Goal: Task Accomplishment & Management: Complete application form

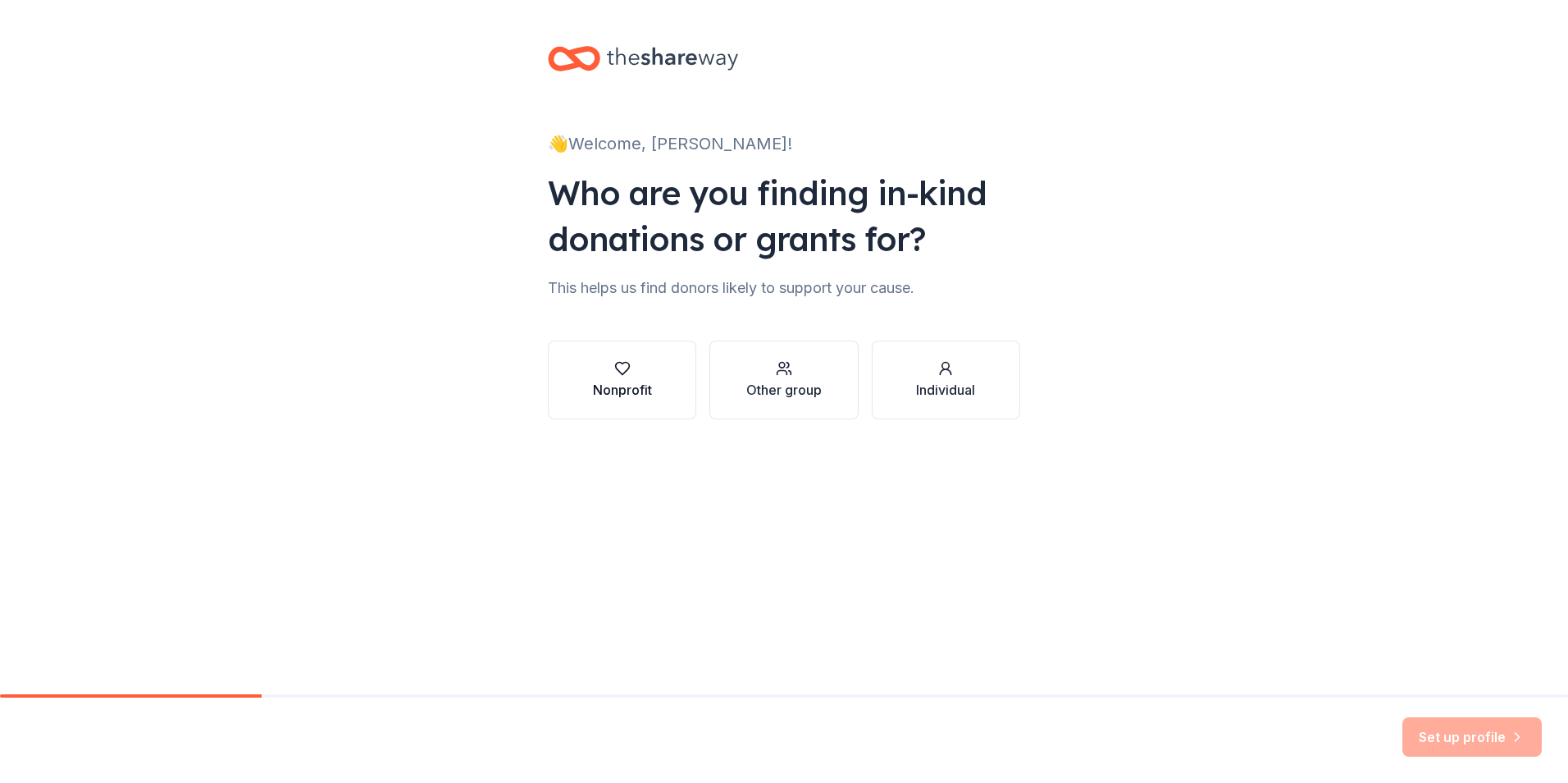
click at [646, 393] on div "Nonprofit" at bounding box center [622, 390] width 59 height 19
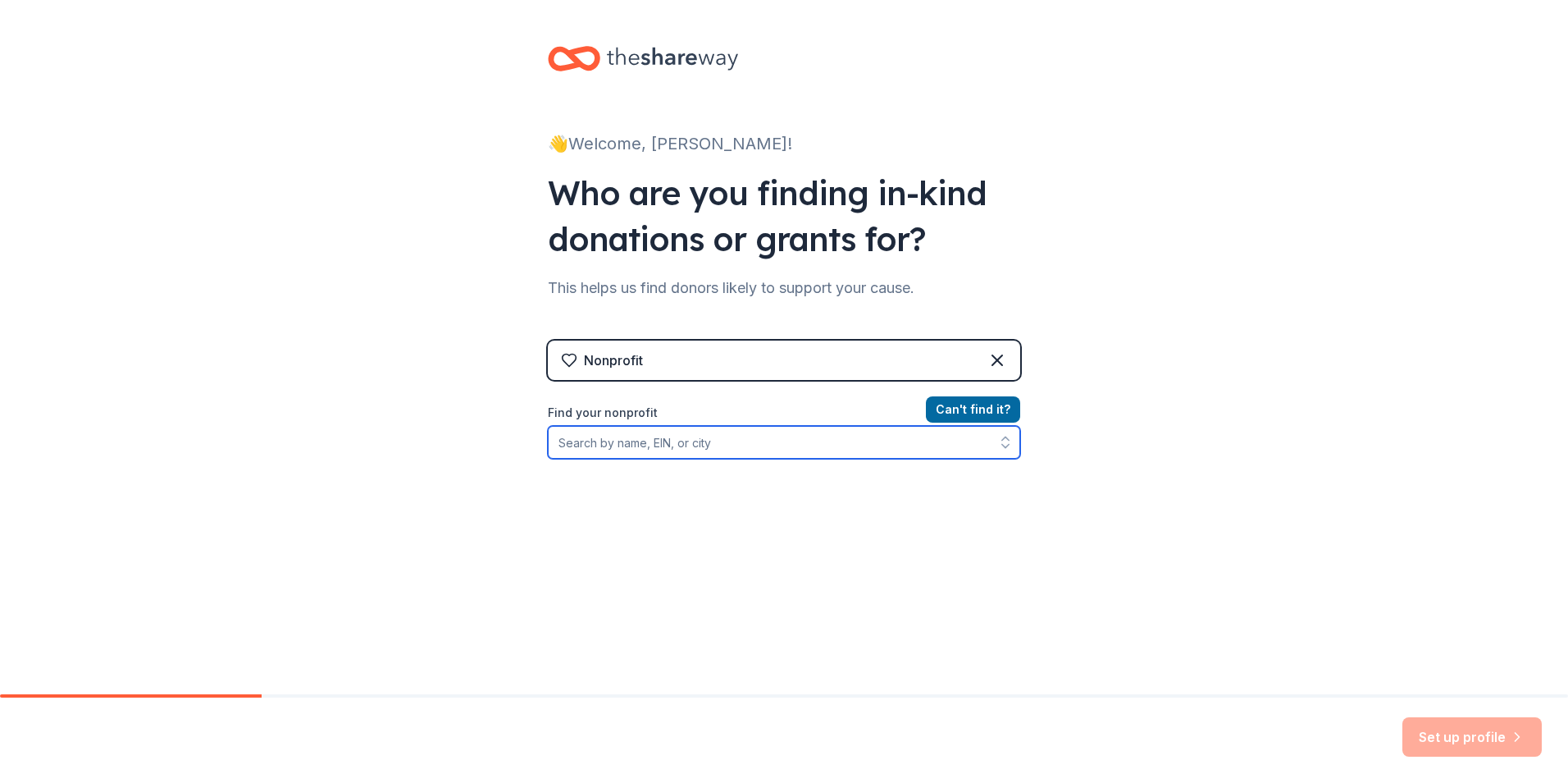
click at [726, 442] on input "Find your nonprofit" at bounding box center [784, 442] width 473 height 33
click at [814, 427] on input "Find your nonprofit" at bounding box center [784, 442] width 473 height 33
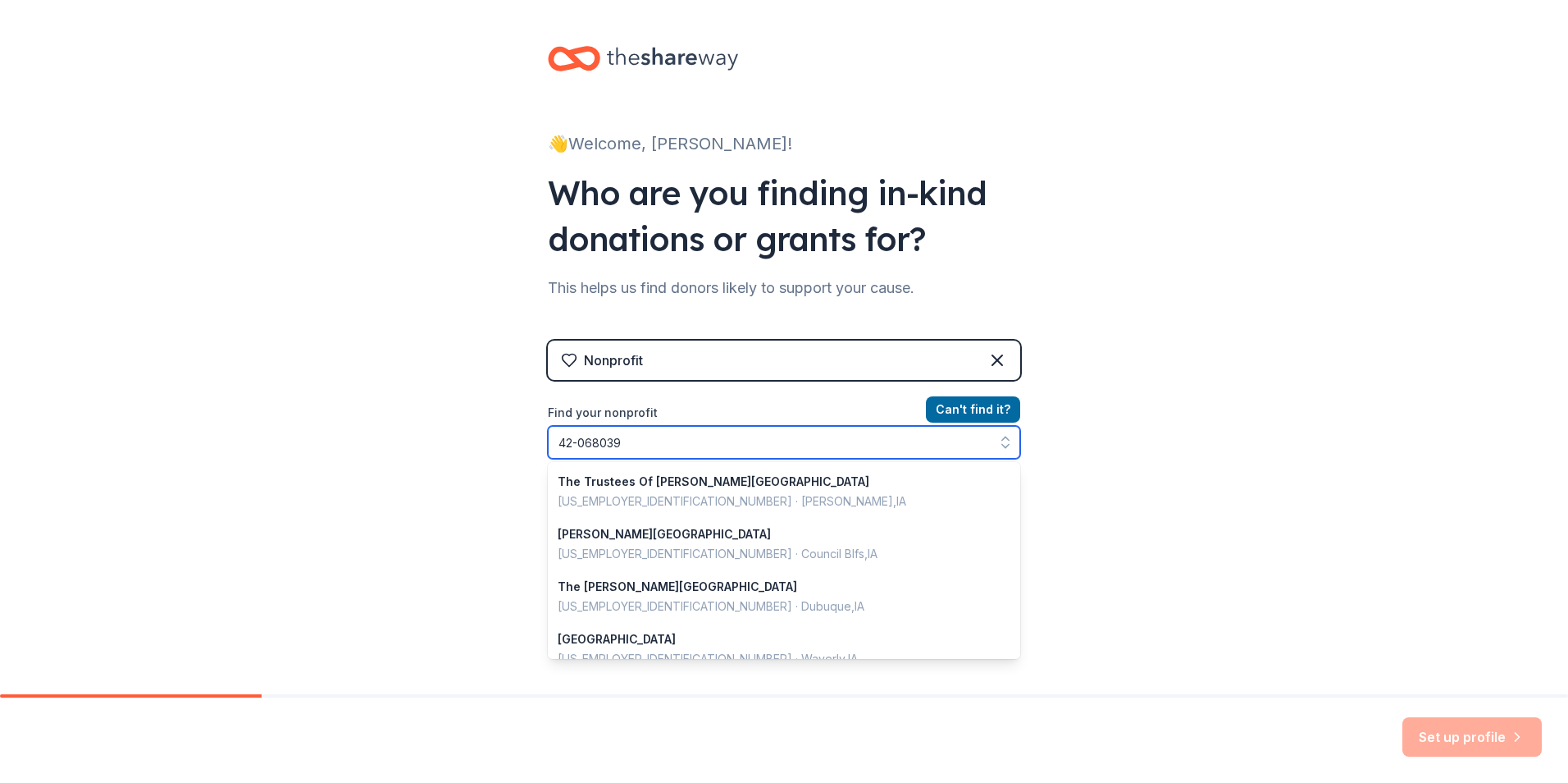
type input "[US_EMPLOYER_IDENTIFICATION_NUMBER]"
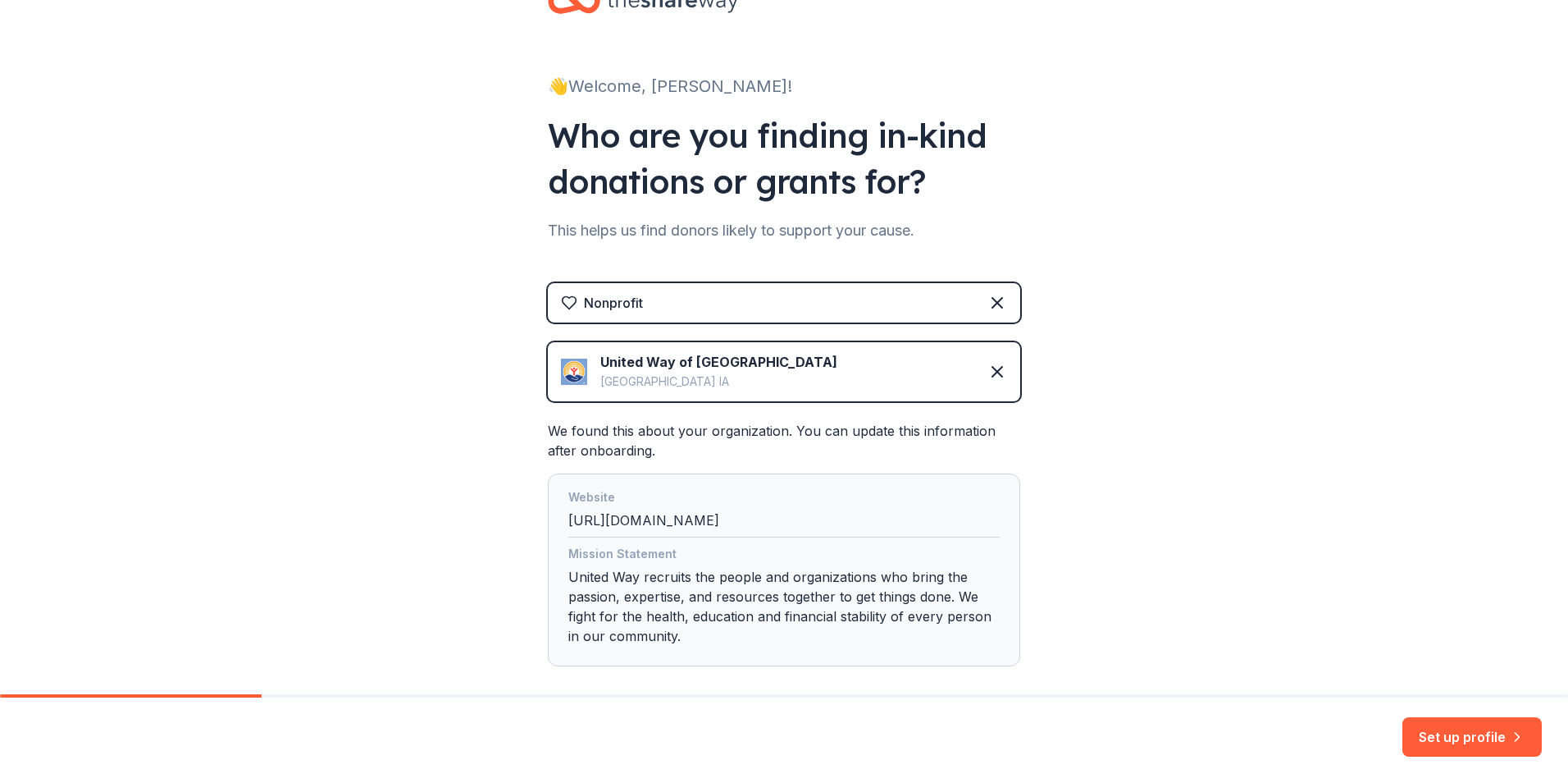
scroll to position [82, 0]
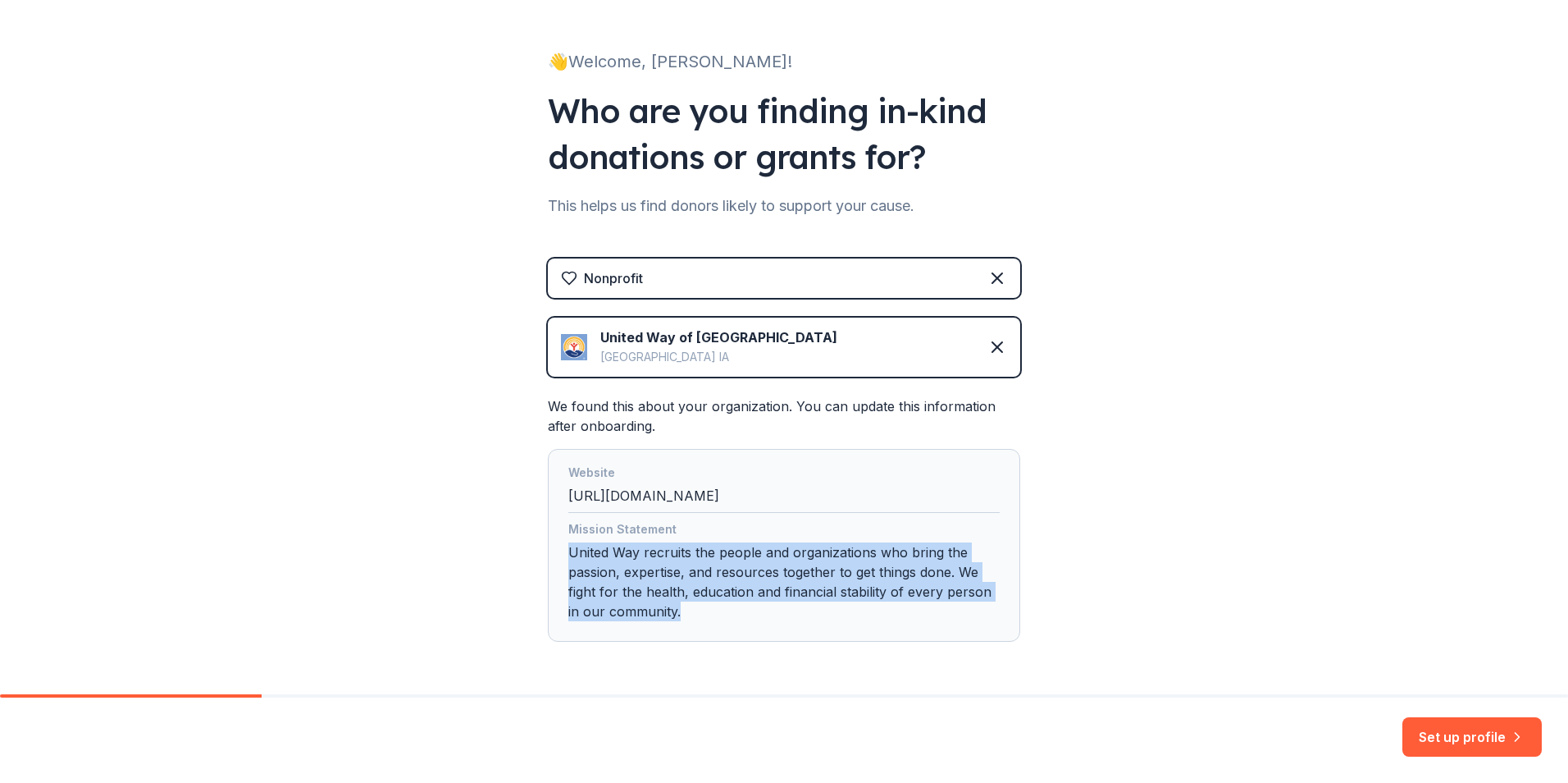
drag, startPoint x: 684, startPoint y: 609, endPoint x: 553, endPoint y: 552, distance: 142.9
click at [553, 552] on div "Website [URL][DOMAIN_NAME] Mission Statement United Way recruits the people and…" at bounding box center [784, 545] width 473 height 193
copy div "United Way recruits the people and organizations who bring the passion, experti…"
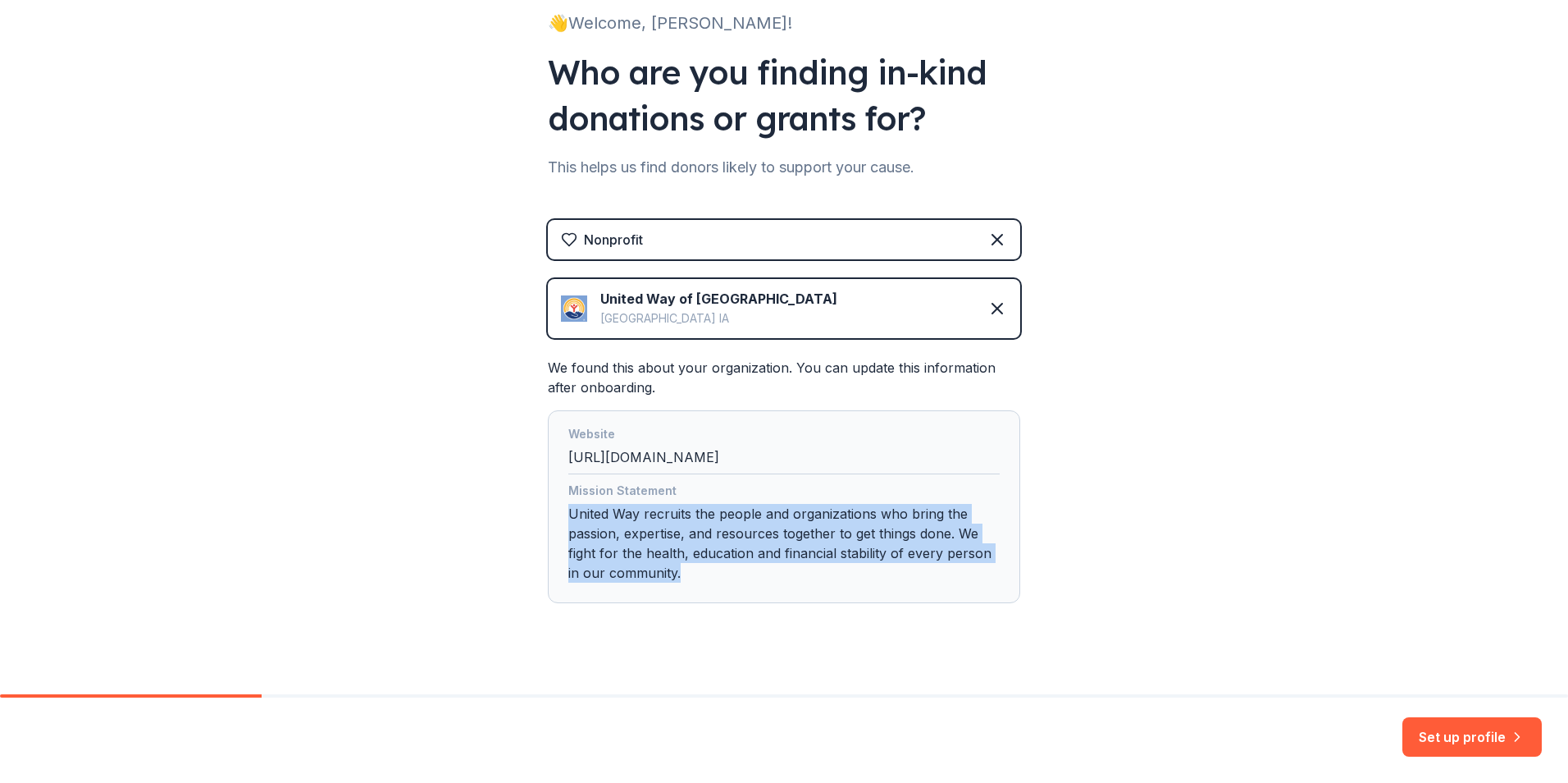
scroll to position [142, 0]
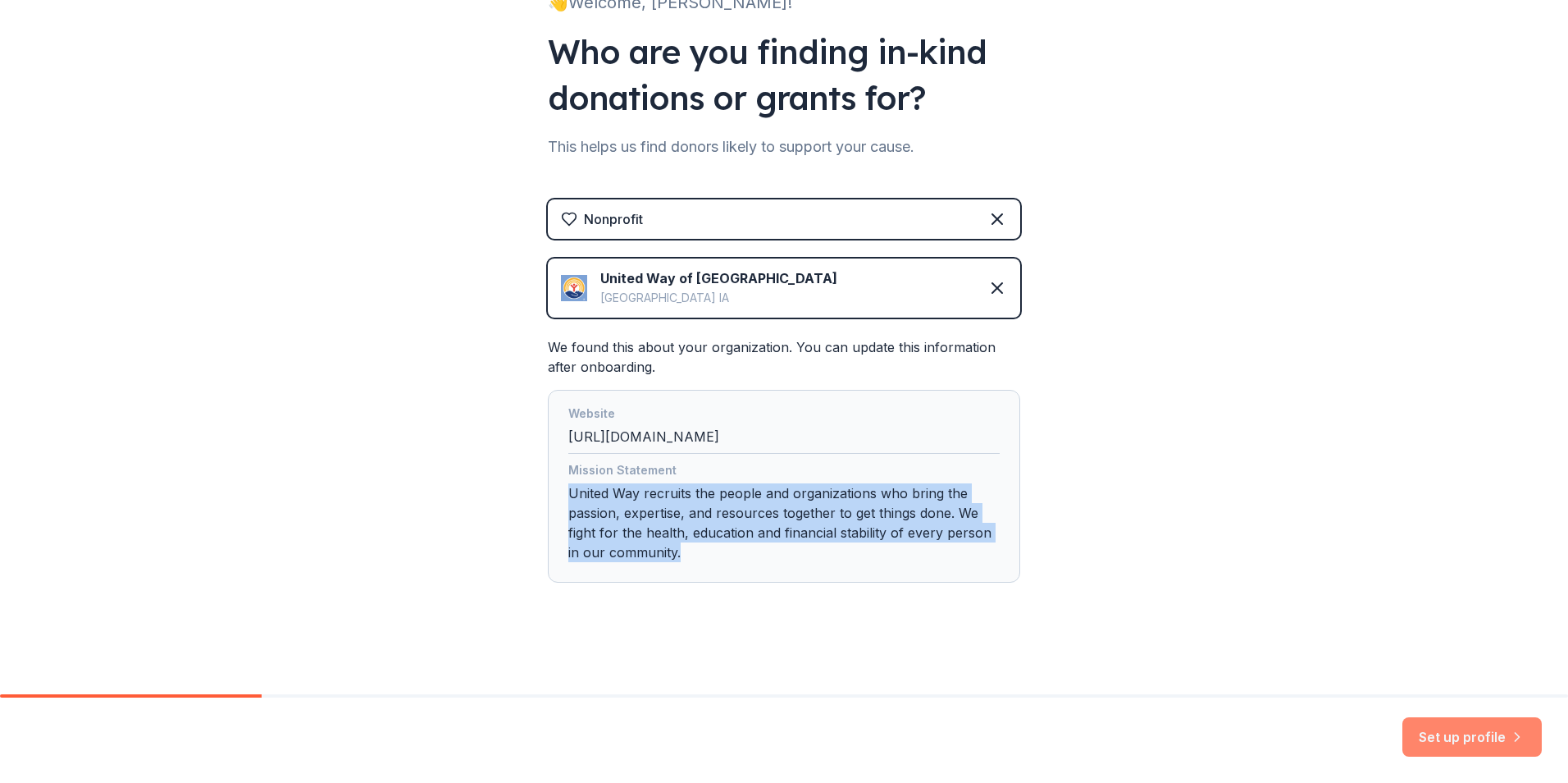
click at [1451, 742] on button "Set up profile" at bounding box center [1472, 737] width 140 height 39
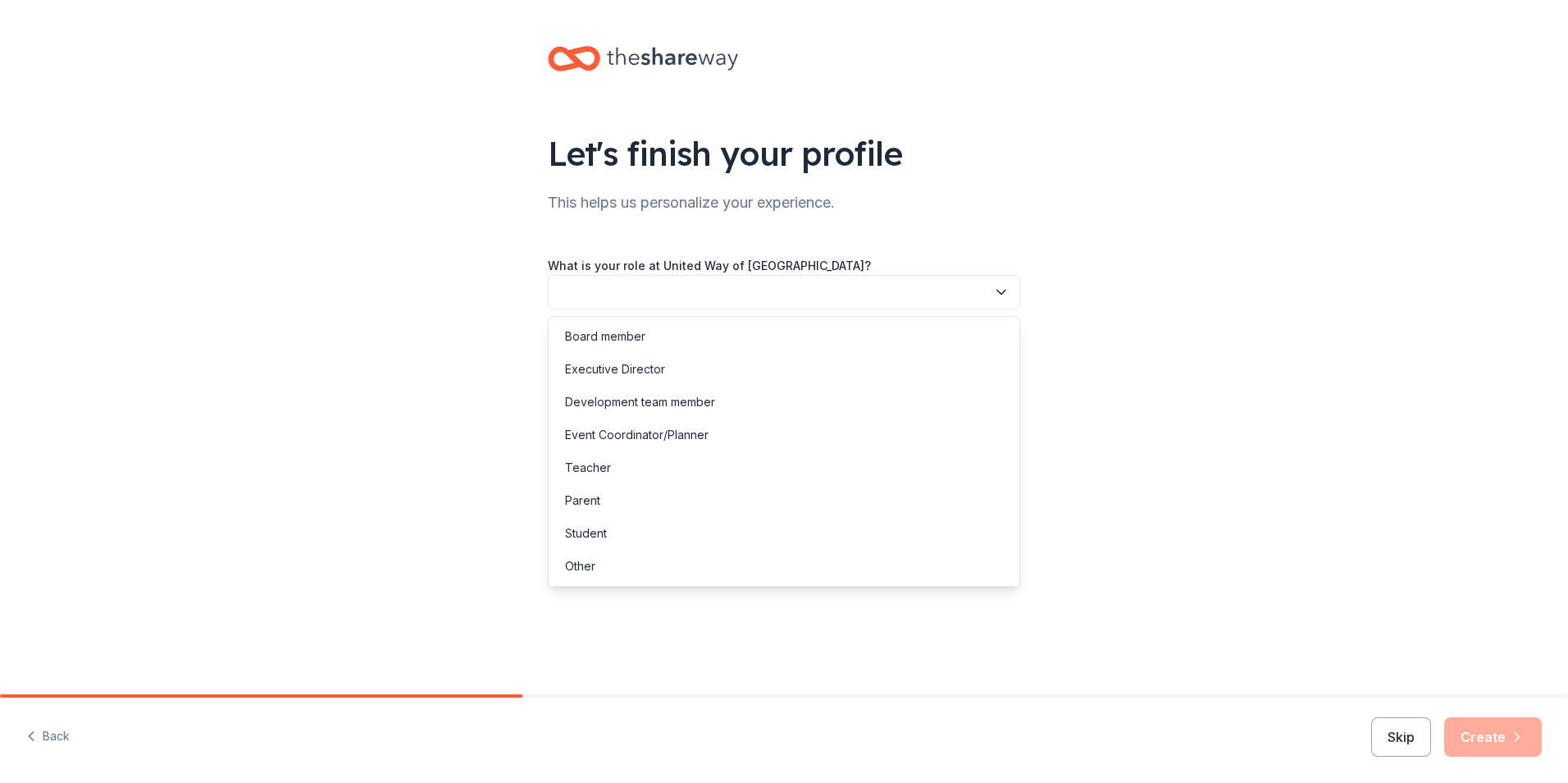
click at [674, 296] on button "button" at bounding box center [784, 292] width 473 height 35
click at [659, 558] on div "Other" at bounding box center [784, 566] width 464 height 33
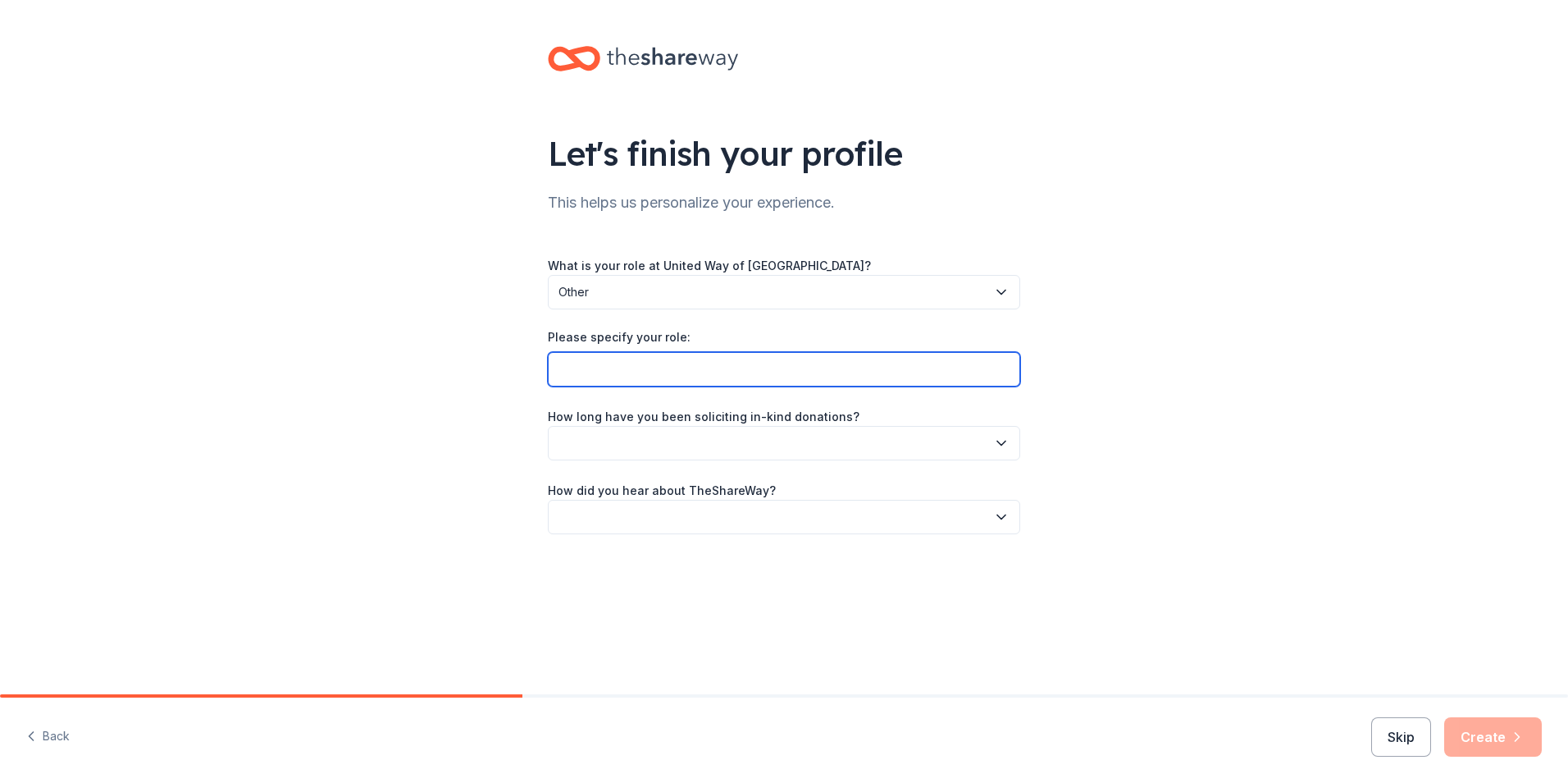
click at [634, 369] on input "Please specify your role:" at bounding box center [784, 370] width 473 height 35
type input "Fundraiser"
click at [697, 432] on button "button" at bounding box center [784, 443] width 473 height 35
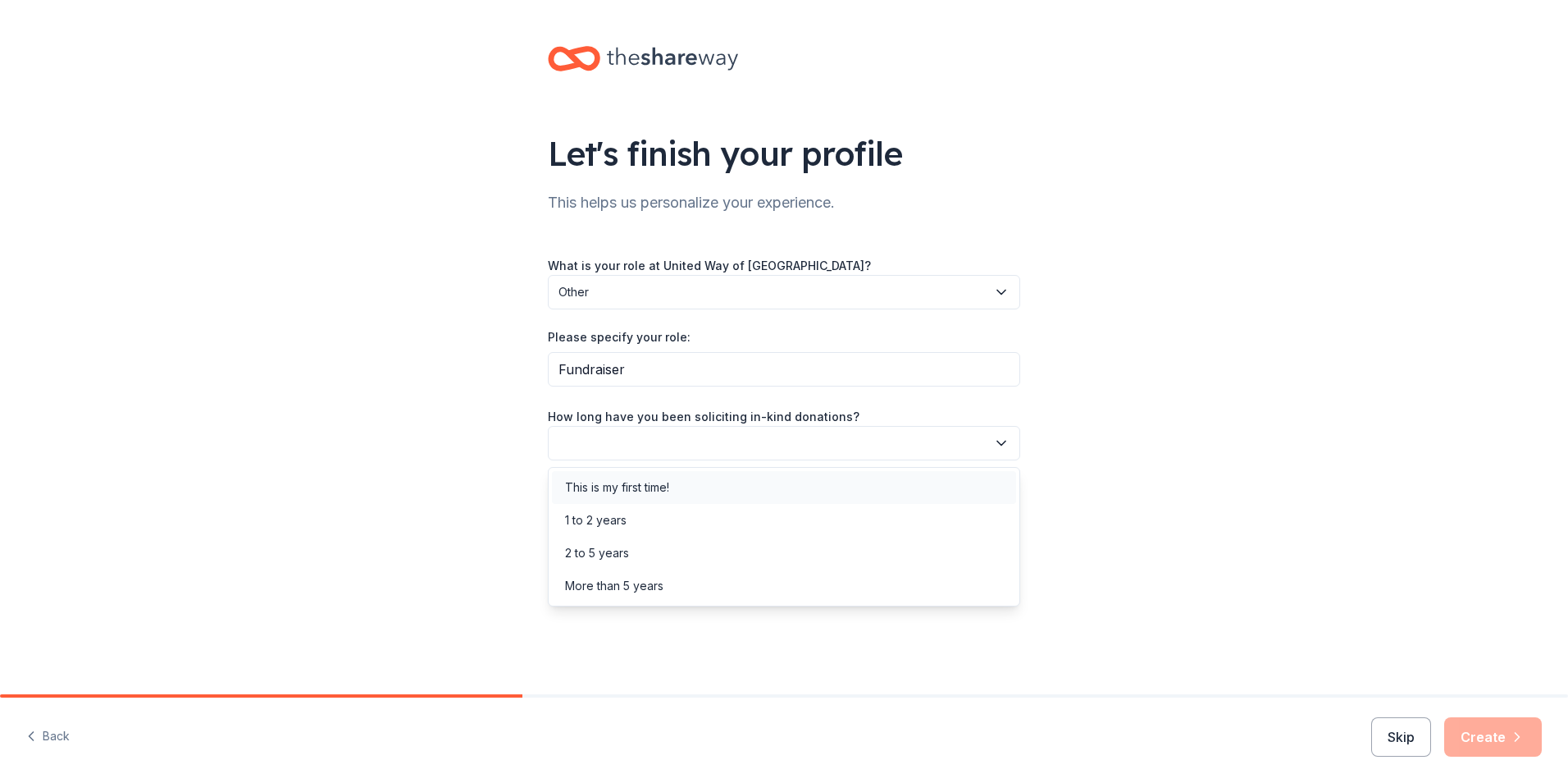
click at [669, 489] on div "This is my first time!" at bounding box center [617, 487] width 104 height 19
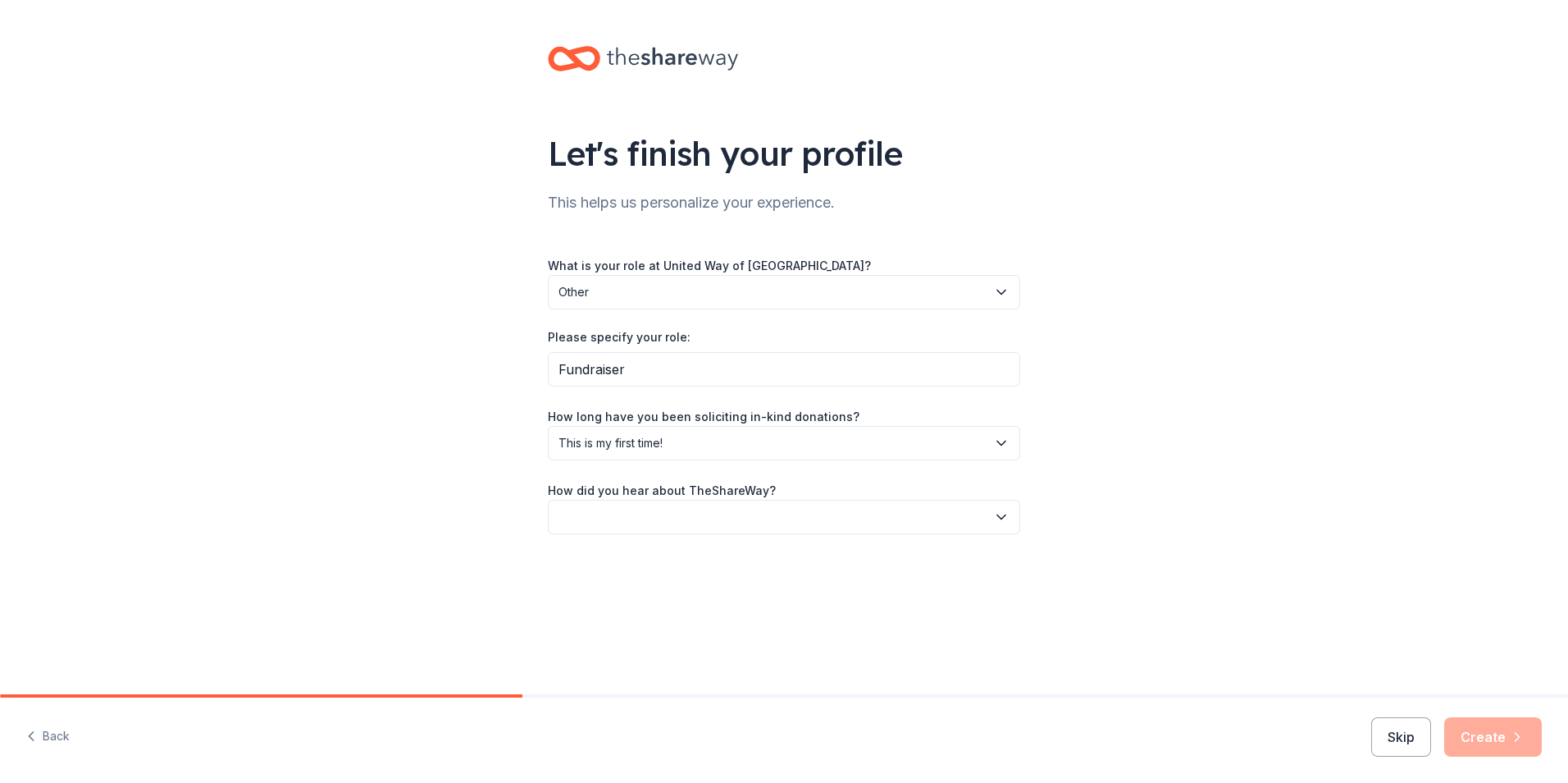
click at [666, 512] on button "button" at bounding box center [784, 517] width 473 height 35
click at [674, 564] on div "Friend or colleague" at bounding box center [784, 561] width 464 height 33
click at [1481, 739] on button "Create" at bounding box center [1492, 737] width 97 height 39
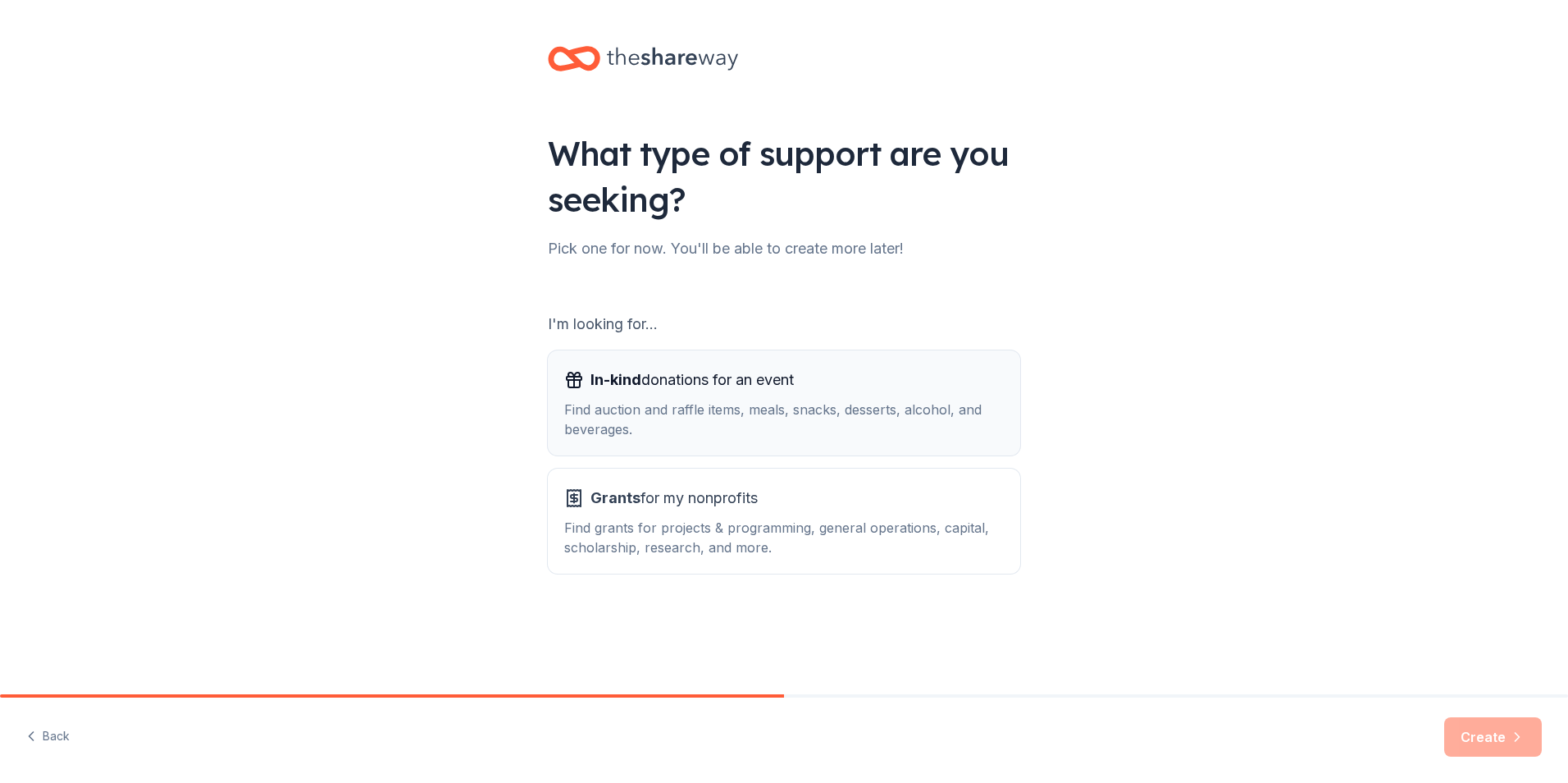
click at [740, 405] on div "Find auction and raffle items, meals, snacks, desserts, alcohol, and beverages." at bounding box center [784, 419] width 440 height 39
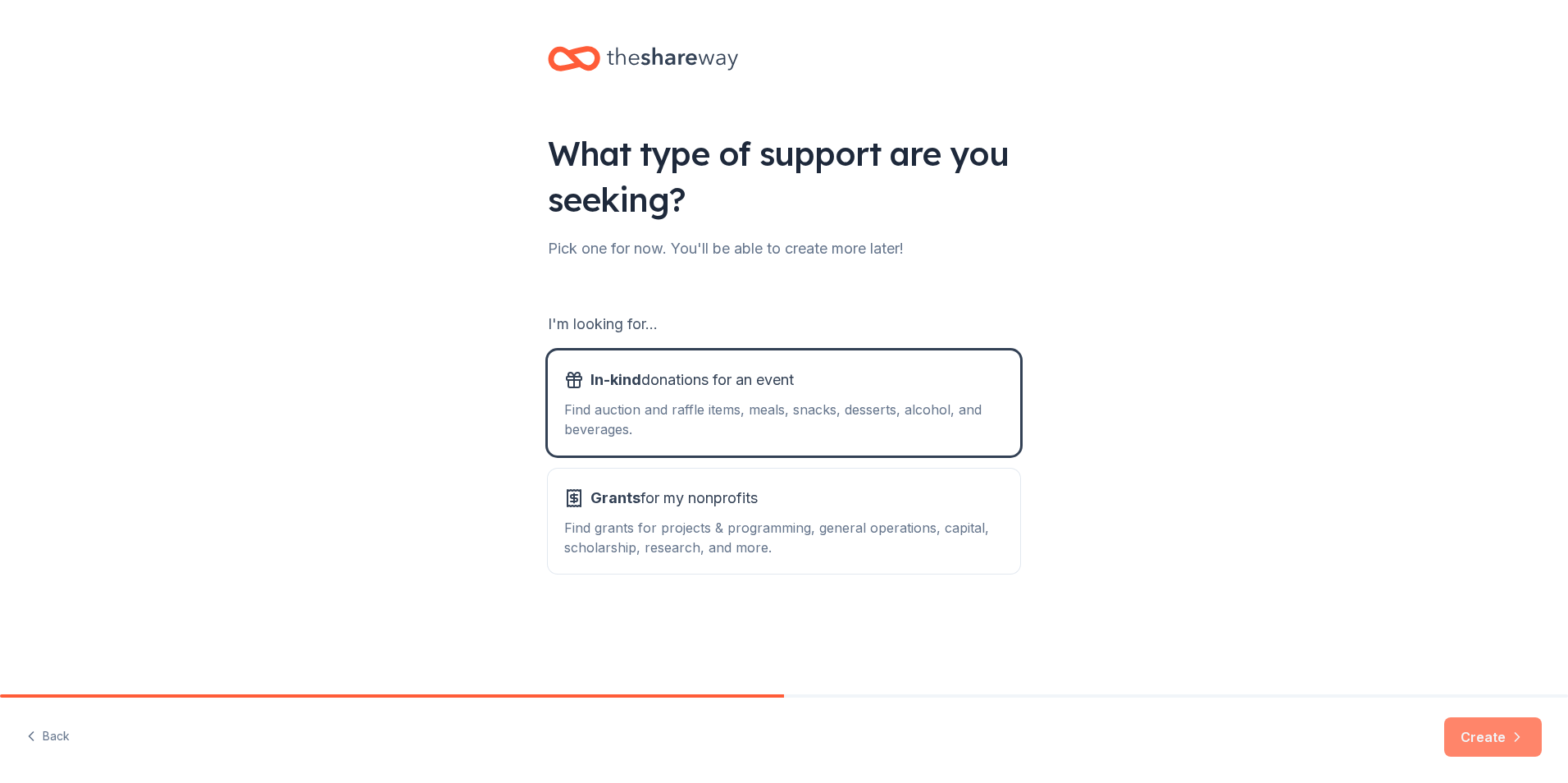
click at [1483, 729] on button "Create" at bounding box center [1492, 737] width 97 height 39
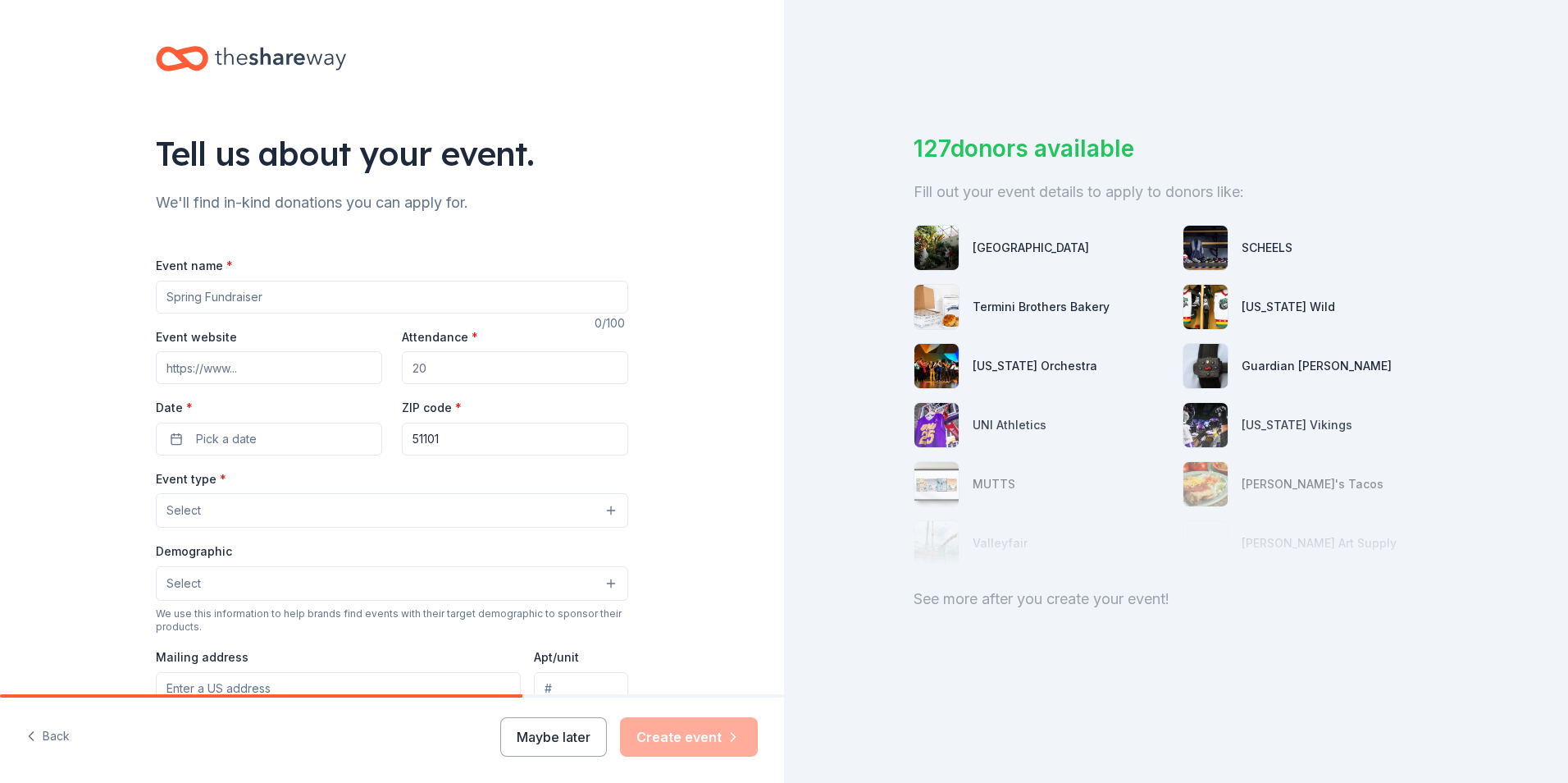
click at [208, 299] on input "Event name *" at bounding box center [392, 297] width 473 height 33
click at [175, 300] on input "Event name *" at bounding box center [392, 297] width 473 height 33
type input "October Fundraiser"
type input "400"
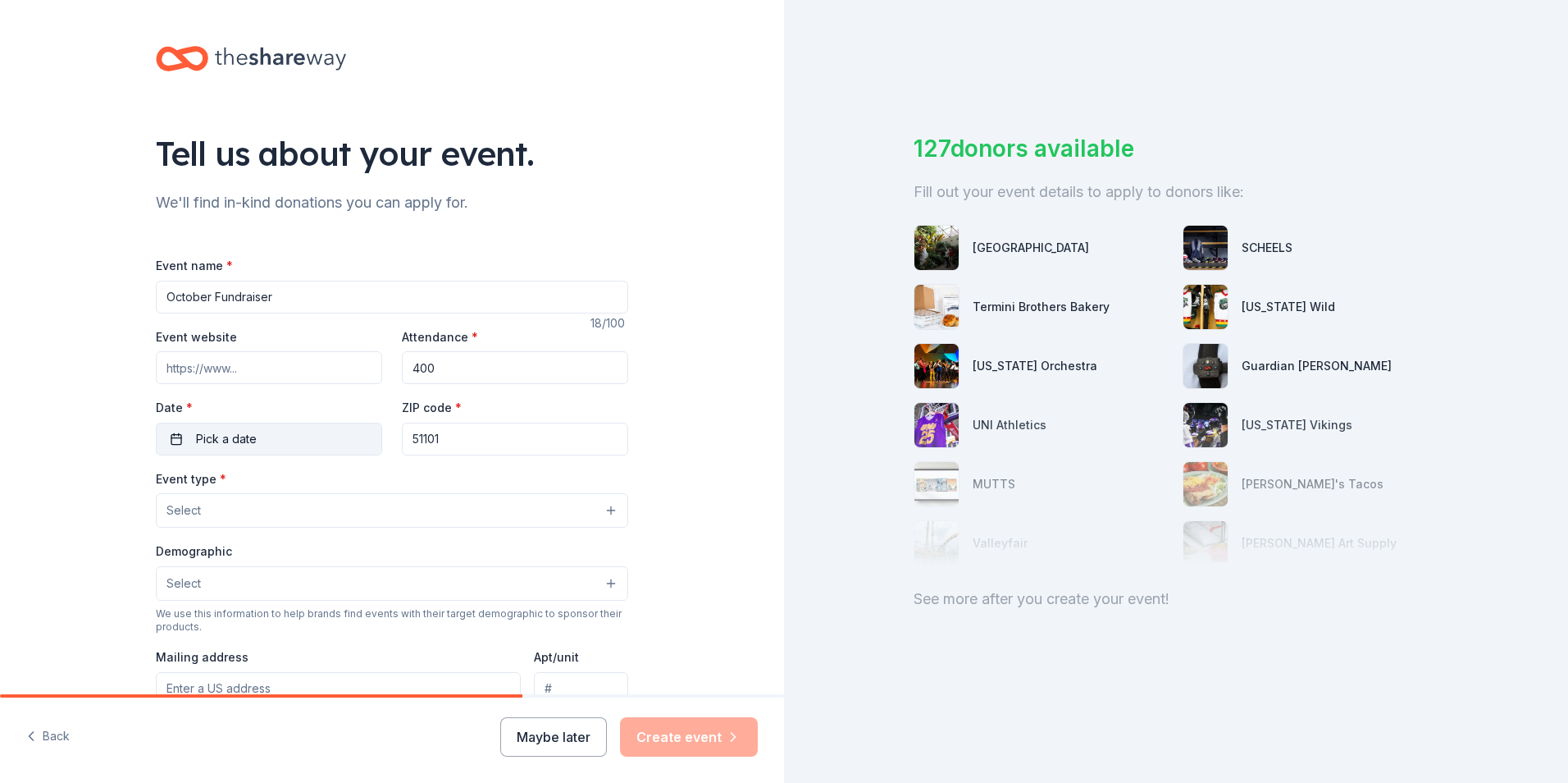
click at [226, 435] on span "Pick a date" at bounding box center [226, 439] width 61 height 19
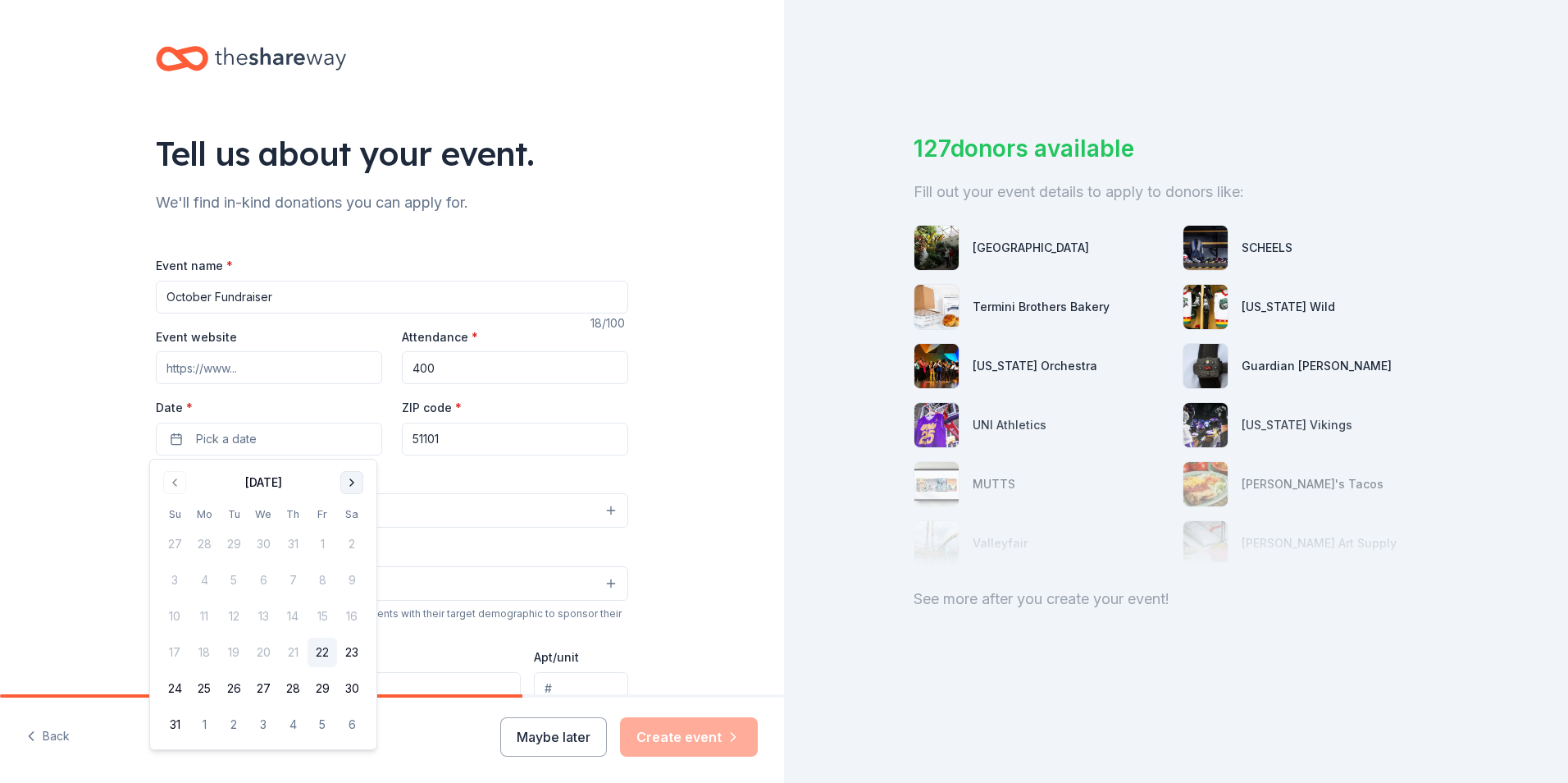
click at [344, 486] on button "Go to next month" at bounding box center [352, 483] width 23 height 23
click at [265, 543] on button "1" at bounding box center [263, 544] width 30 height 30
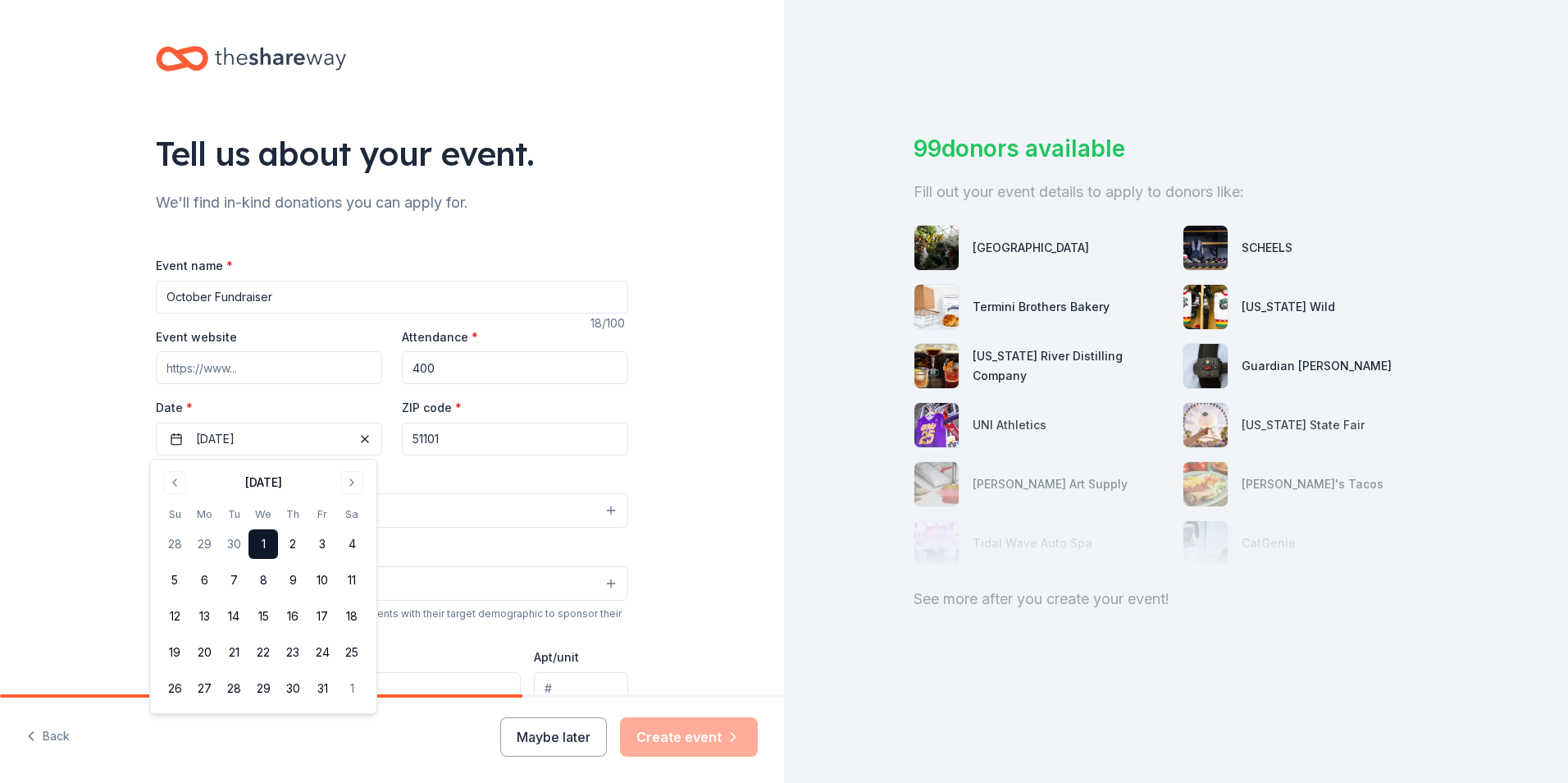
click at [414, 472] on div "Event type * Select" at bounding box center [392, 499] width 473 height 60
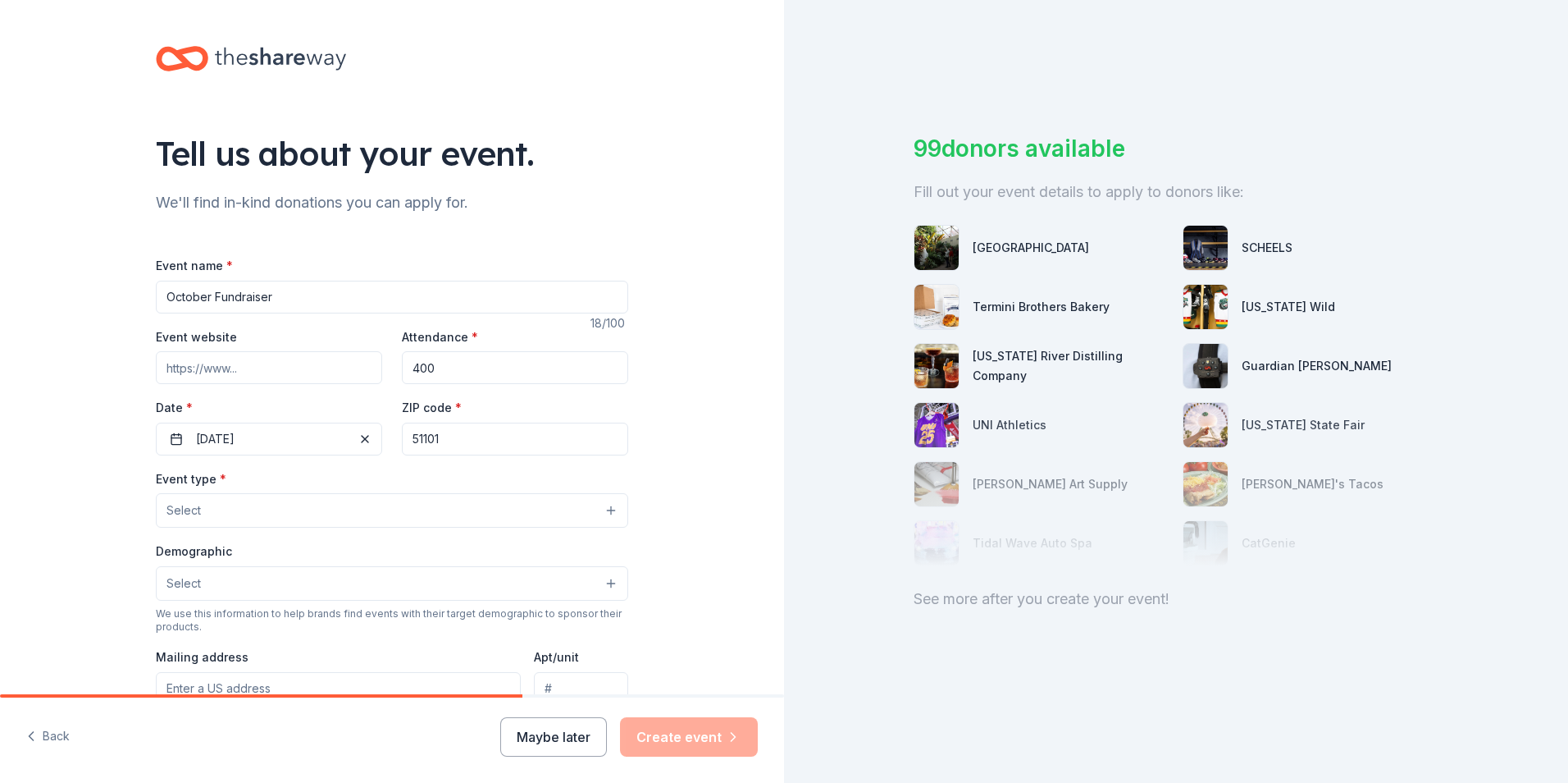
click at [435, 440] on input "51101" at bounding box center [515, 439] width 226 height 33
click at [317, 503] on button "Select" at bounding box center [392, 510] width 473 height 35
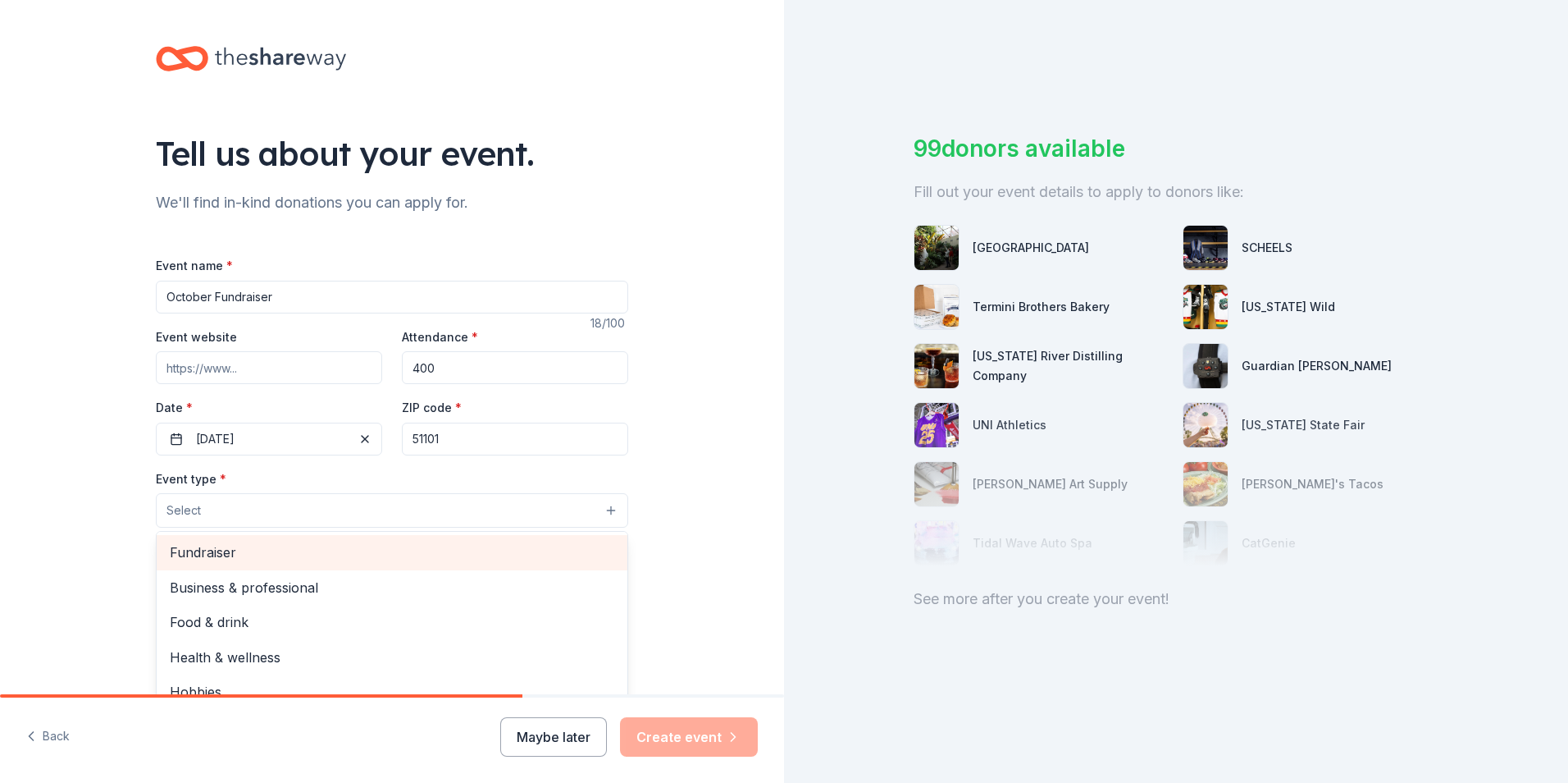
click at [216, 546] on span "Fundraiser" at bounding box center [392, 552] width 445 height 21
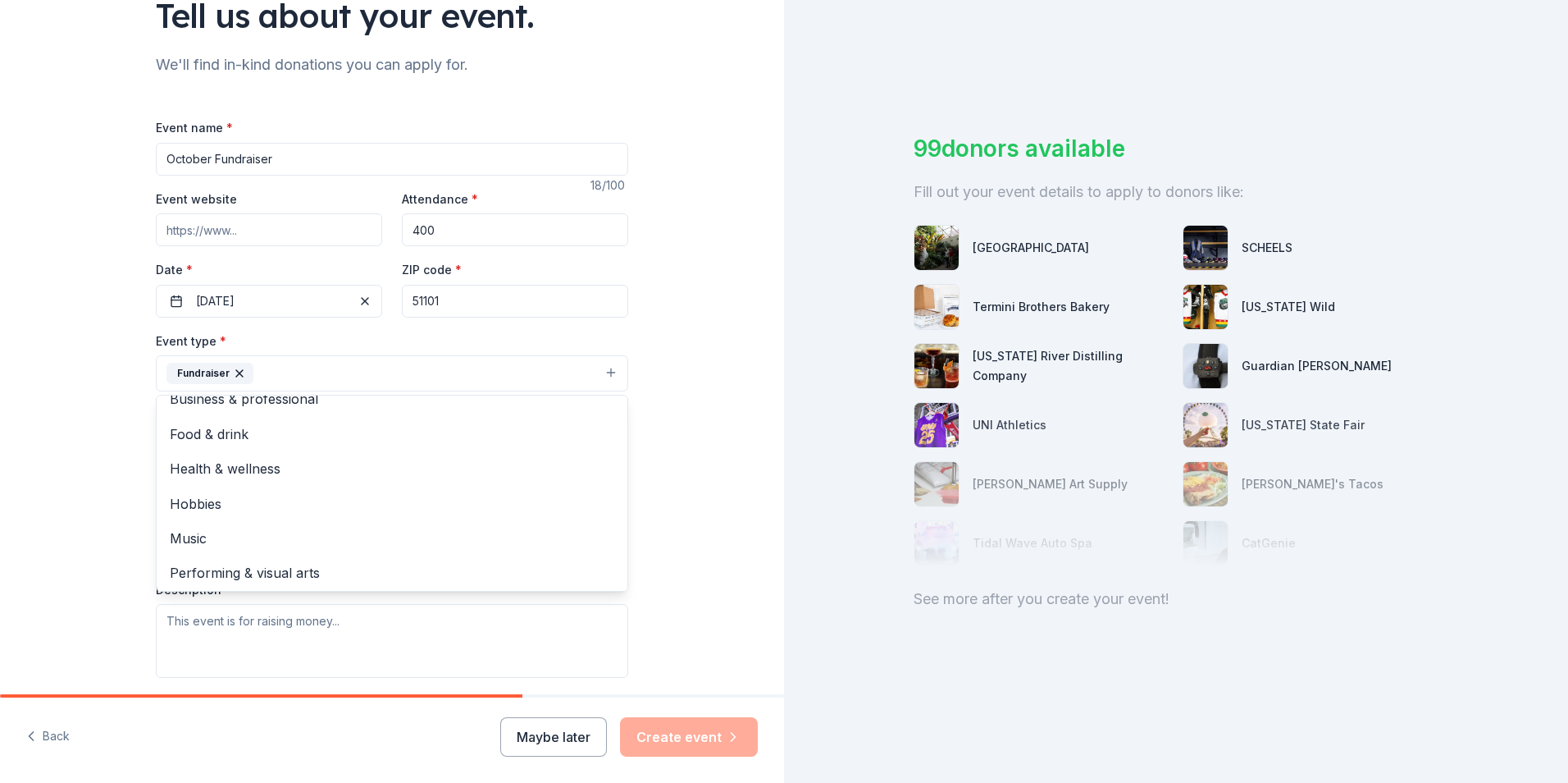
scroll to position [164, 0]
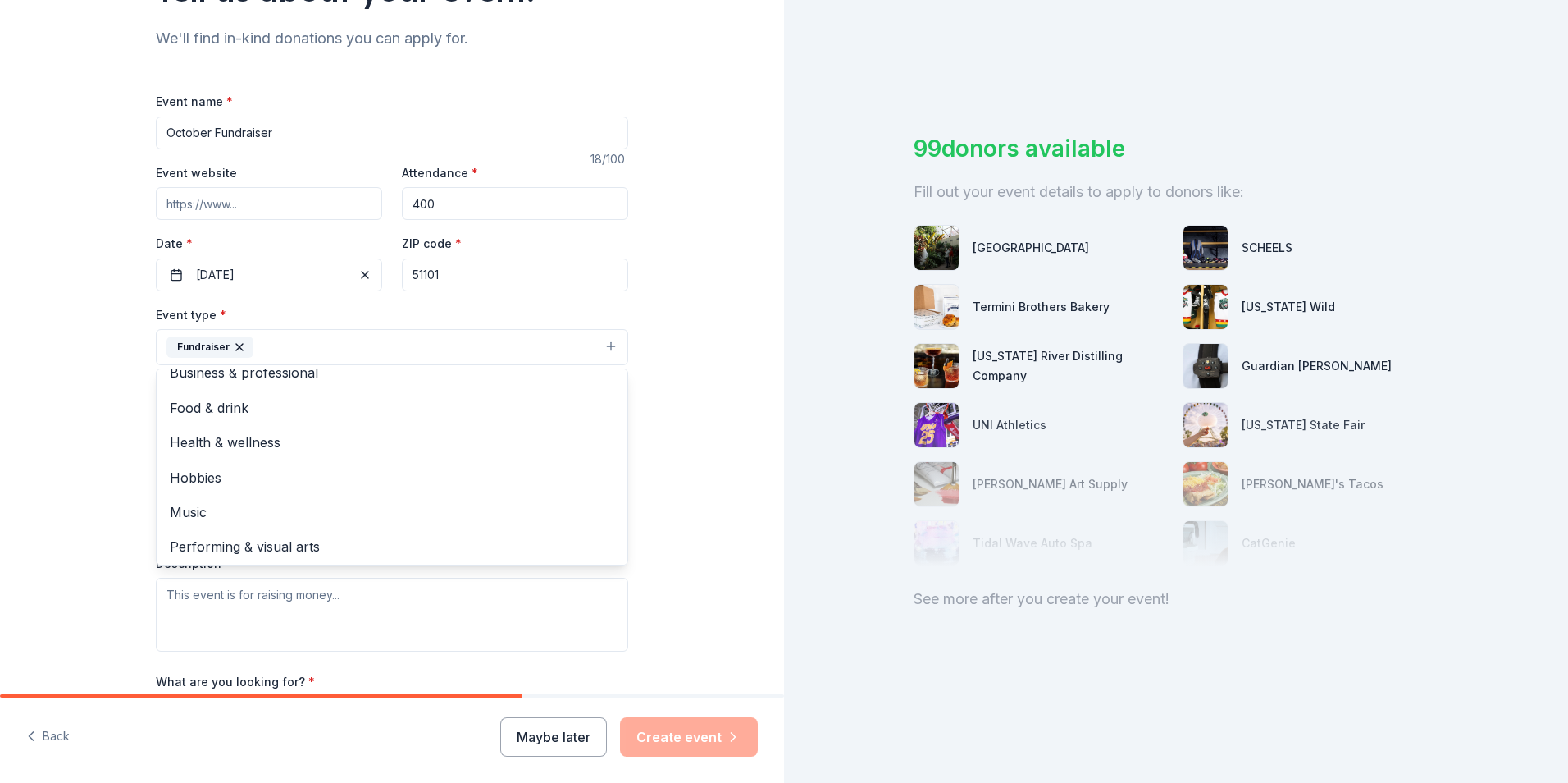
click at [651, 512] on div "Tell us about your event. We'll find in-kind donations you can apply for. Event…" at bounding box center [392, 383] width 784 height 1094
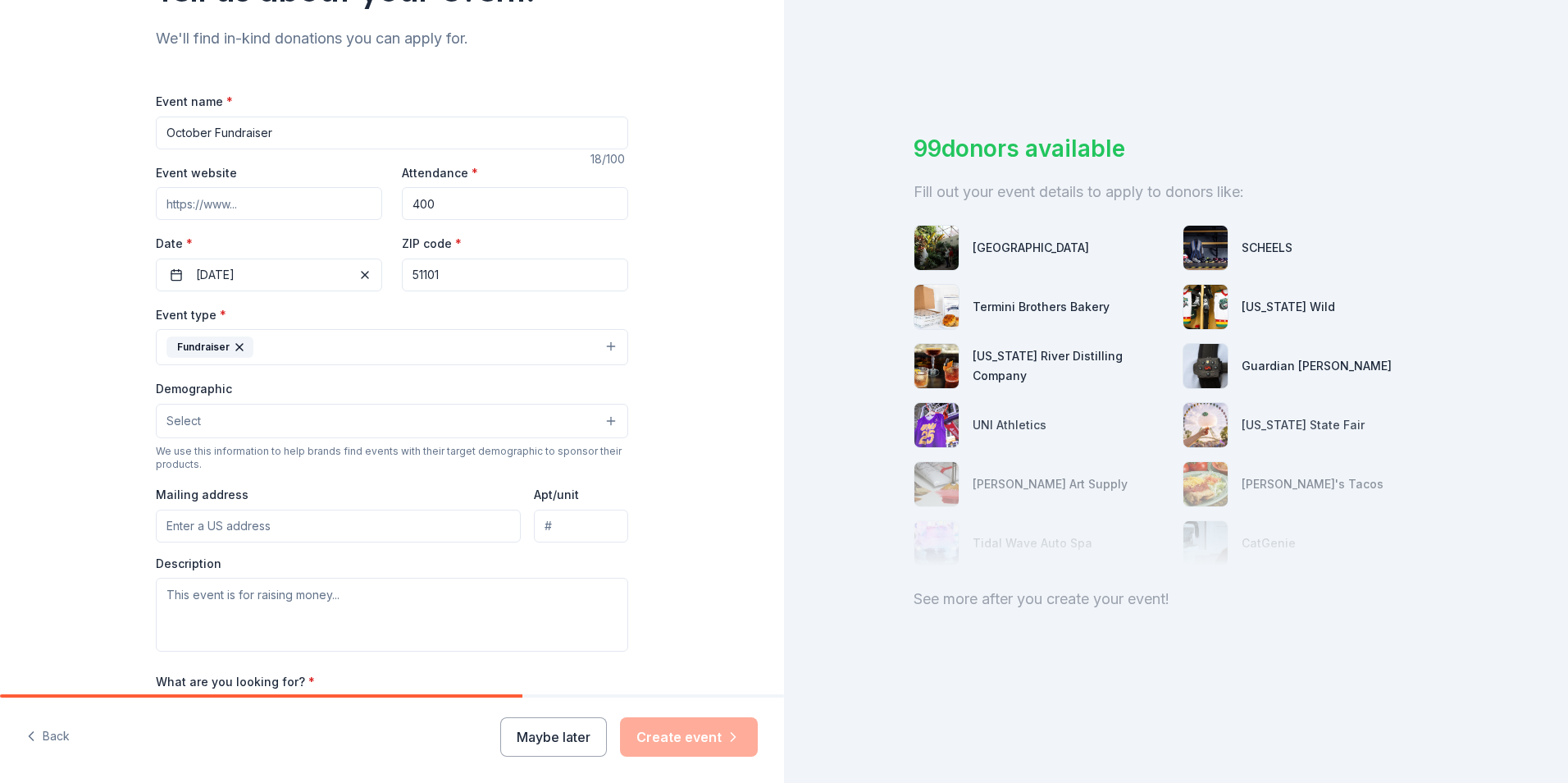
click at [264, 446] on div "We use this information to help brands find events with their target demographi…" at bounding box center [392, 457] width 473 height 26
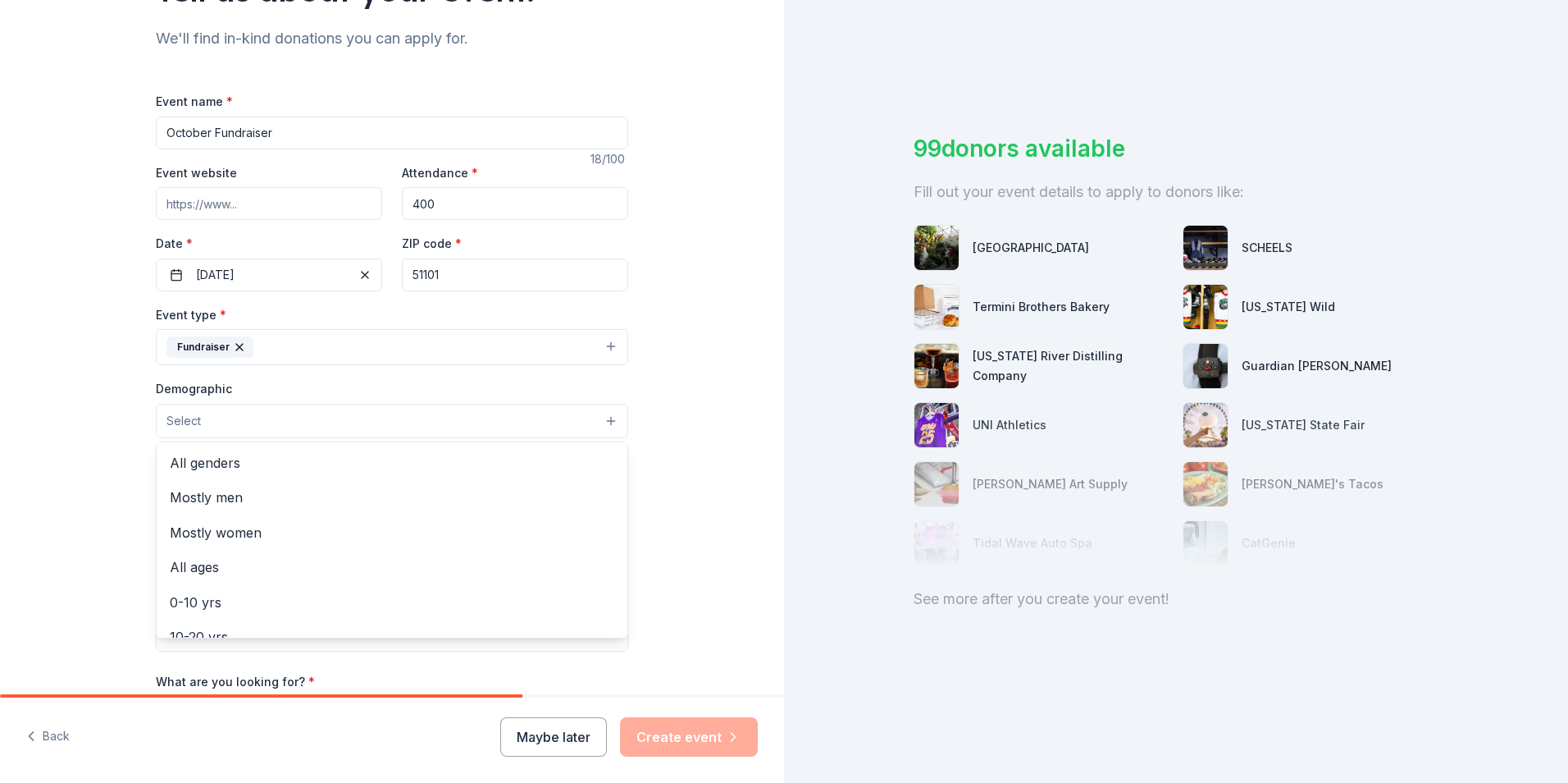
click at [265, 431] on button "Select" at bounding box center [392, 421] width 473 height 35
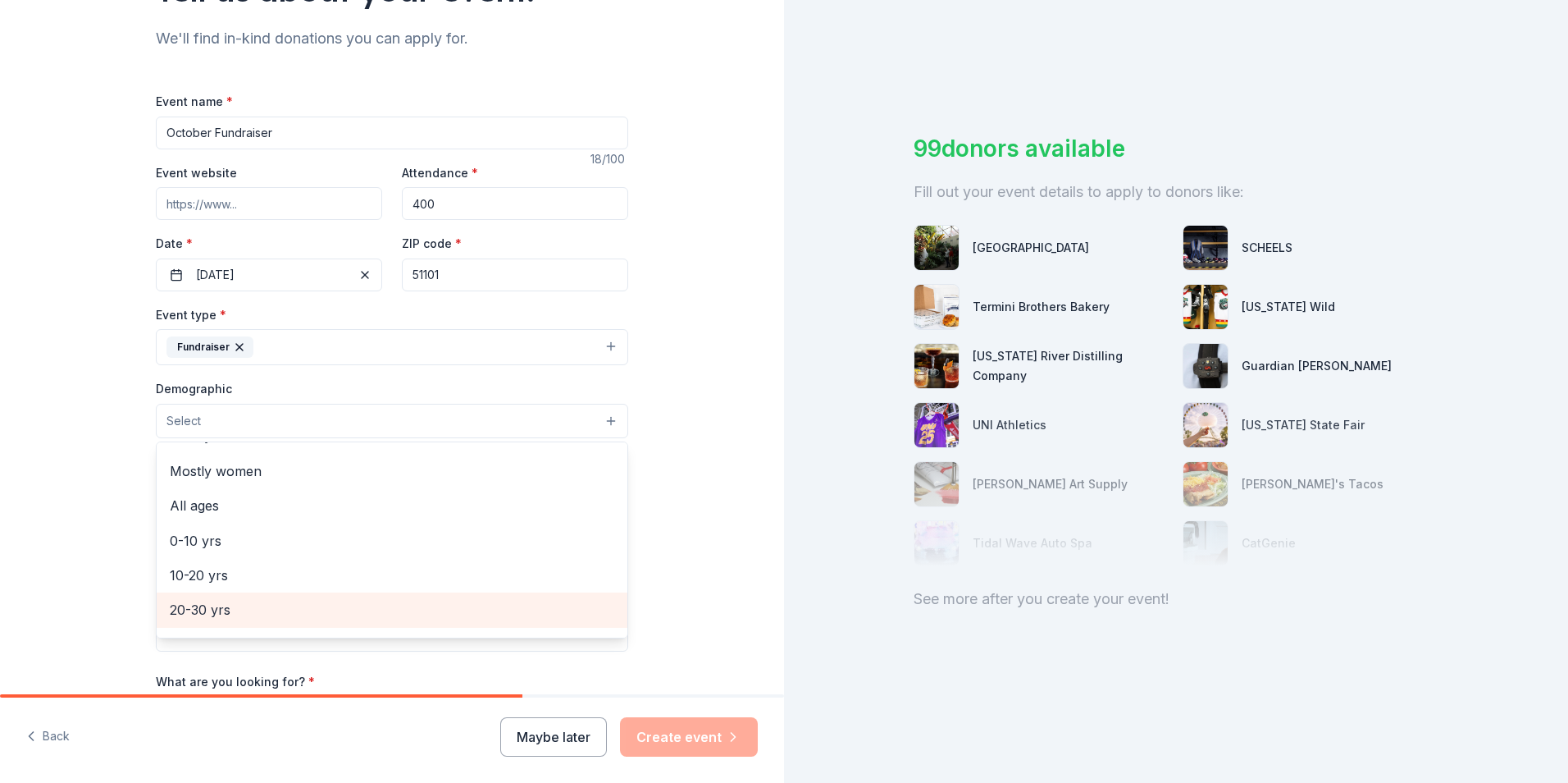
scroll to position [0, 0]
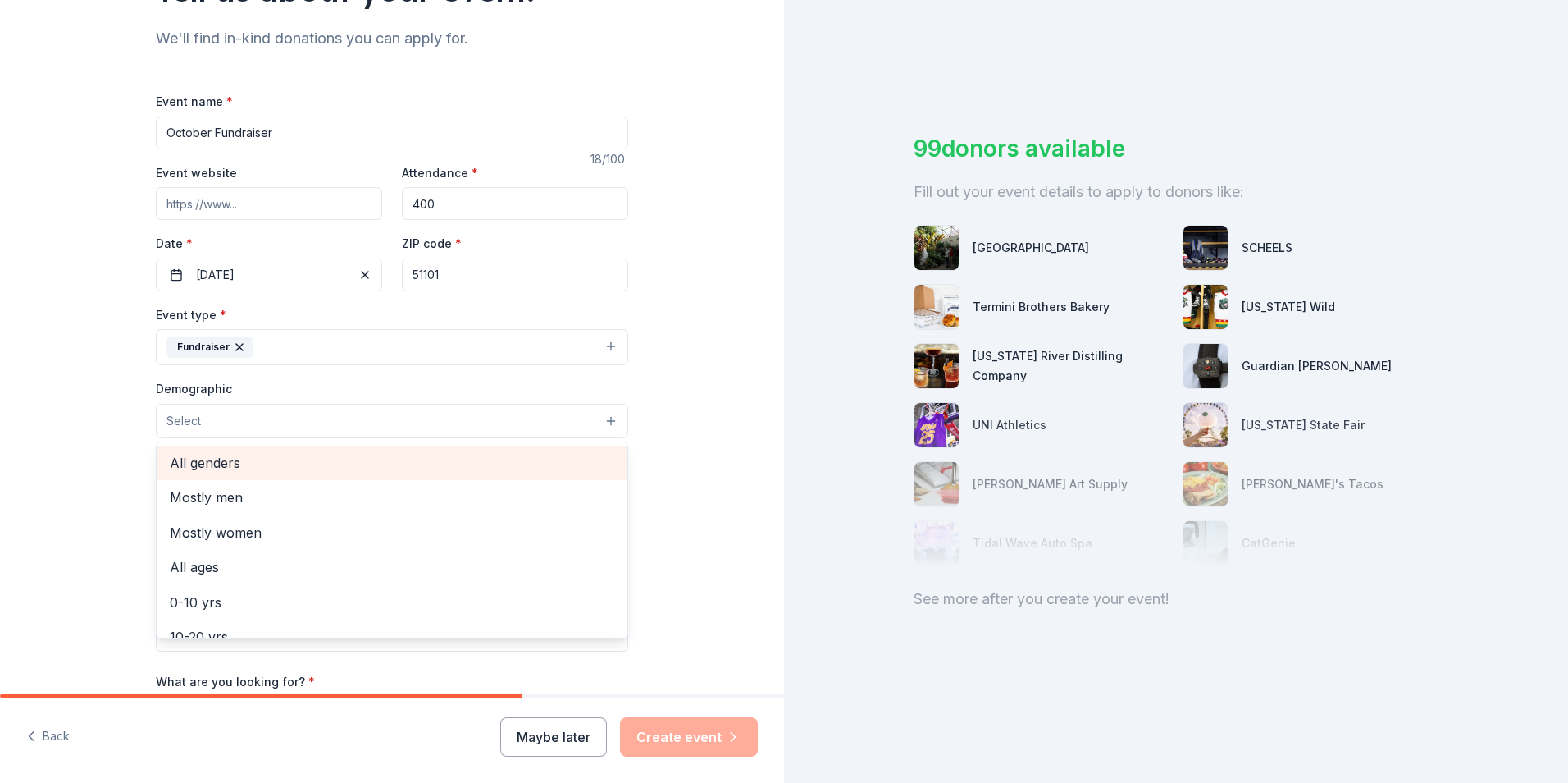
click at [298, 463] on span "All genders" at bounding box center [392, 462] width 445 height 21
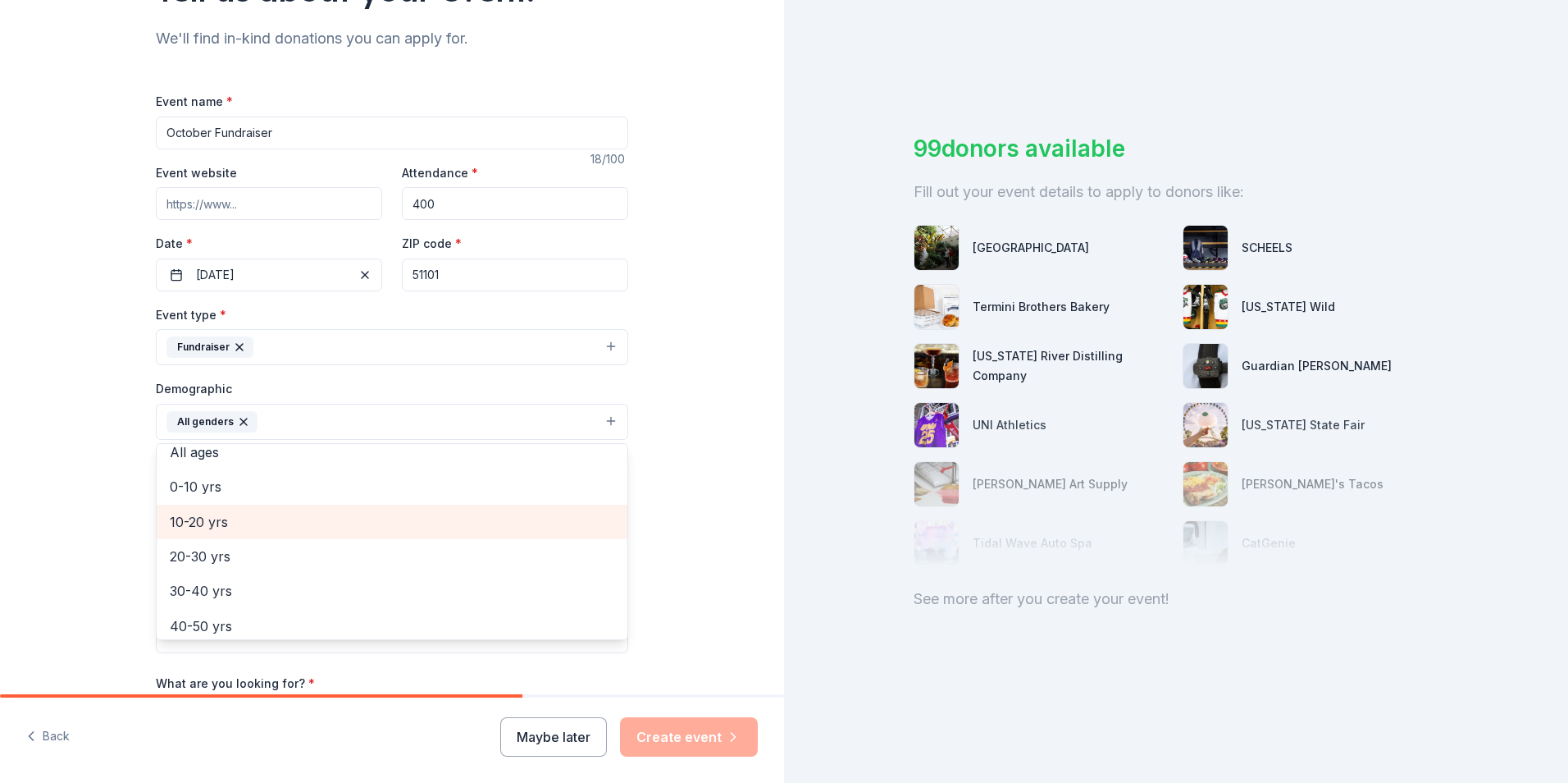
scroll to position [164, 0]
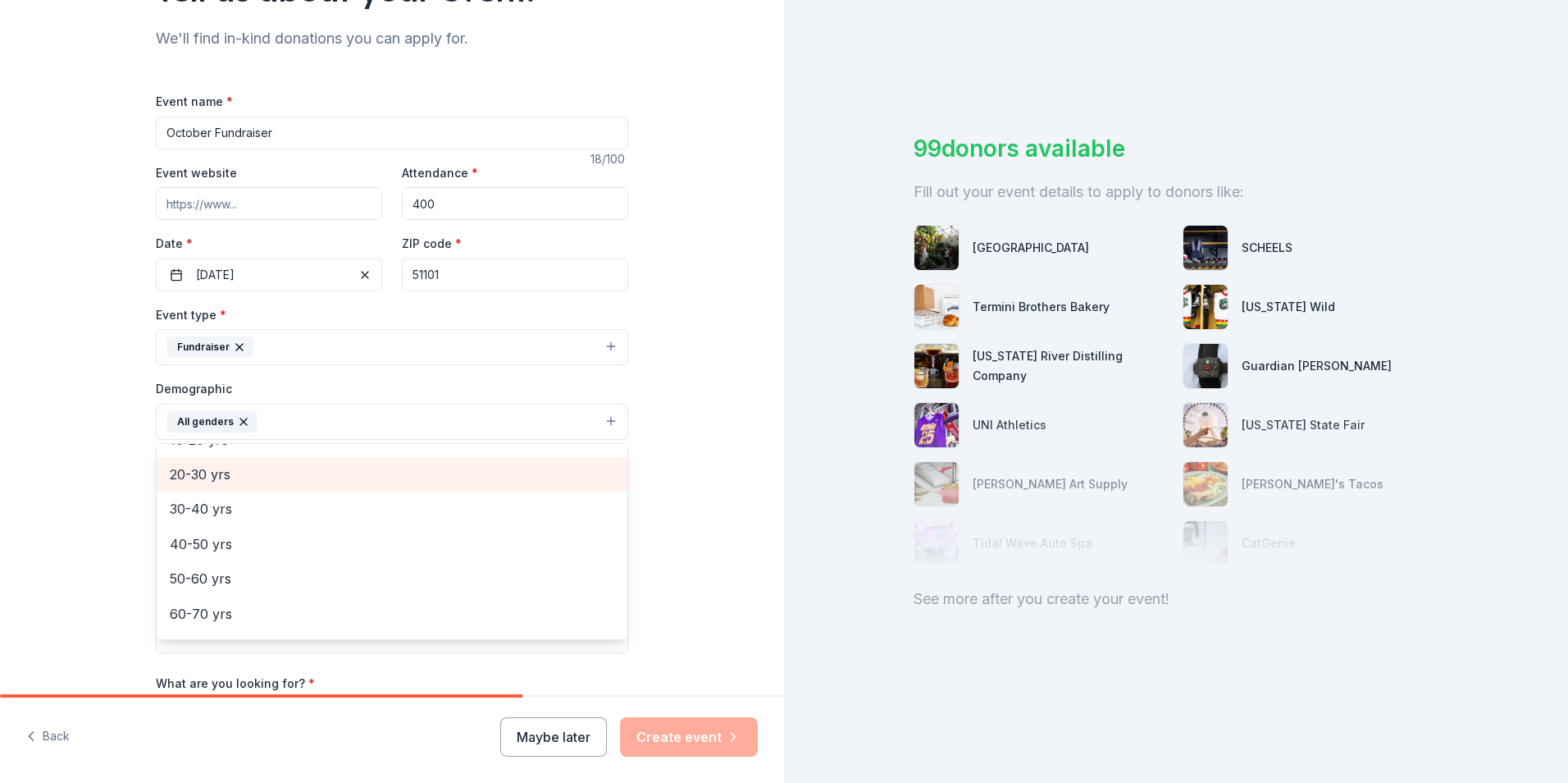
click at [242, 481] on span "20-30 yrs" at bounding box center [392, 474] width 445 height 21
click at [238, 478] on span "30-40 yrs" at bounding box center [392, 474] width 445 height 21
click at [238, 478] on span "40-50 yrs" at bounding box center [392, 480] width 445 height 21
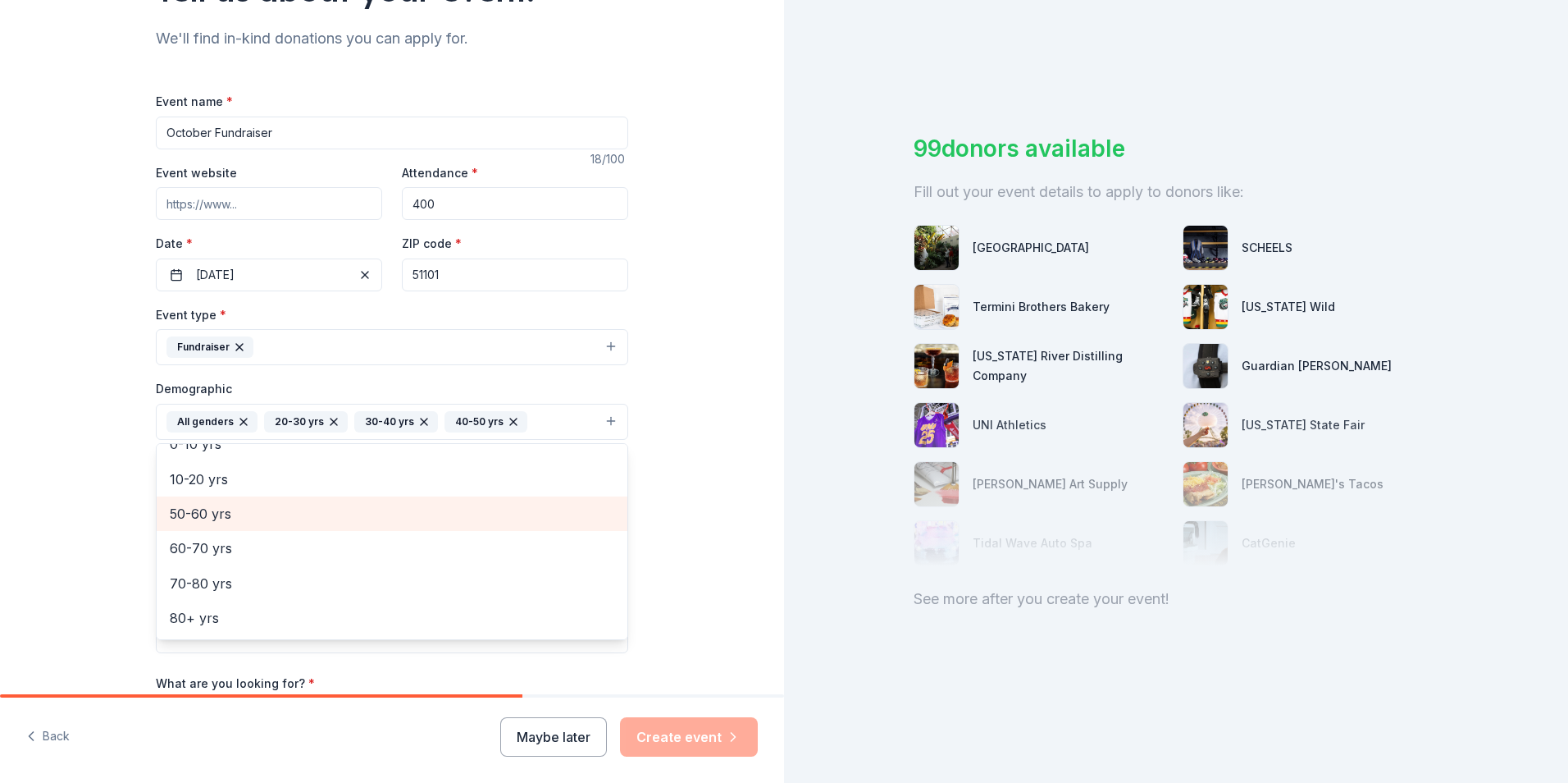
click at [242, 525] on div "50-60 yrs" at bounding box center [392, 514] width 471 height 35
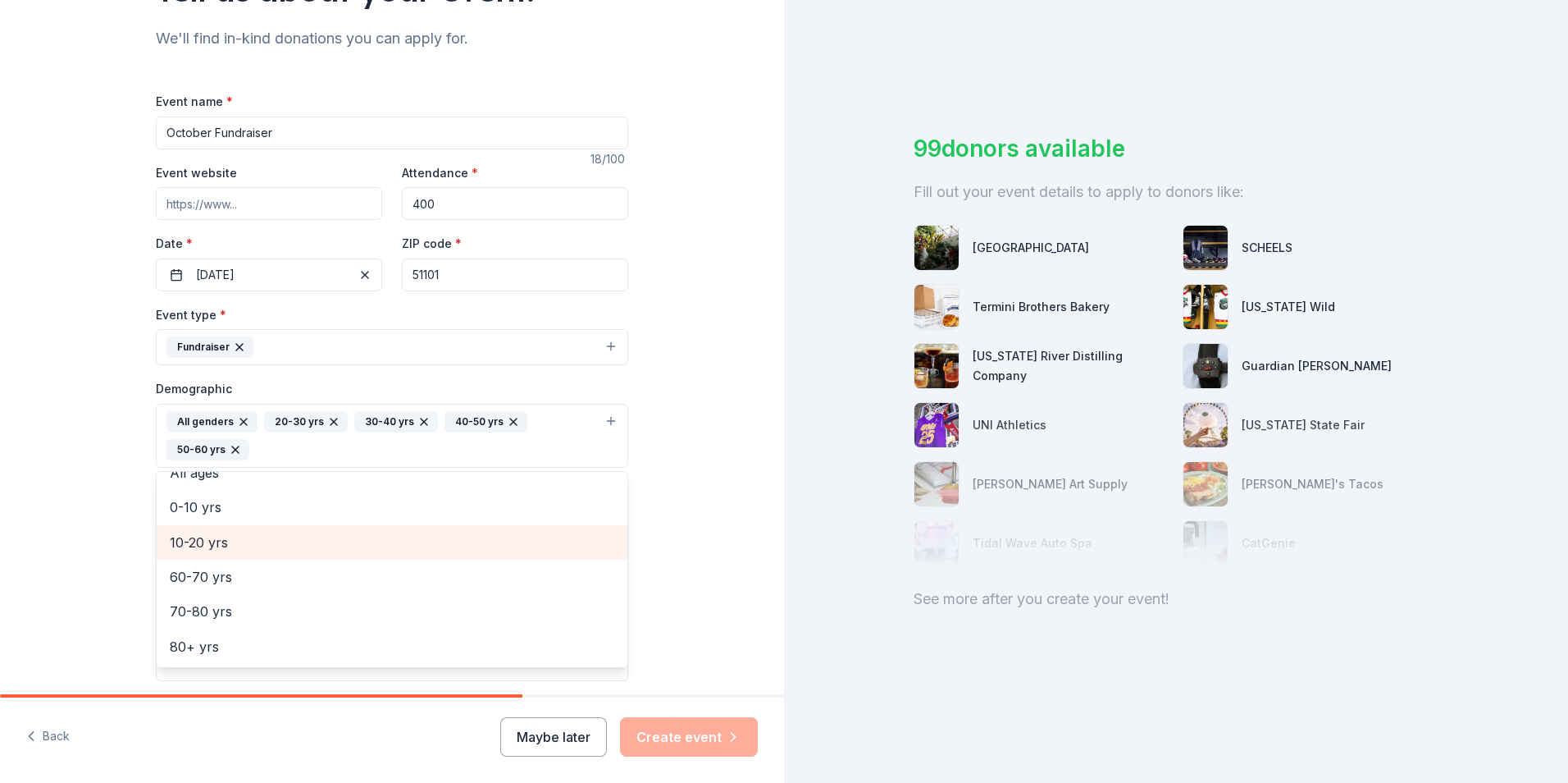
scroll to position [90, 0]
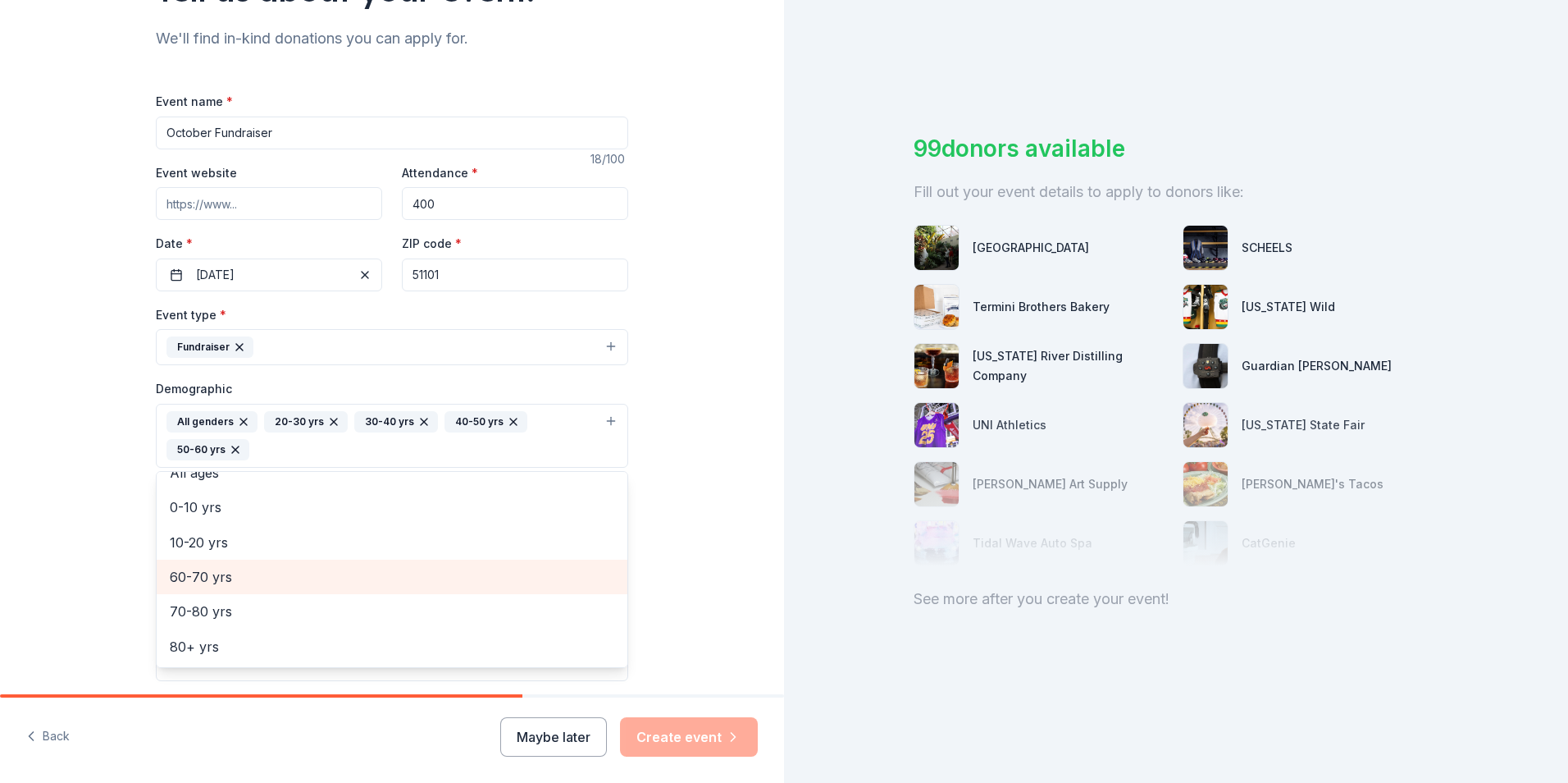
click at [231, 573] on span "60-70 yrs" at bounding box center [392, 577] width 445 height 21
click at [651, 505] on div "Tell us about your event. We'll find in-kind donations you can apply for. Event…" at bounding box center [392, 398] width 784 height 1123
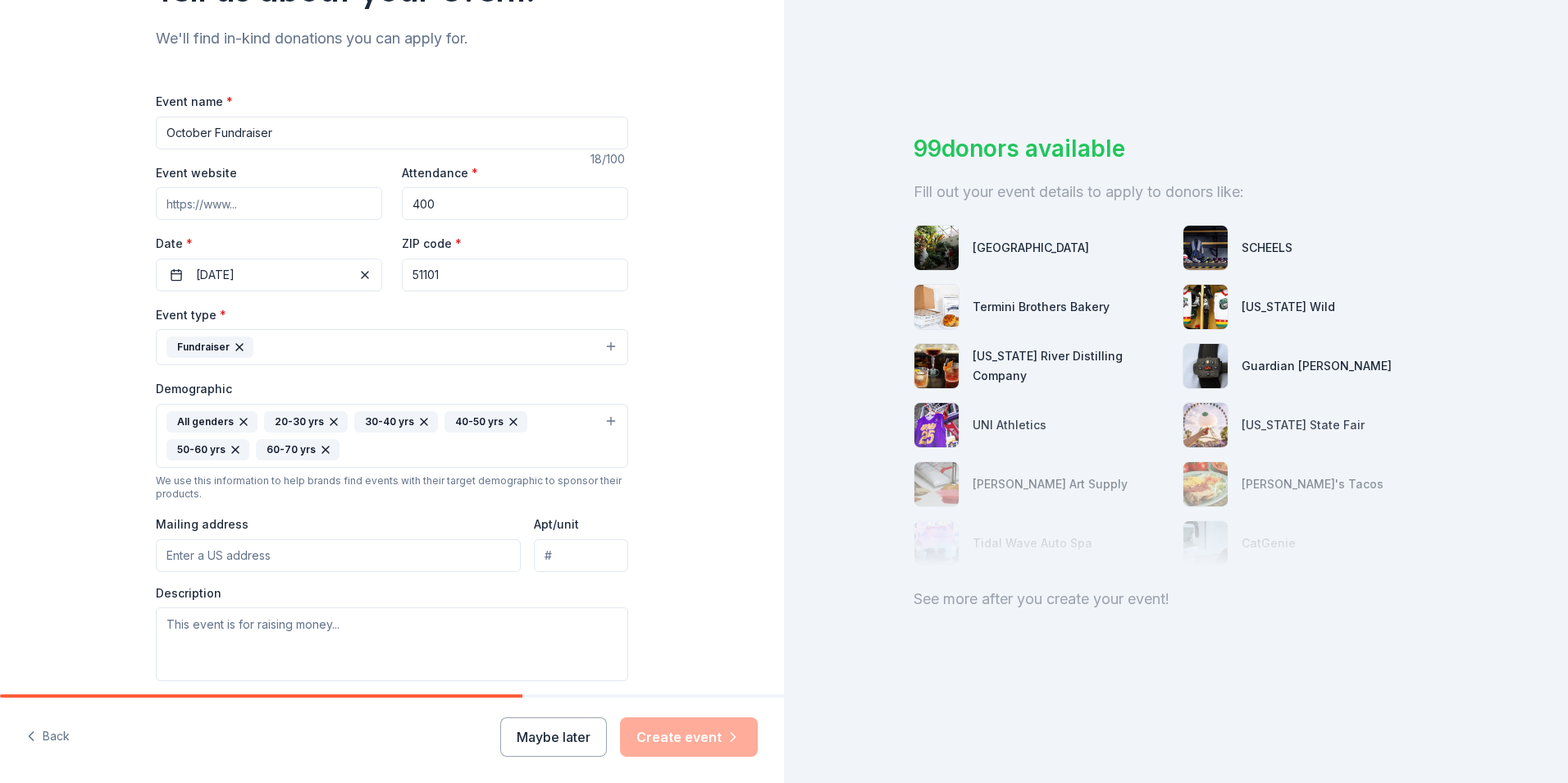
click at [336, 561] on input "Mailing address" at bounding box center [338, 556] width 365 height 33
type input "[STREET_ADDRESS][US_STATE]"
click at [537, 631] on textarea at bounding box center [392, 644] width 473 height 74
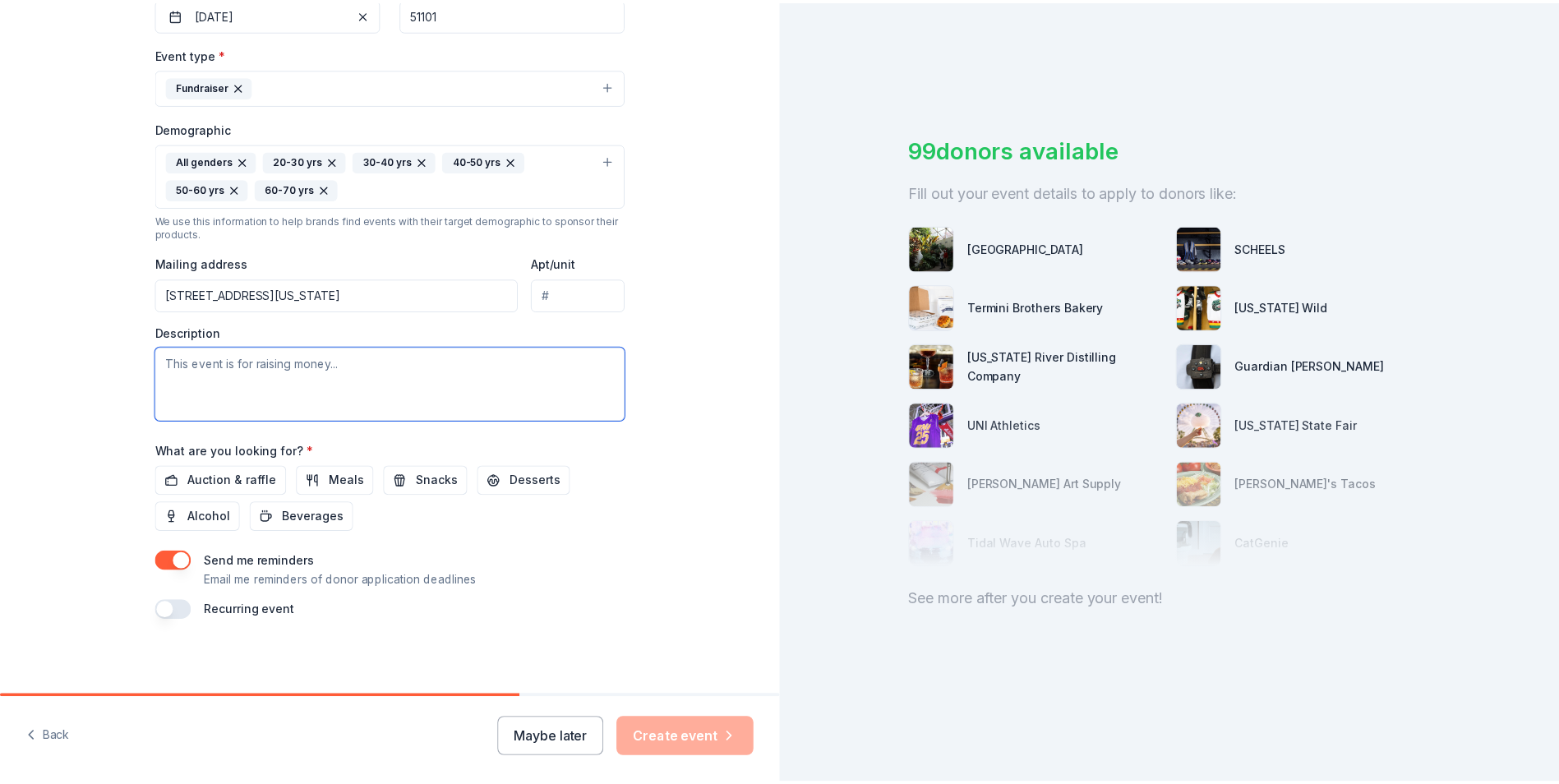
scroll to position [430, 0]
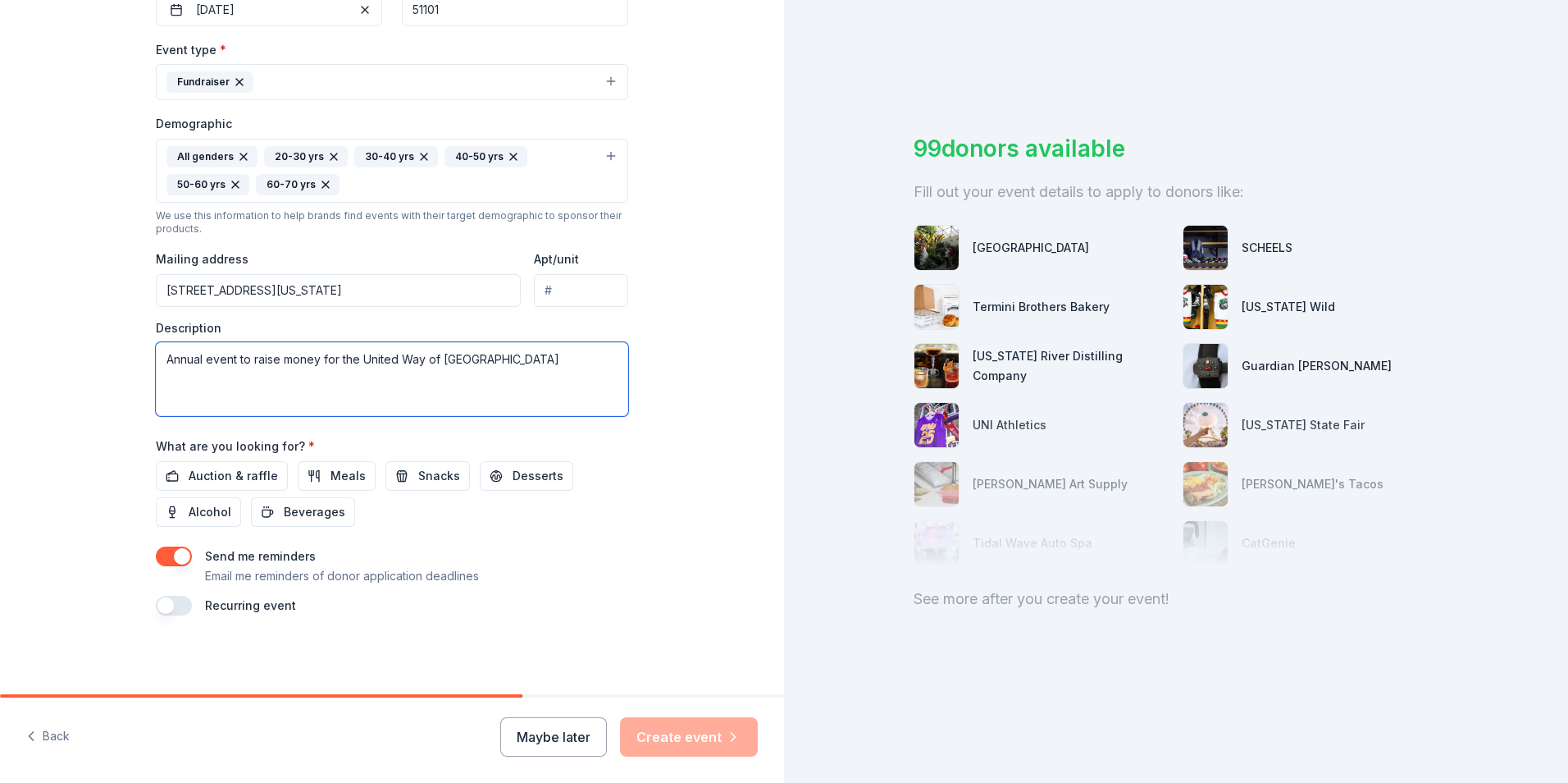
type textarea "Annual event to raise money for the United Way of [GEOGRAPHIC_DATA]"
click at [257, 478] on span "Auction & raffle" at bounding box center [233, 476] width 90 height 19
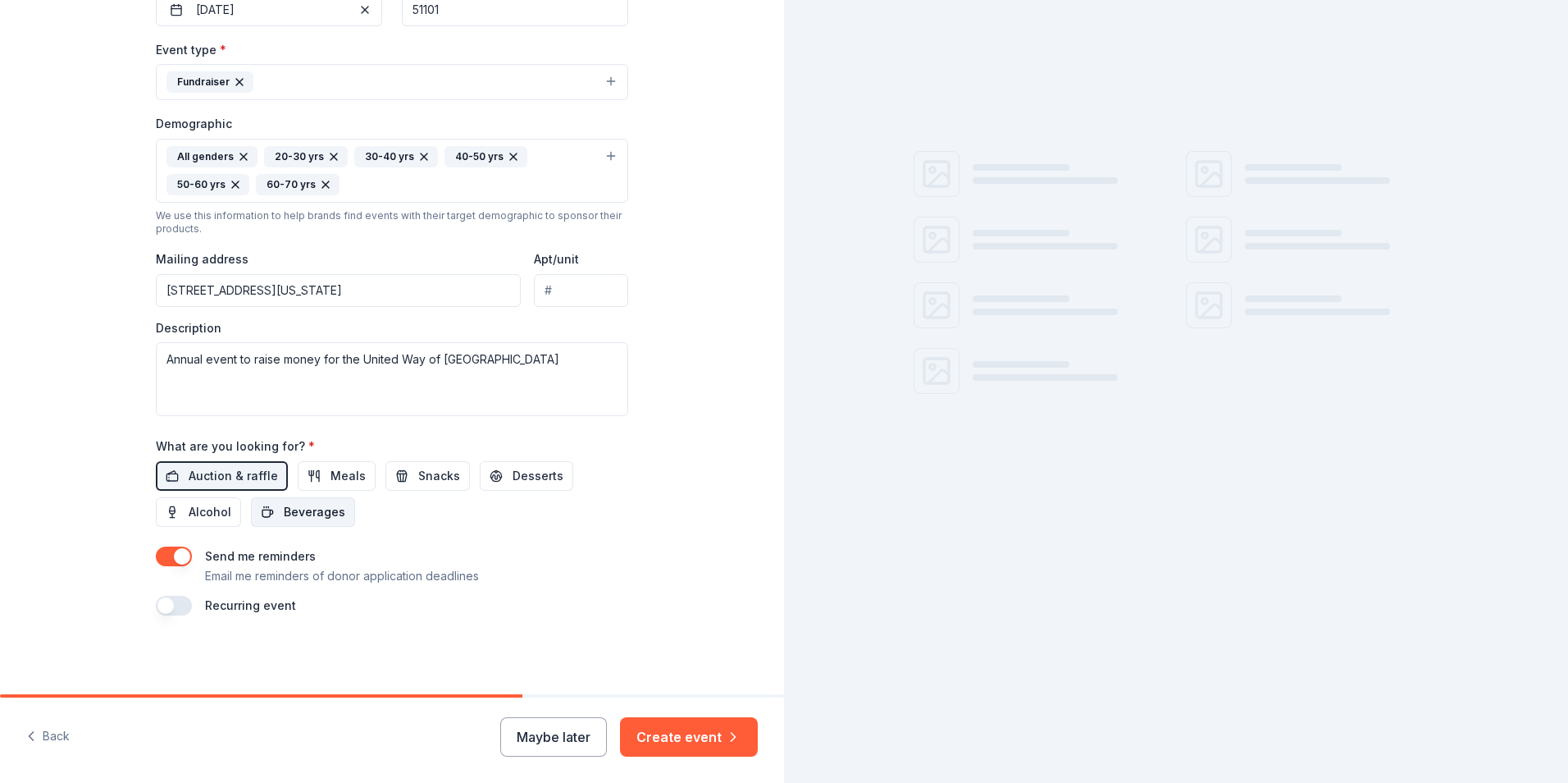
click at [294, 518] on span "Beverages" at bounding box center [315, 511] width 62 height 19
click at [419, 483] on span "Snacks" at bounding box center [439, 476] width 41 height 19
click at [490, 478] on button "Desserts" at bounding box center [526, 476] width 93 height 30
click at [345, 474] on span "Meals" at bounding box center [347, 476] width 36 height 19
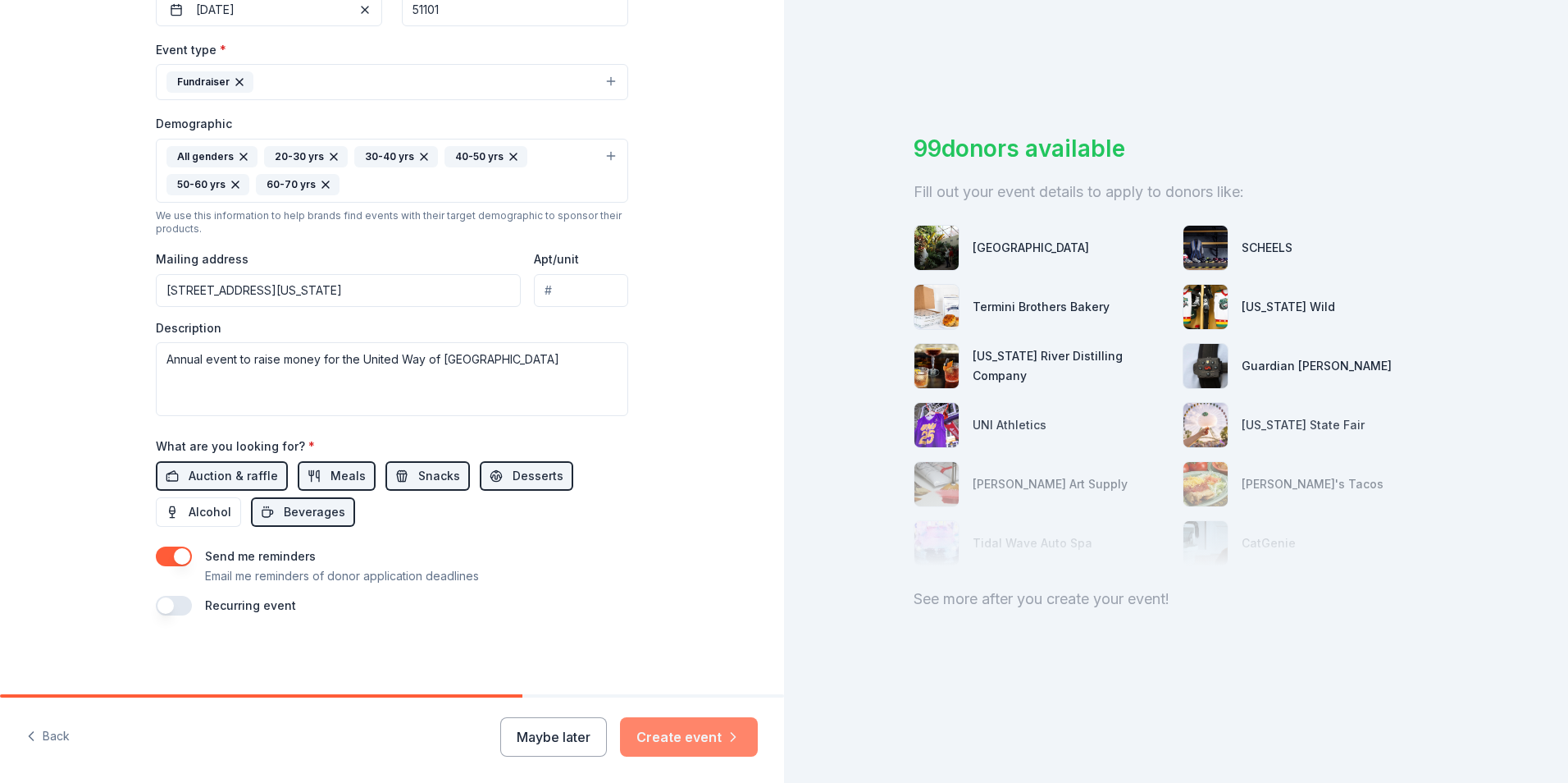
click at [680, 738] on button "Create event" at bounding box center [688, 737] width 138 height 39
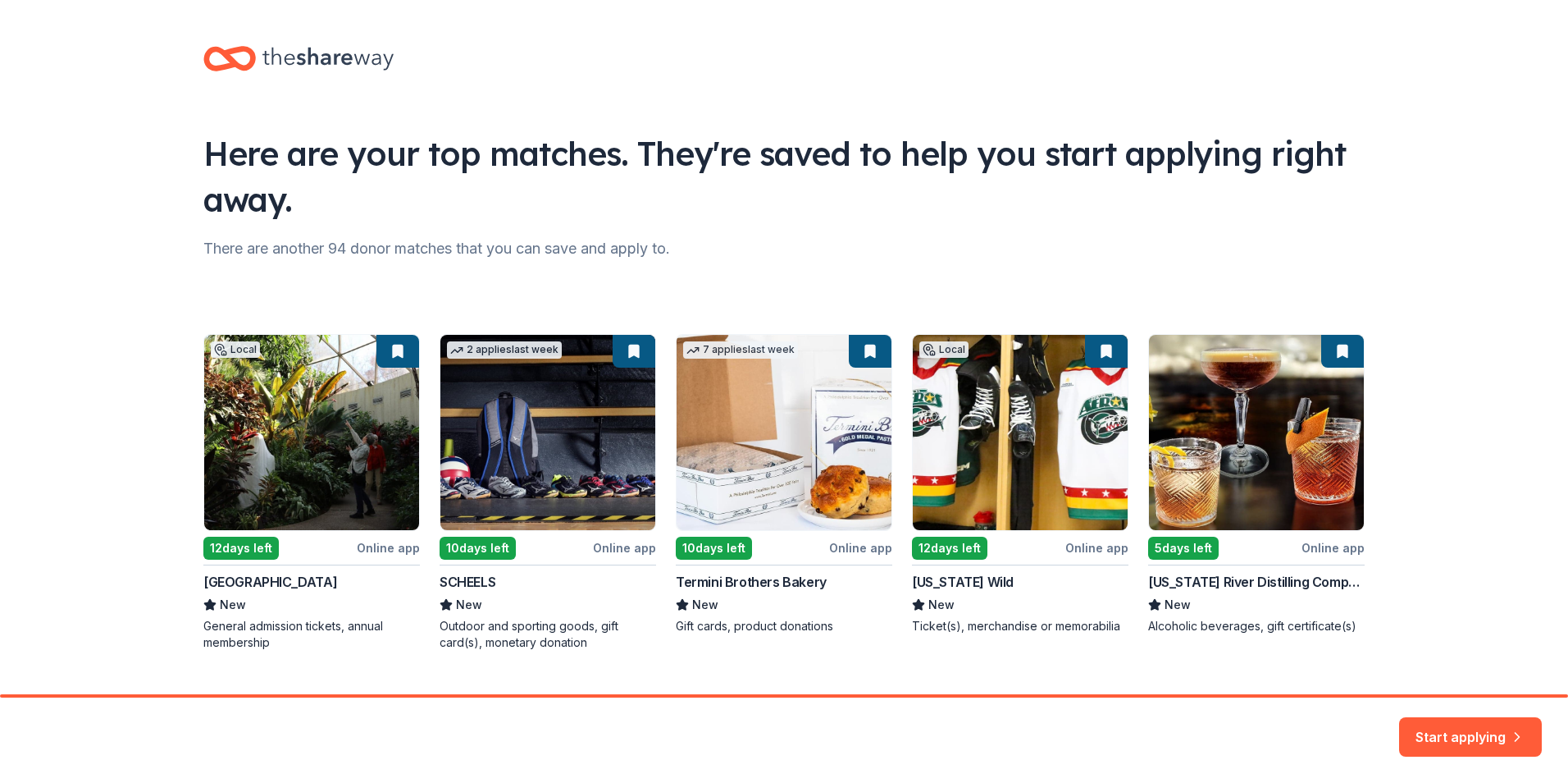
click at [469, 633] on div "Local 12 days left Online app Greater [GEOGRAPHIC_DATA] New General admission t…" at bounding box center [784, 492] width 1162 height 317
click at [631, 358] on div "Local 12 days left Online app Greater [GEOGRAPHIC_DATA] New General admission t…" at bounding box center [784, 492] width 1162 height 317
click at [625, 547] on div "Local 12 days left Online app Greater [GEOGRAPHIC_DATA] New General admission t…" at bounding box center [784, 492] width 1162 height 317
click at [1462, 730] on button "Start applying" at bounding box center [1471, 728] width 142 height 39
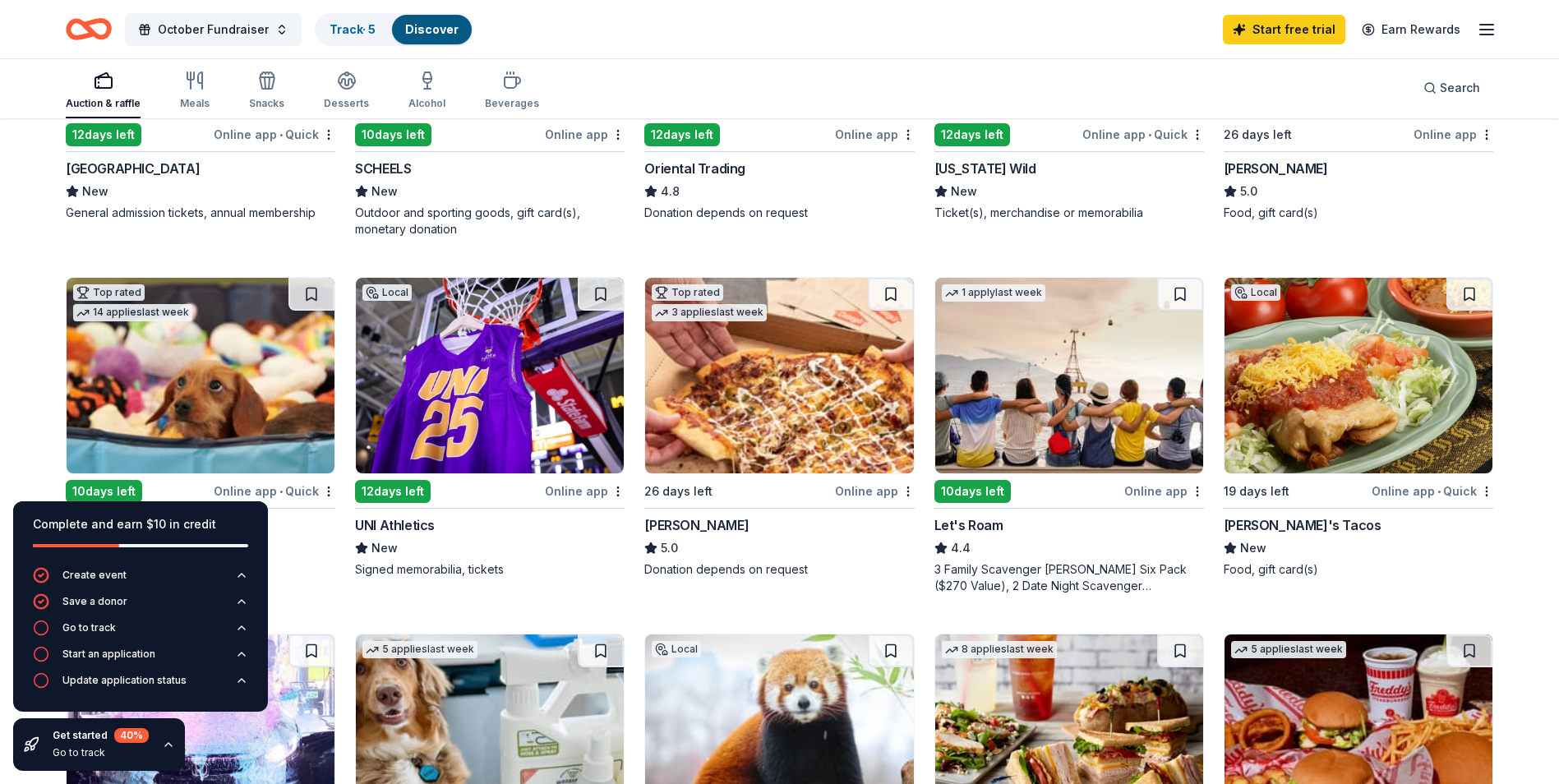
scroll to position [411, 0]
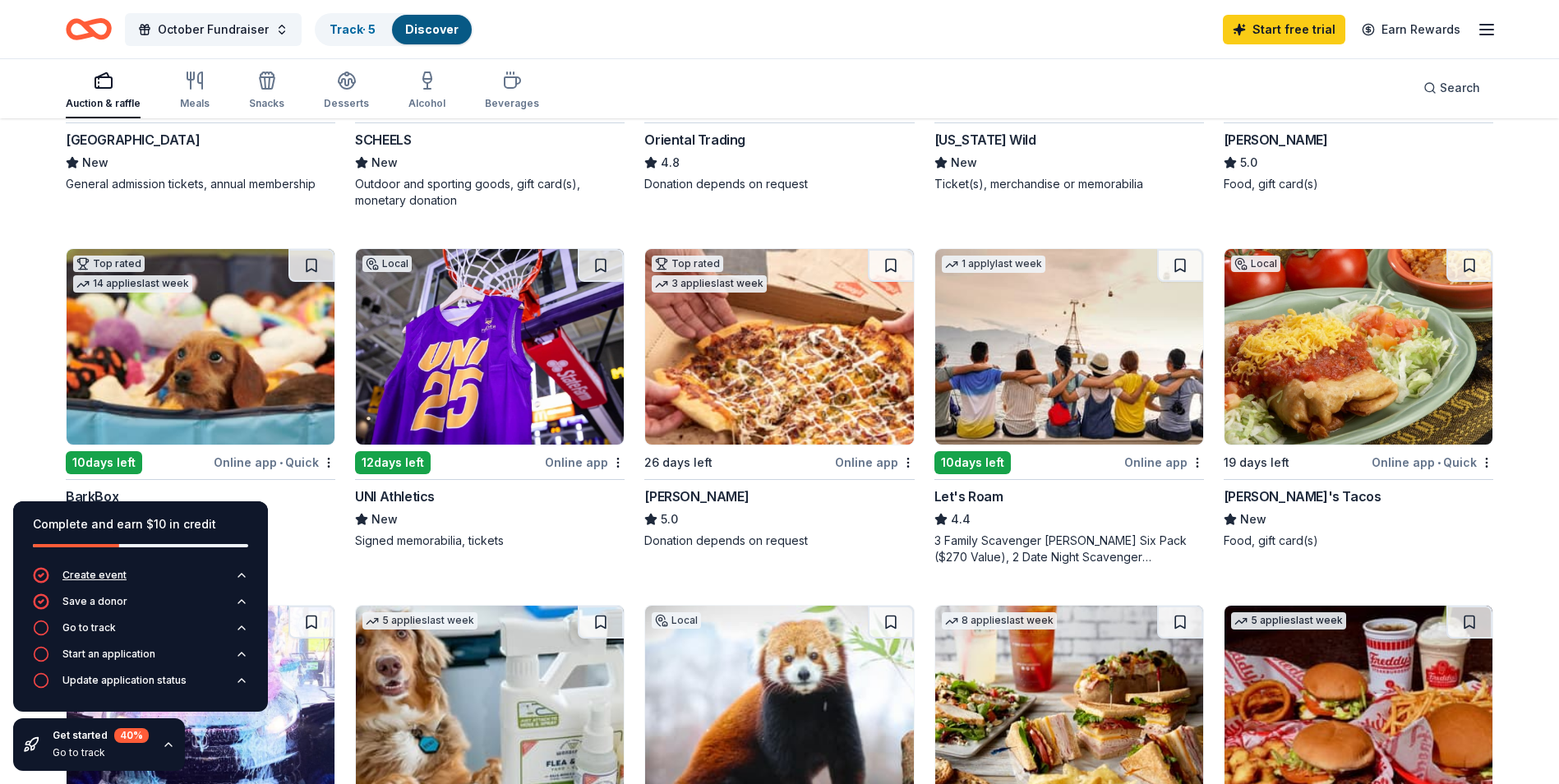
click at [237, 572] on icon "button" at bounding box center [242, 576] width 14 height 14
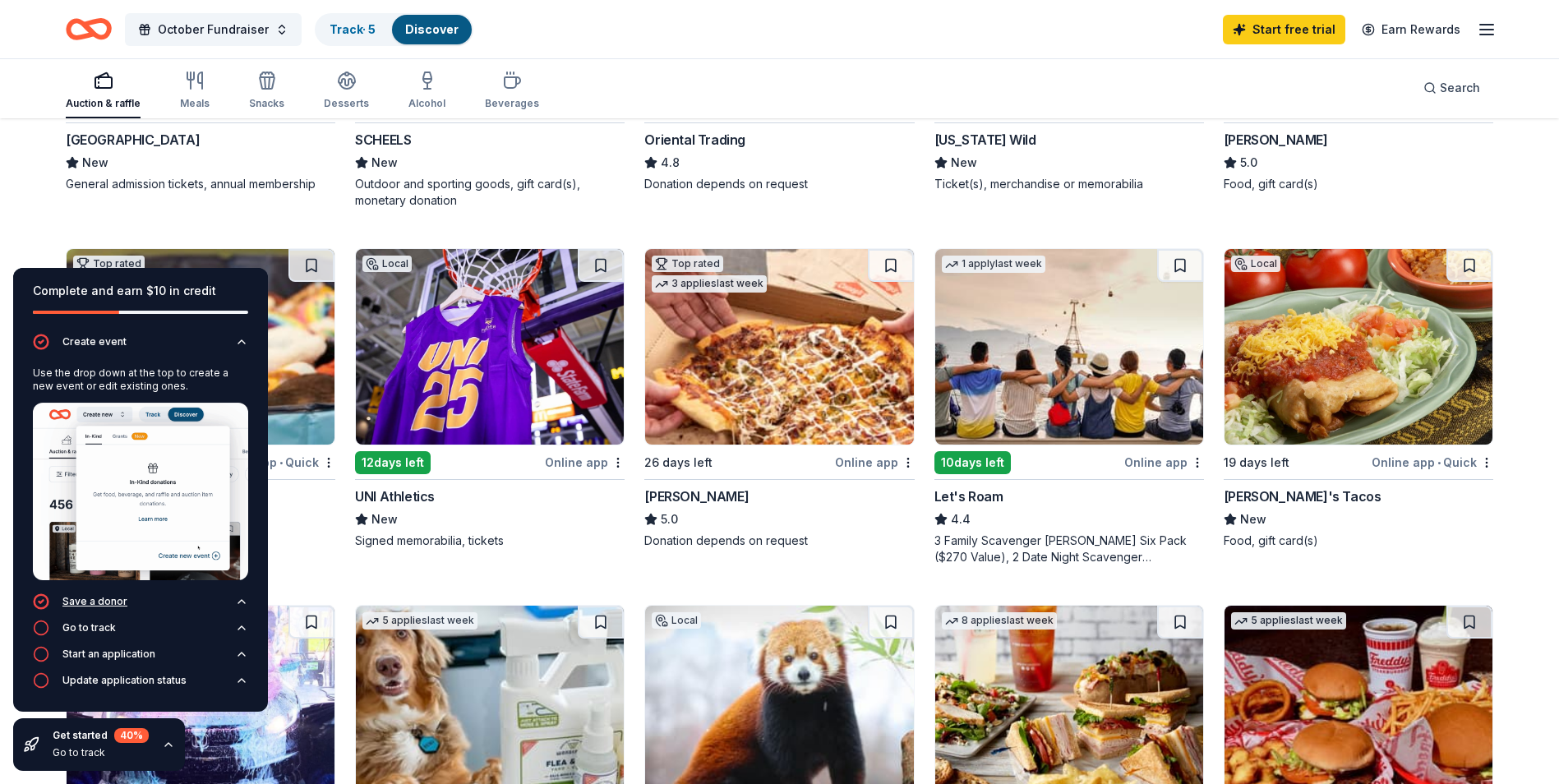
click at [237, 598] on icon "button" at bounding box center [242, 602] width 14 height 14
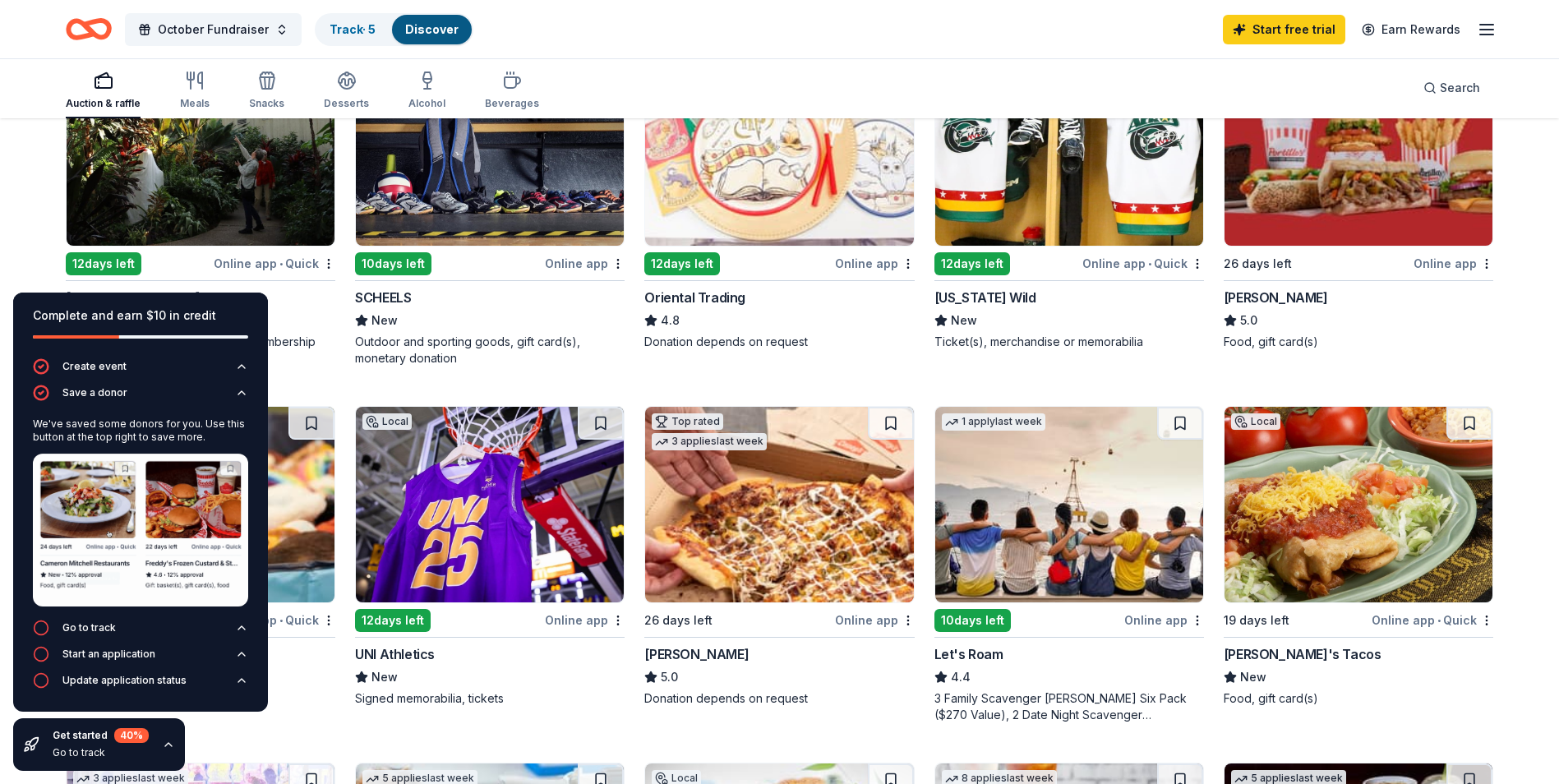
scroll to position [247, 0]
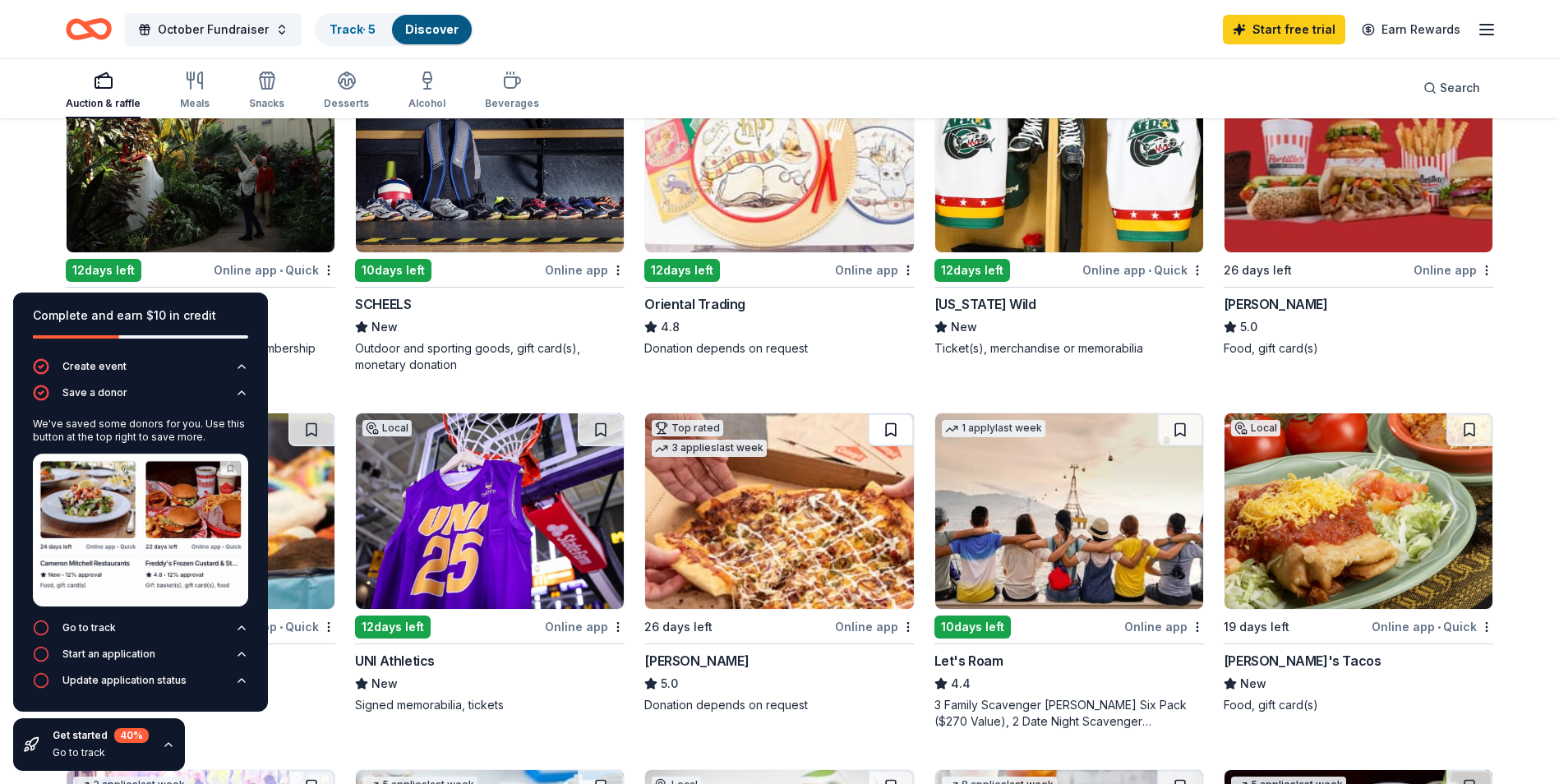
click at [893, 426] on button at bounding box center [891, 430] width 46 height 33
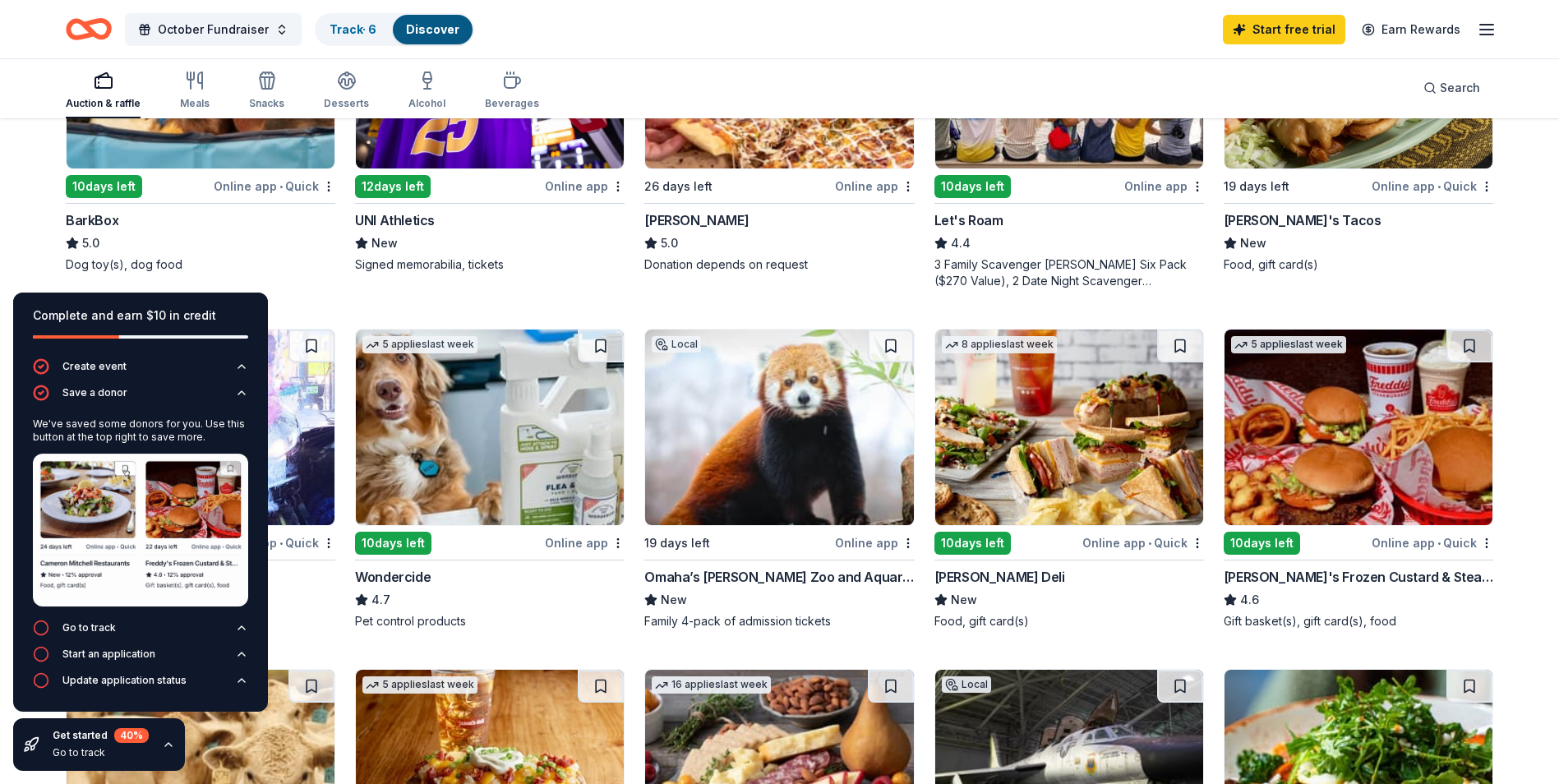
scroll to position [740, 0]
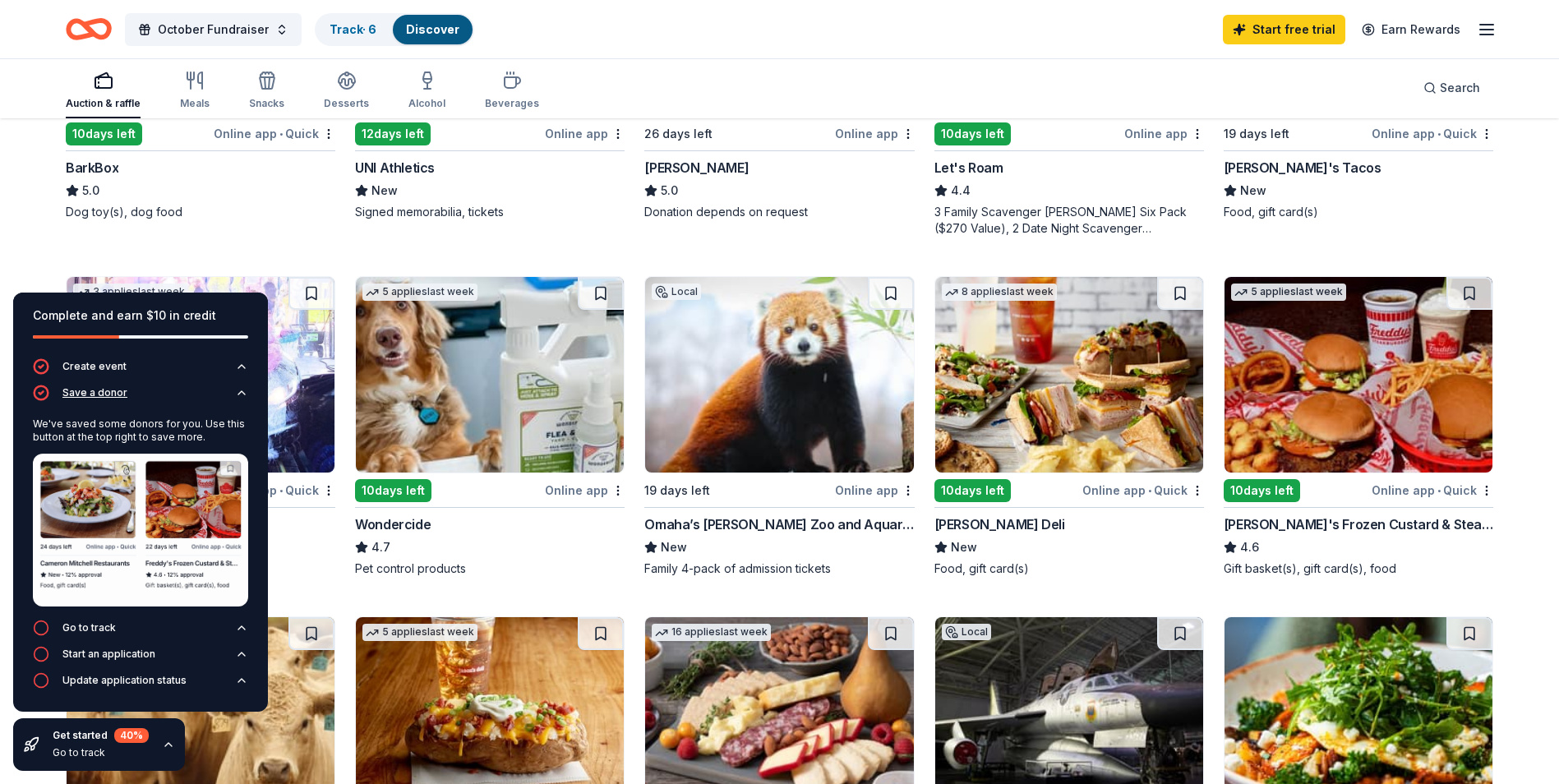
click at [243, 391] on icon "button" at bounding box center [242, 392] width 14 height 14
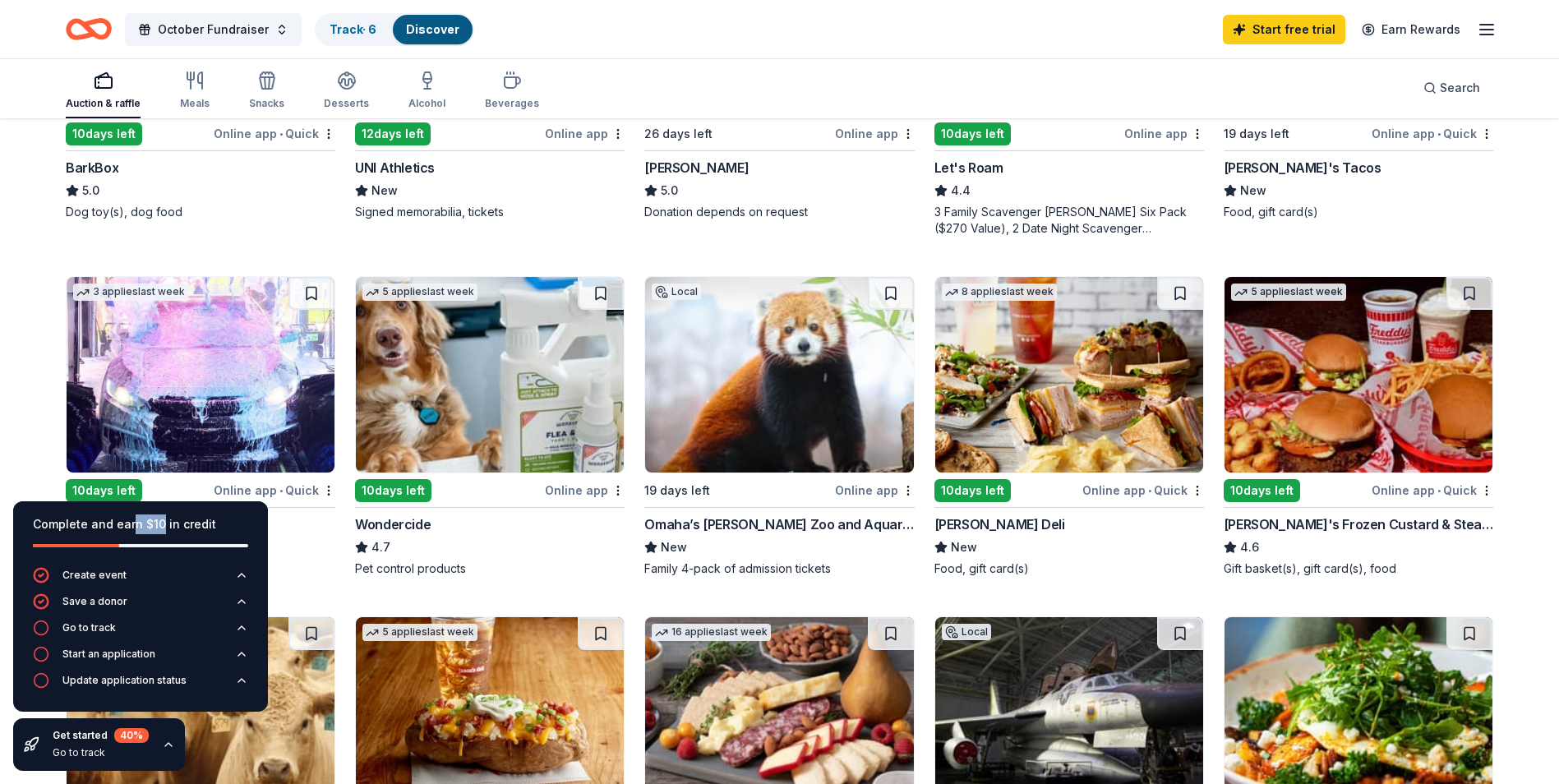
drag, startPoint x: 131, startPoint y: 507, endPoint x: 158, endPoint y: 500, distance: 27.9
click at [158, 500] on div "Complete and earn $10 in credit Create event Save a donor Go to track Start an …" at bounding box center [140, 635] width 281 height 296
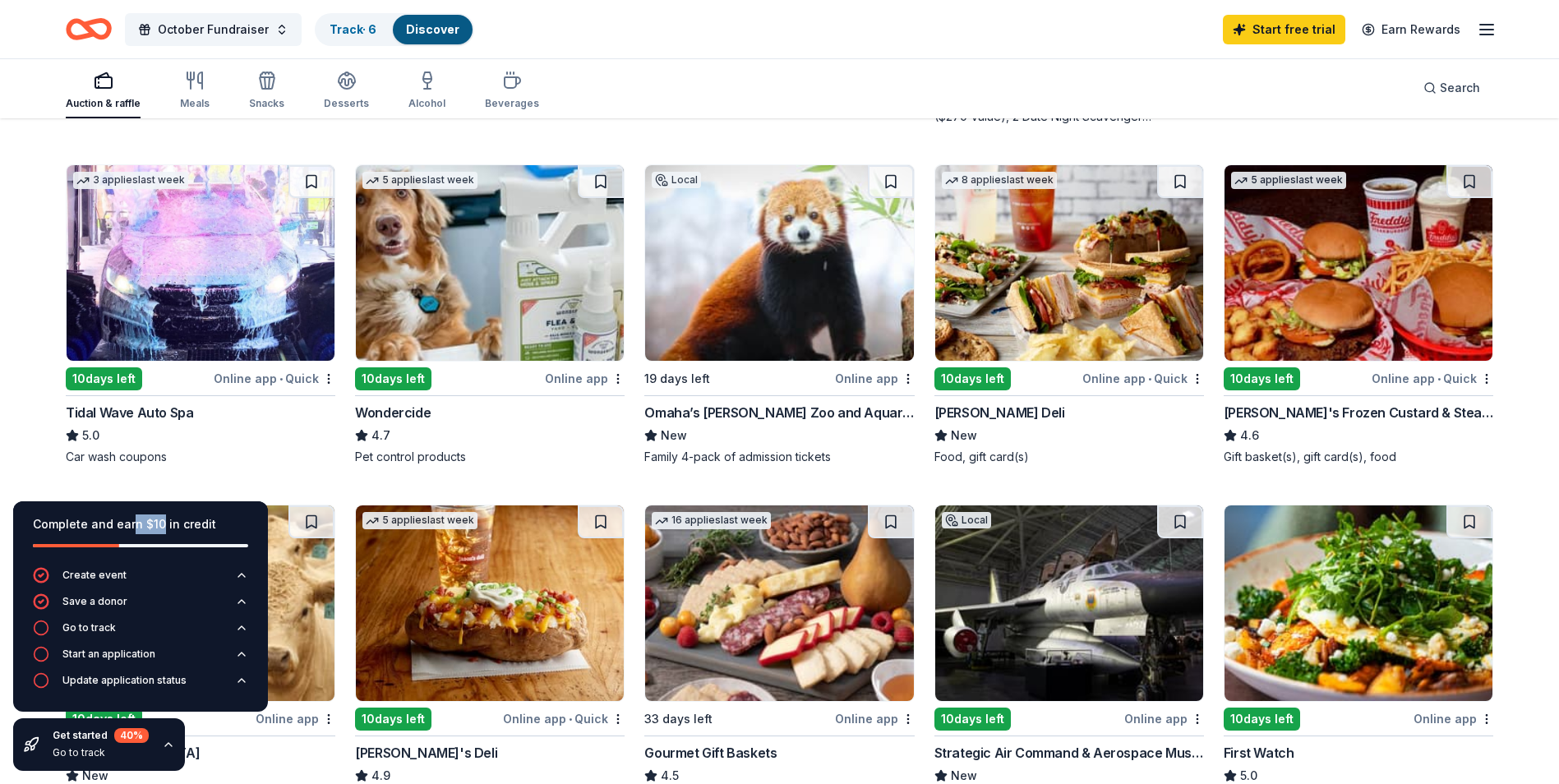
scroll to position [822, 0]
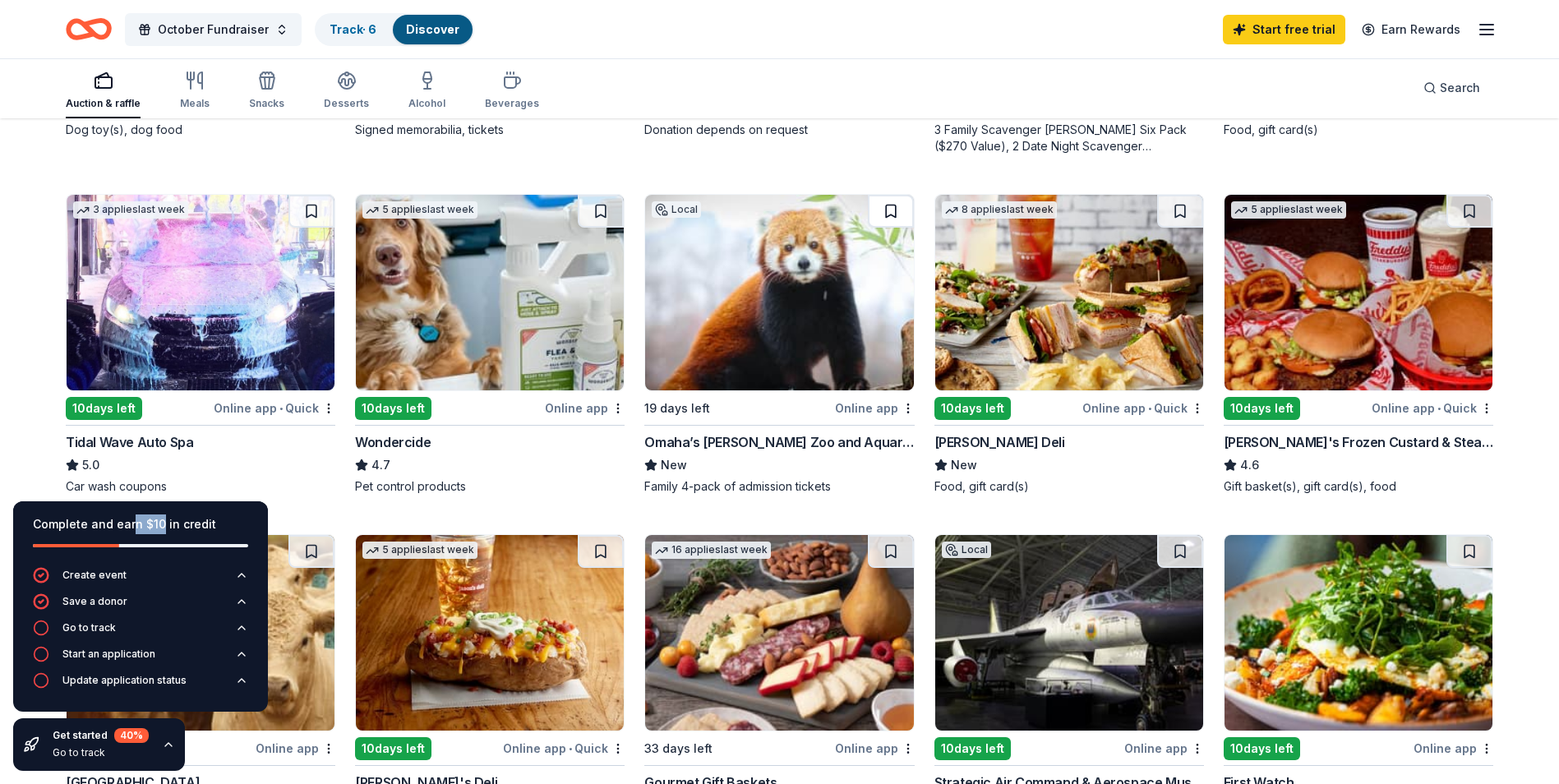
click at [887, 216] on button at bounding box center [891, 211] width 46 height 33
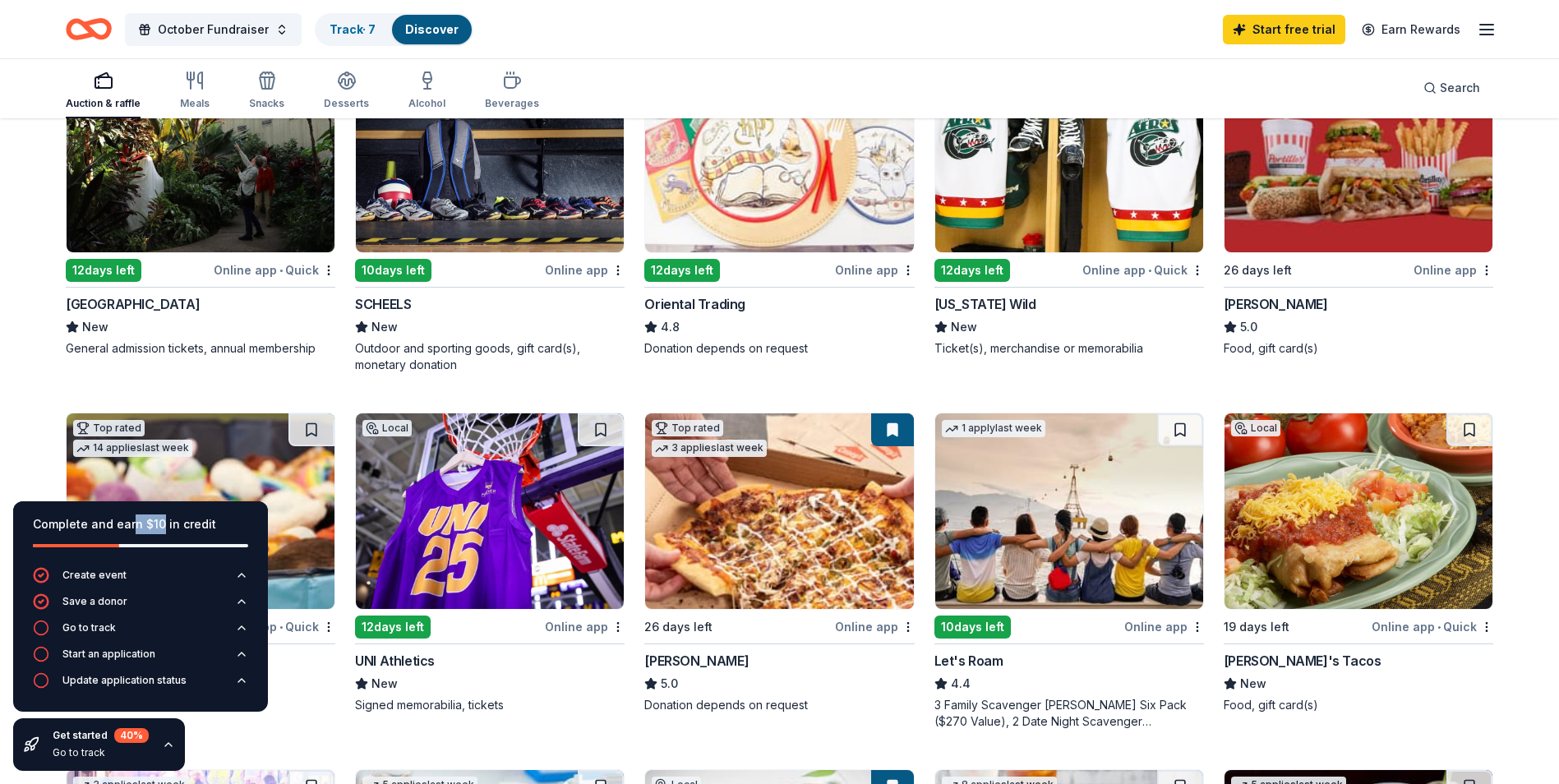
scroll to position [164, 0]
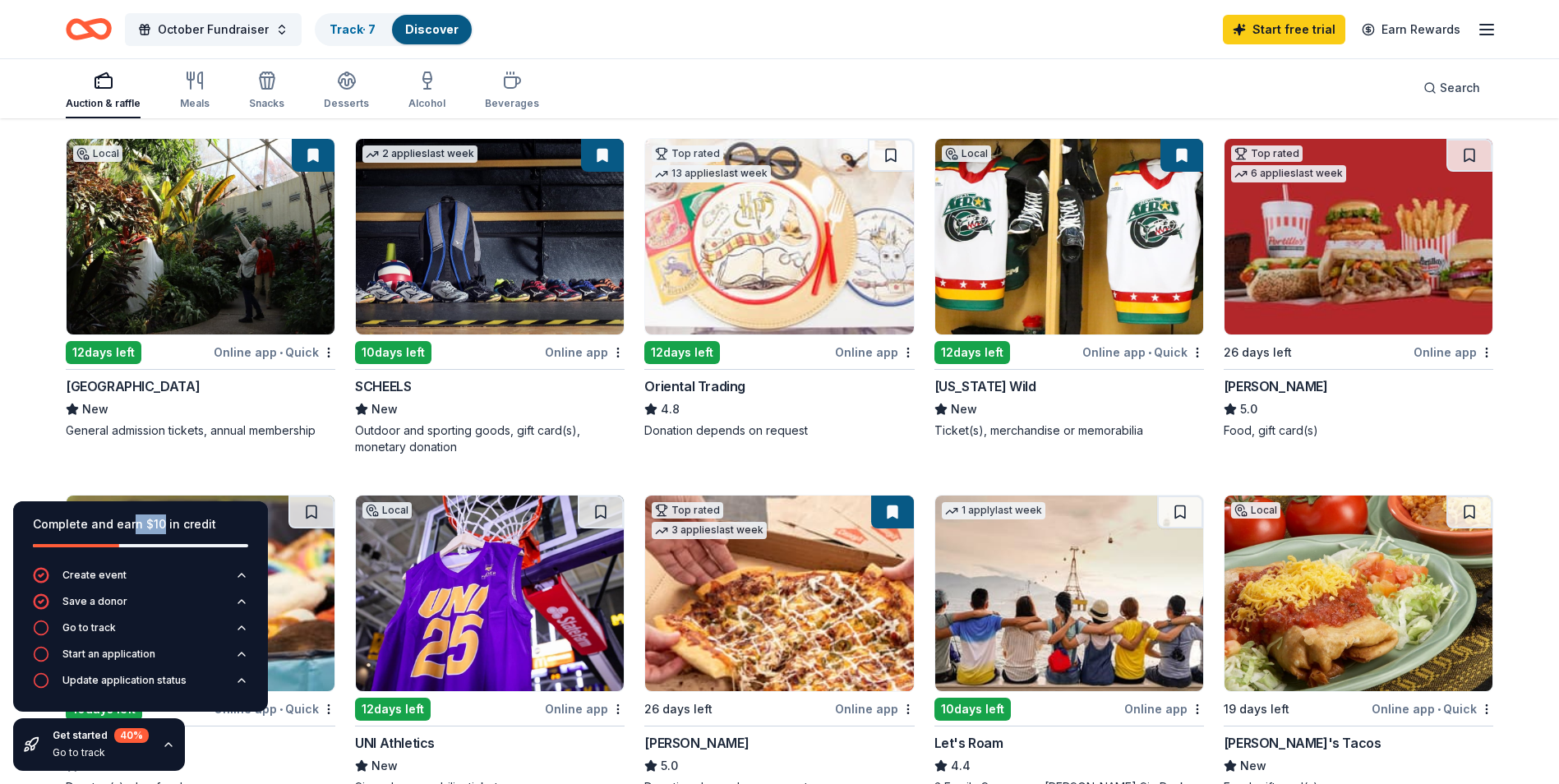
click at [304, 140] on button at bounding box center [313, 155] width 42 height 33
click at [319, 157] on button at bounding box center [313, 155] width 42 height 33
click at [315, 155] on button at bounding box center [313, 155] width 42 height 33
click at [306, 149] on button at bounding box center [313, 155] width 42 height 33
click at [191, 95] on div "Meals" at bounding box center [195, 90] width 30 height 40
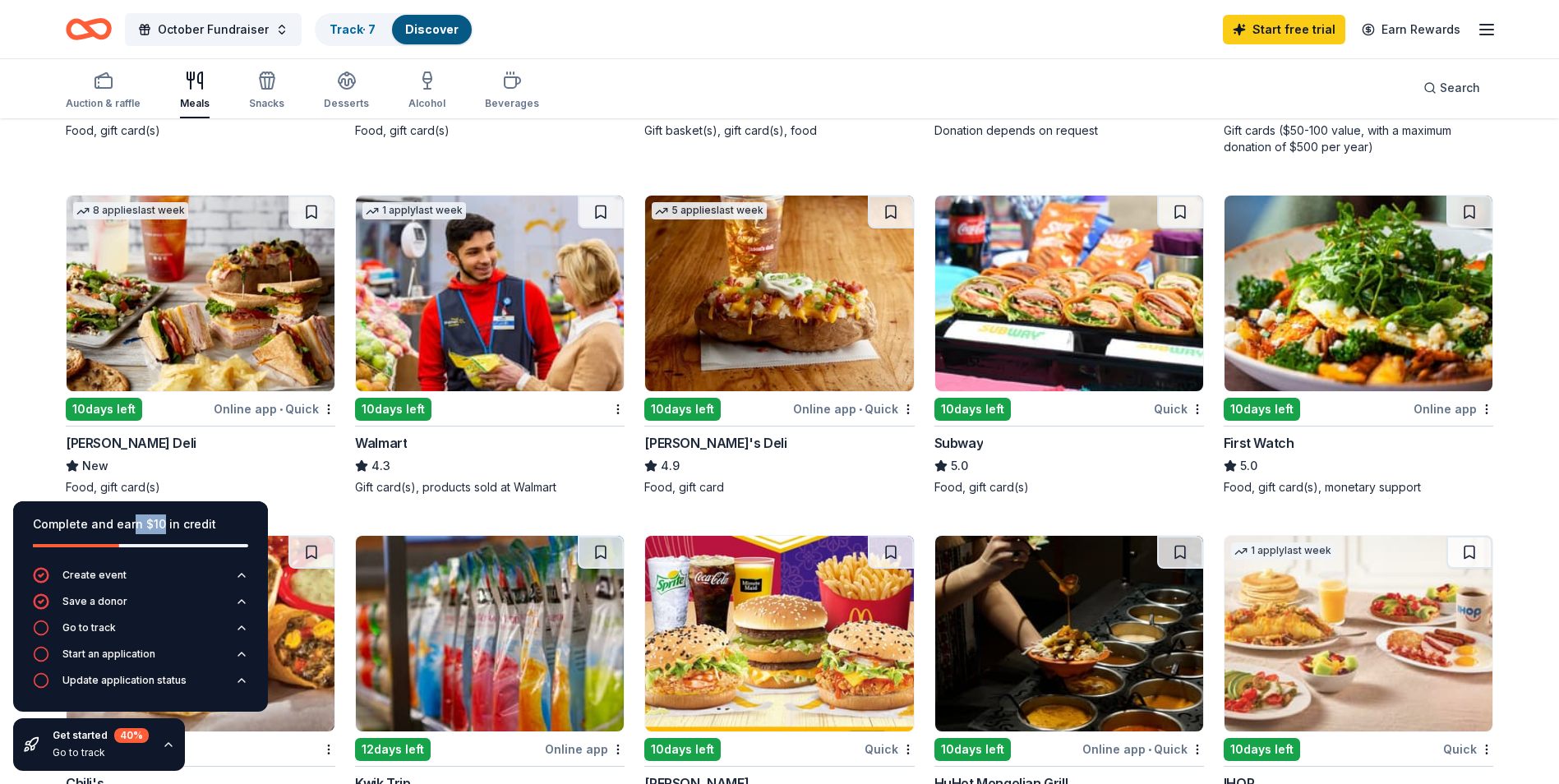
scroll to position [493, 0]
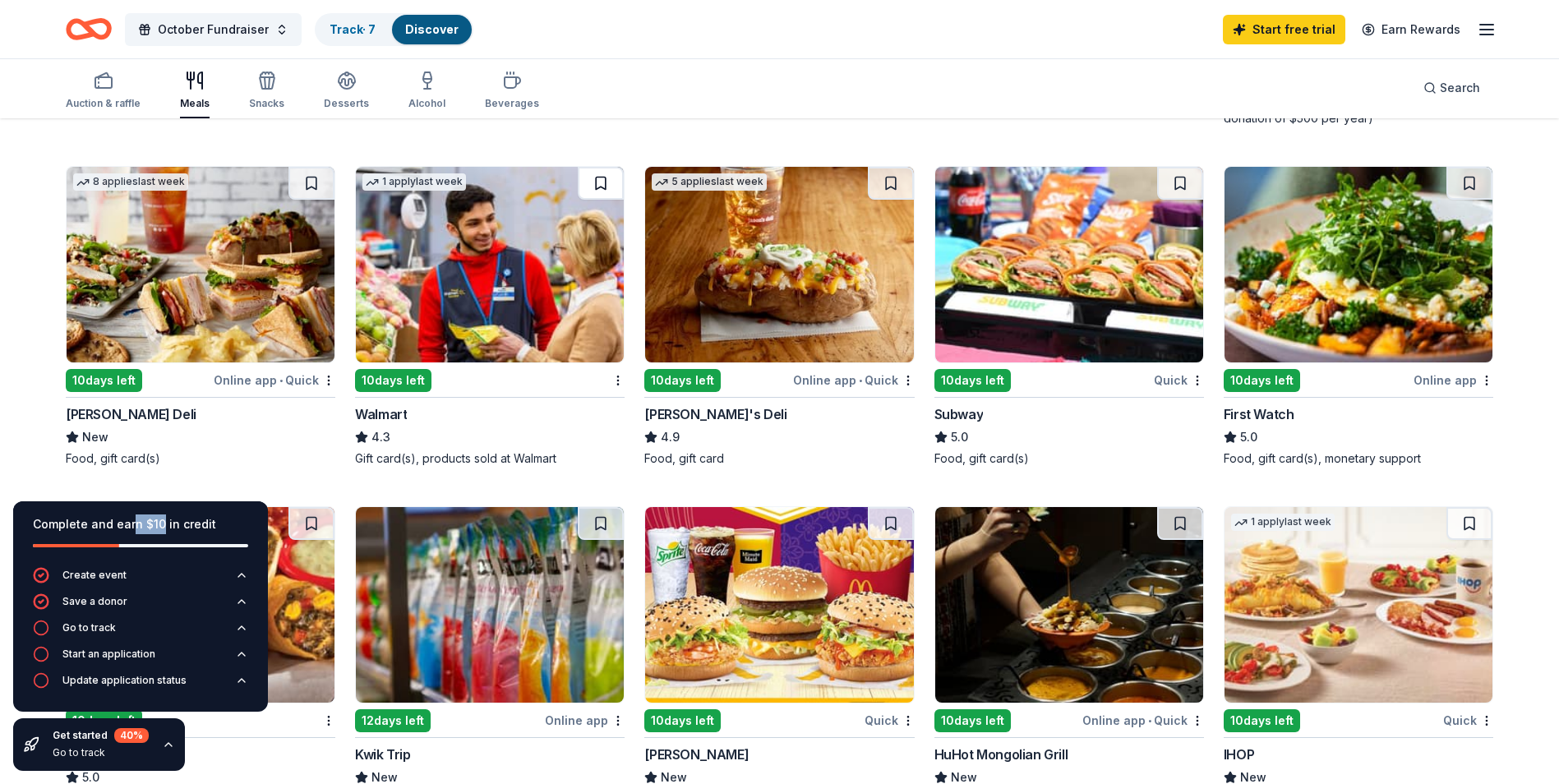
click at [615, 181] on button at bounding box center [601, 183] width 46 height 33
click at [1195, 180] on button at bounding box center [1181, 183] width 46 height 33
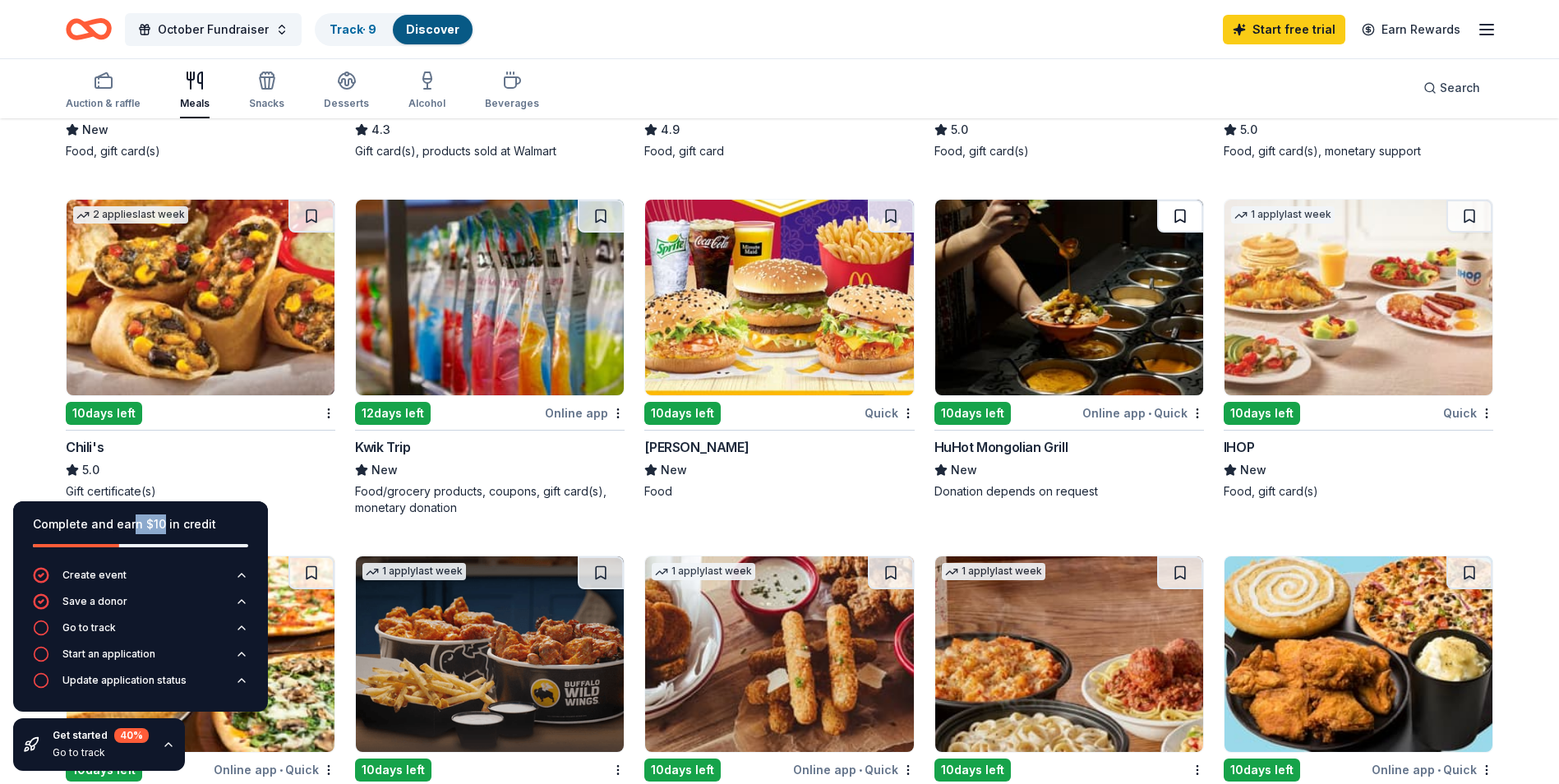
scroll to position [822, 0]
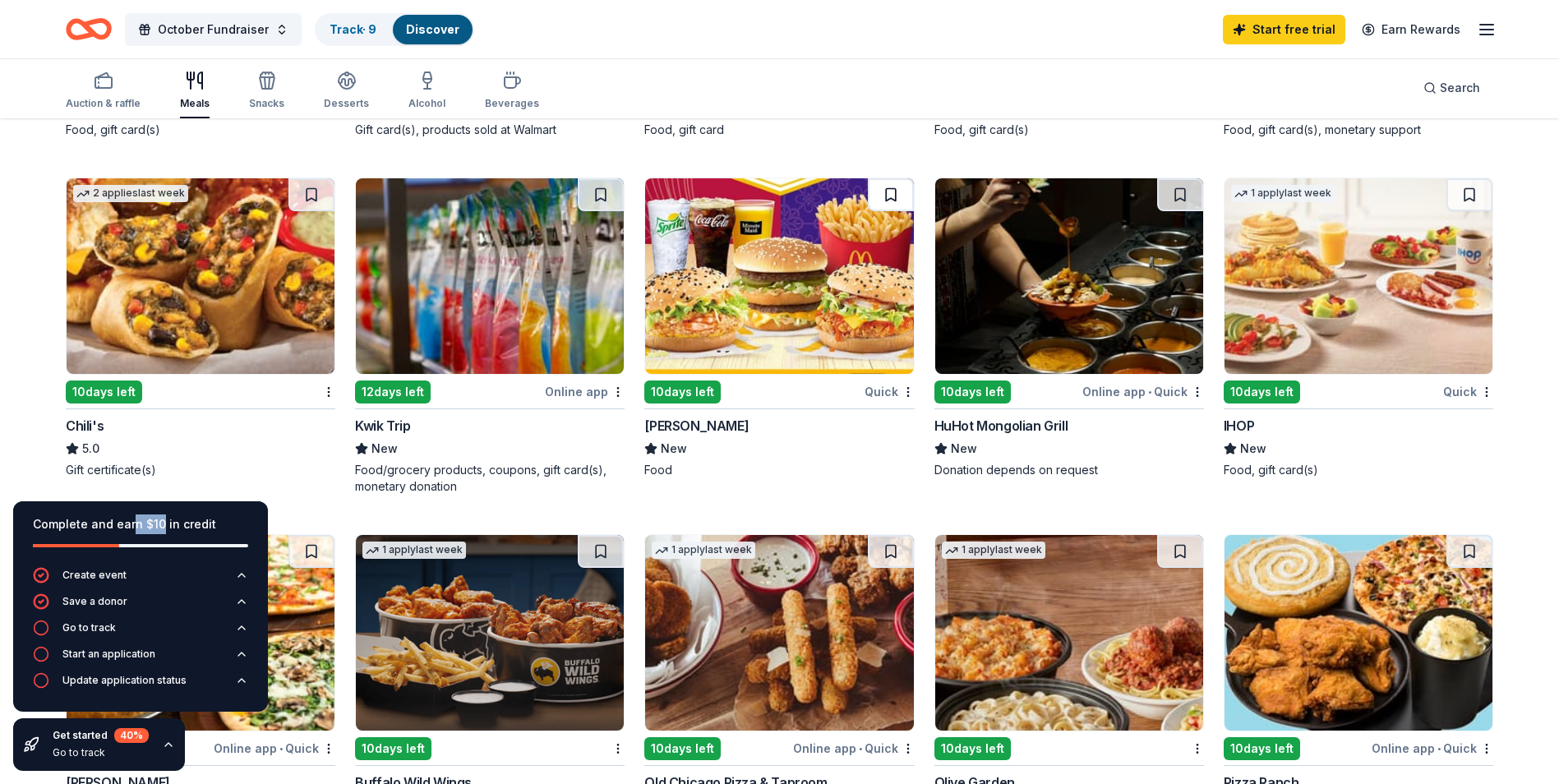
click at [885, 192] on button at bounding box center [891, 195] width 46 height 33
click at [319, 201] on button at bounding box center [312, 195] width 46 height 33
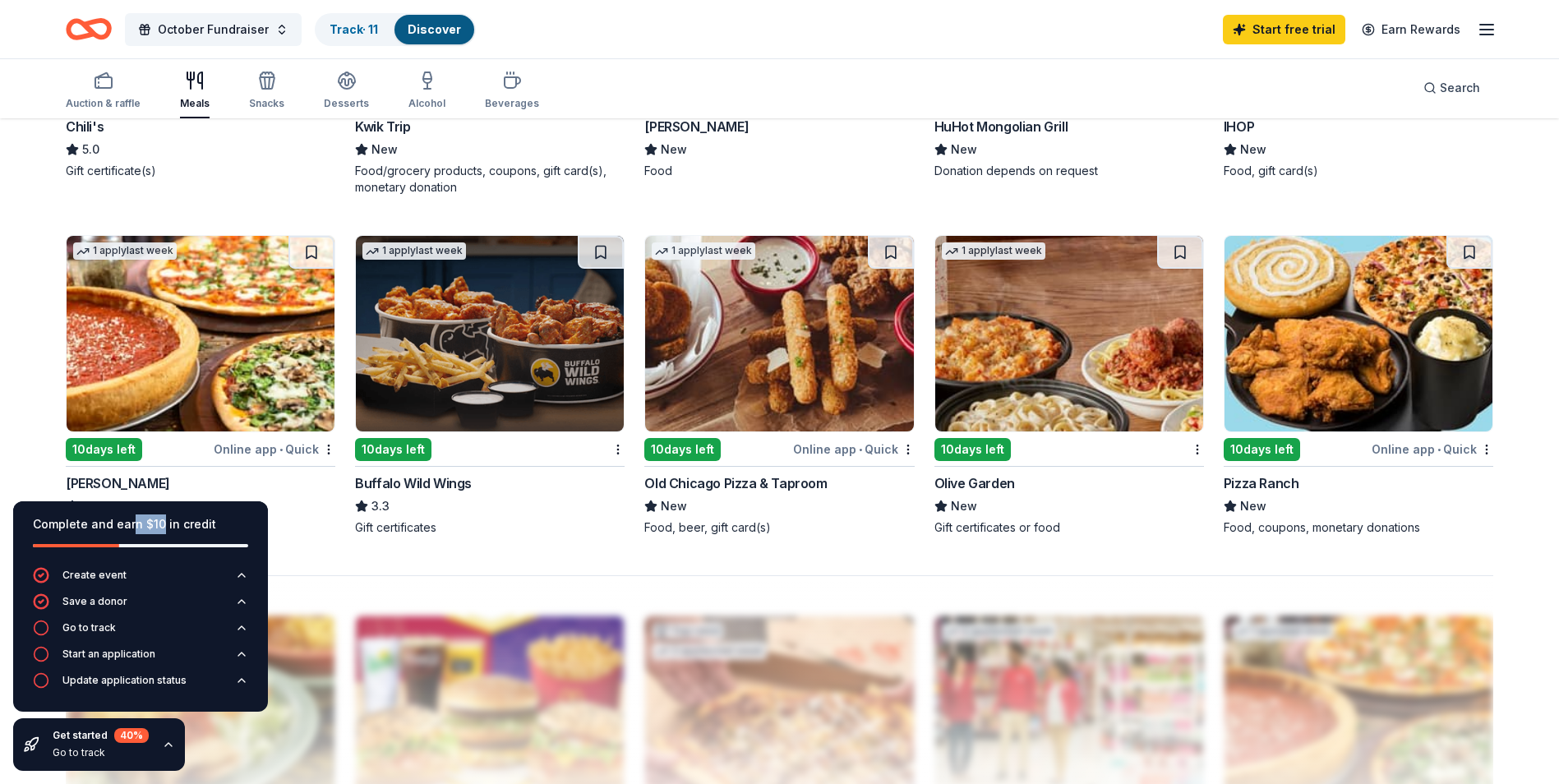
scroll to position [1150, 0]
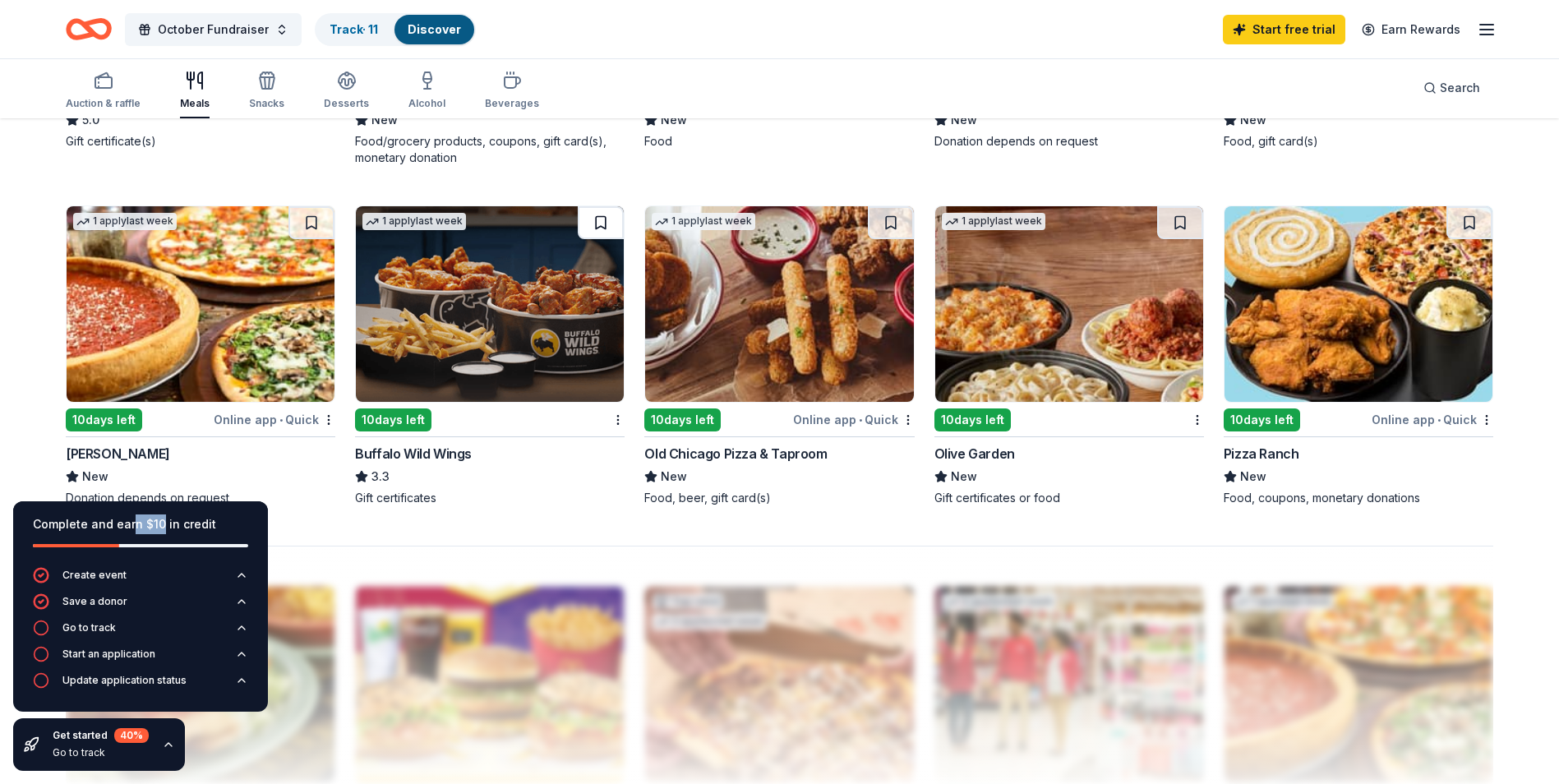
click at [615, 234] on button at bounding box center [601, 223] width 46 height 33
click at [888, 220] on button at bounding box center [891, 223] width 46 height 33
click at [1186, 226] on button at bounding box center [1181, 223] width 46 height 33
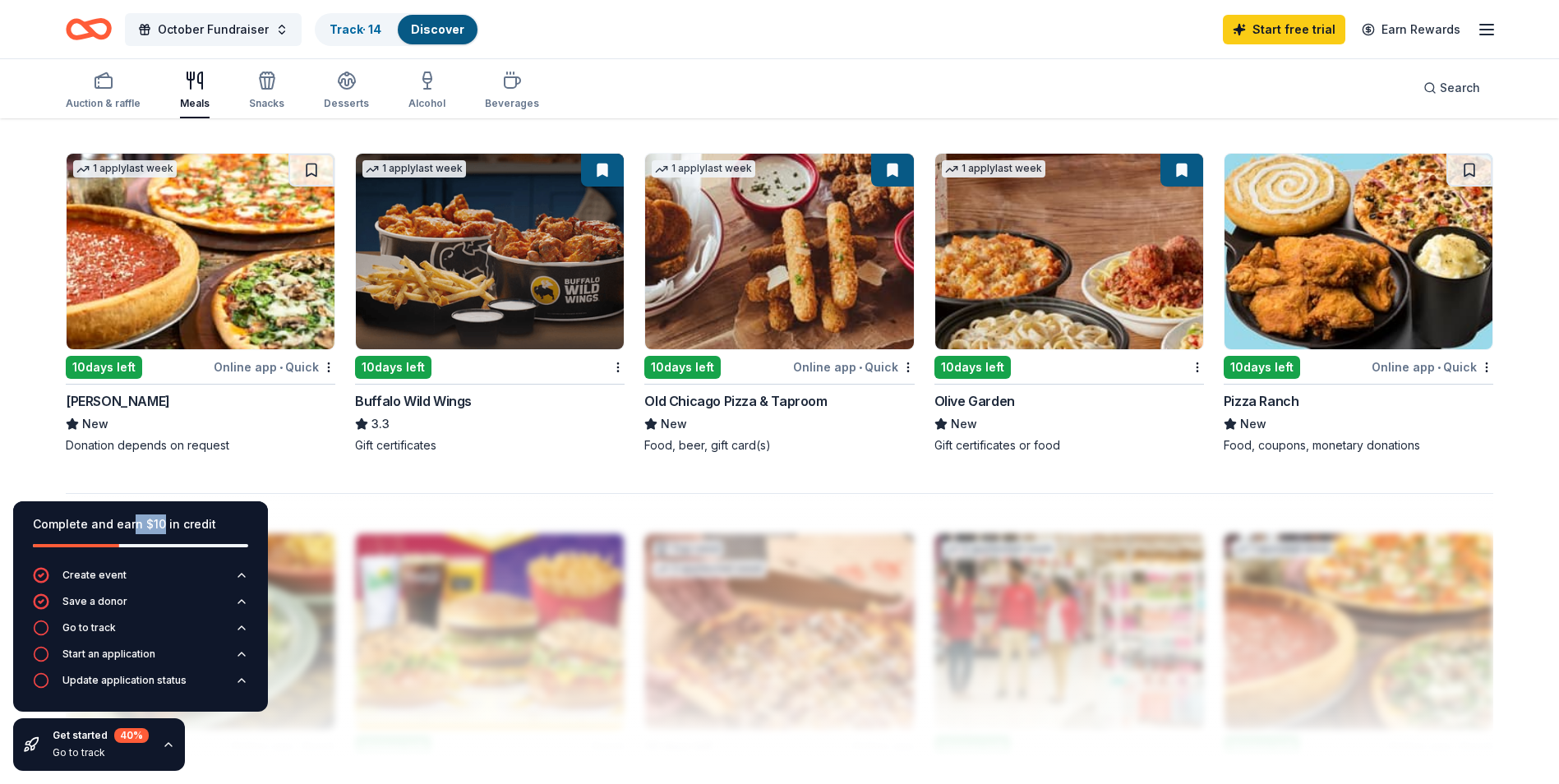
scroll to position [1232, 0]
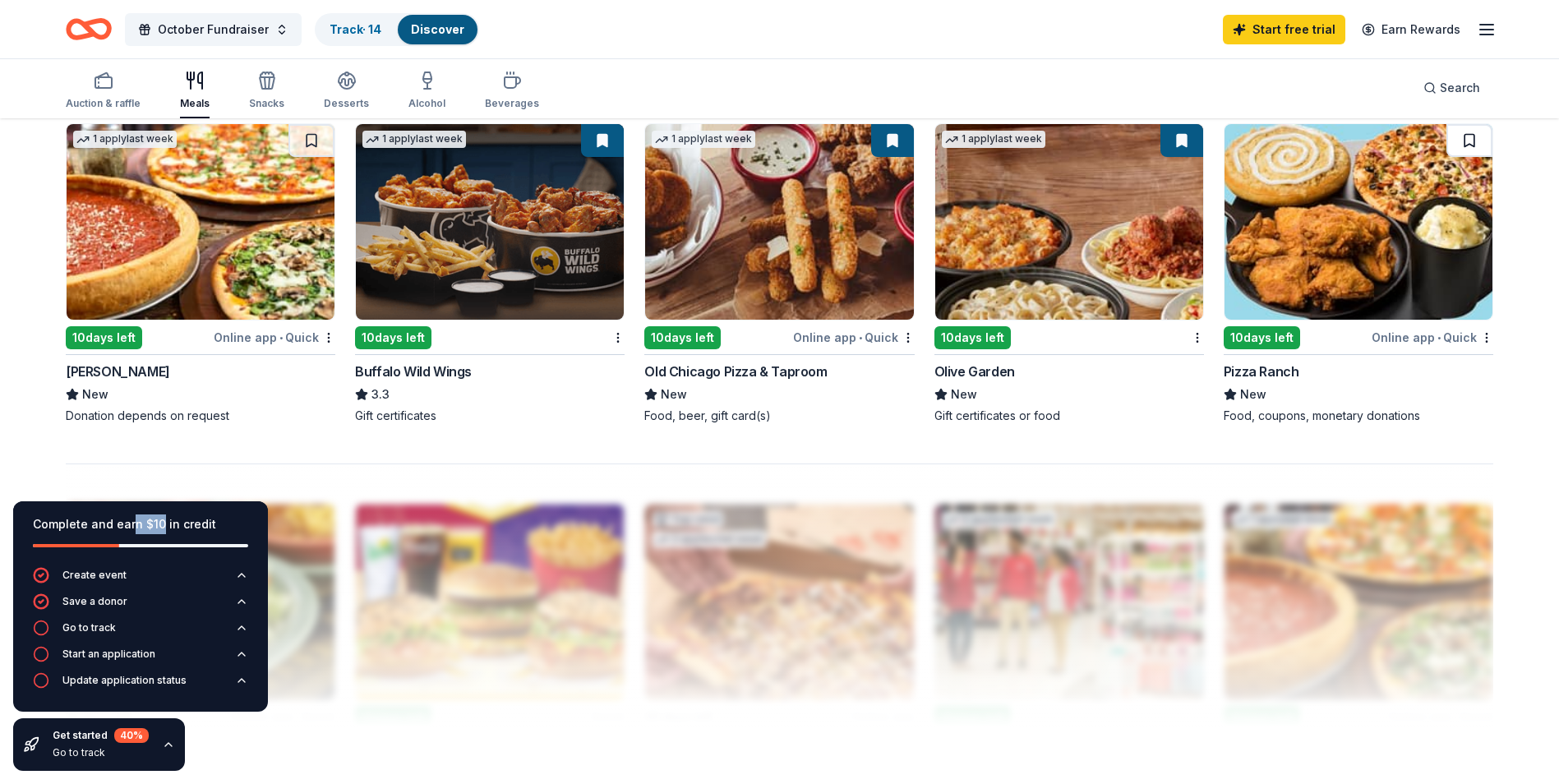
click at [1465, 149] on button at bounding box center [1470, 141] width 46 height 33
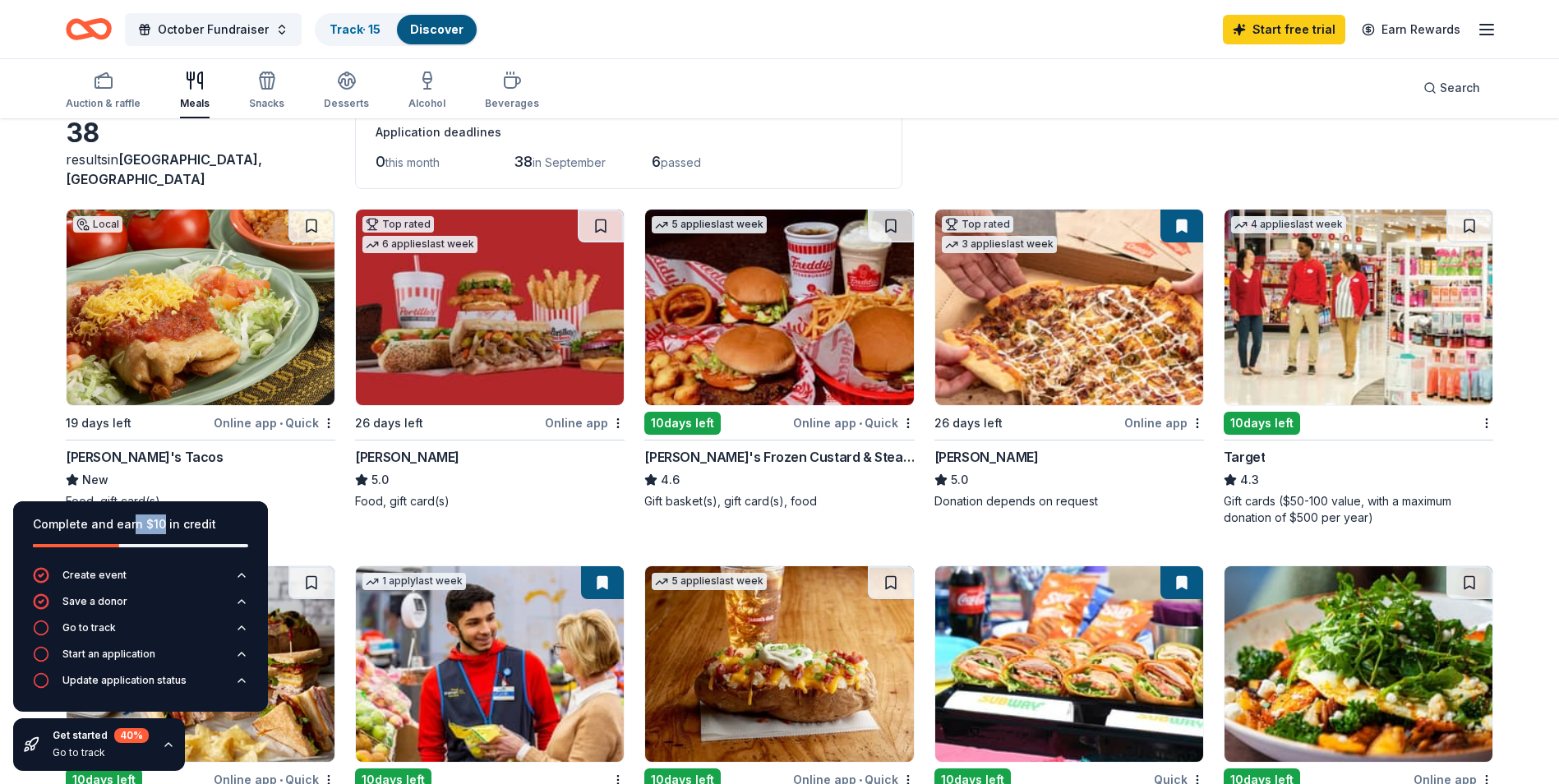
scroll to position [82, 0]
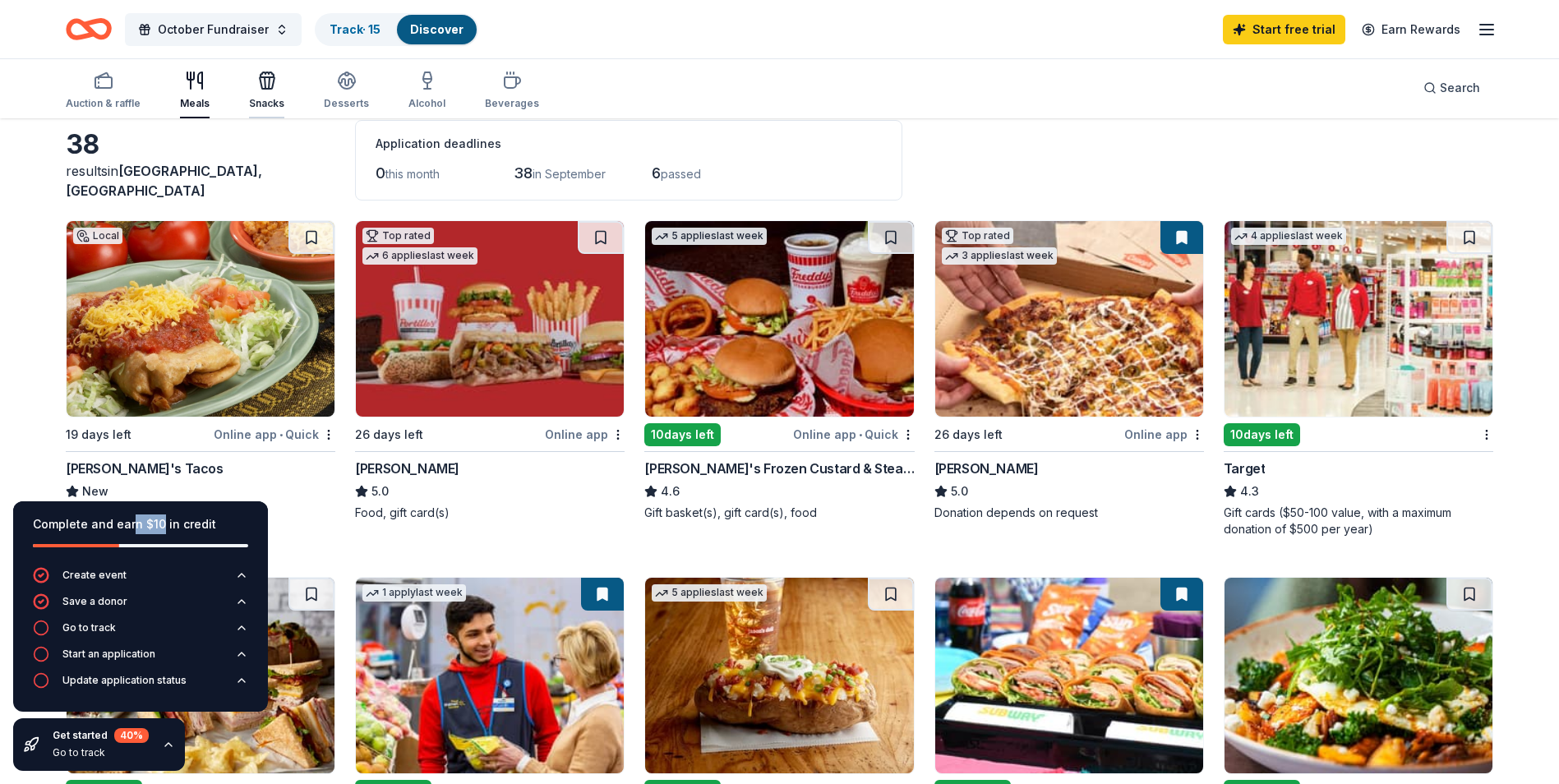
click at [256, 107] on div "Snacks" at bounding box center [266, 104] width 36 height 14
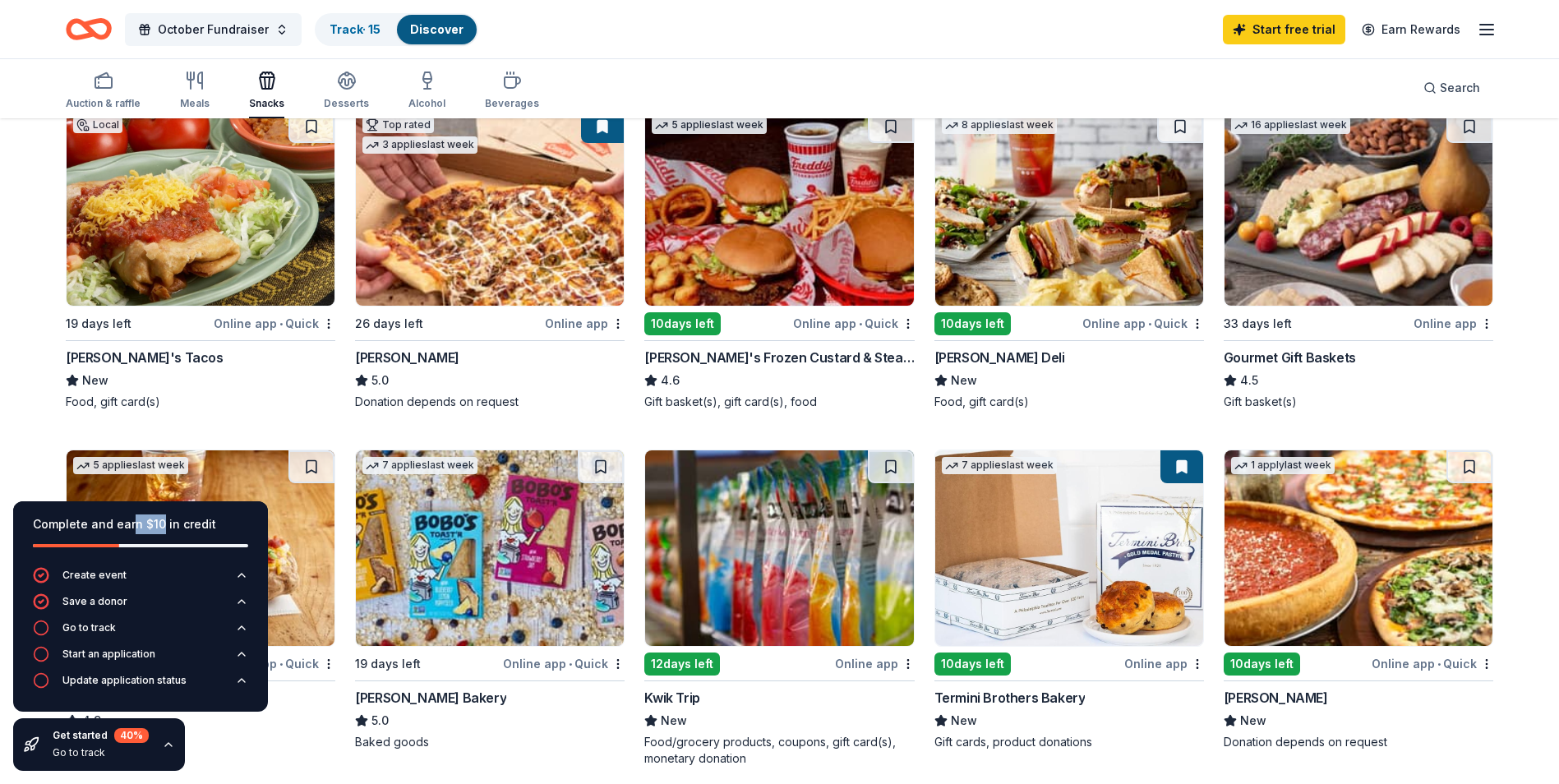
scroll to position [164, 0]
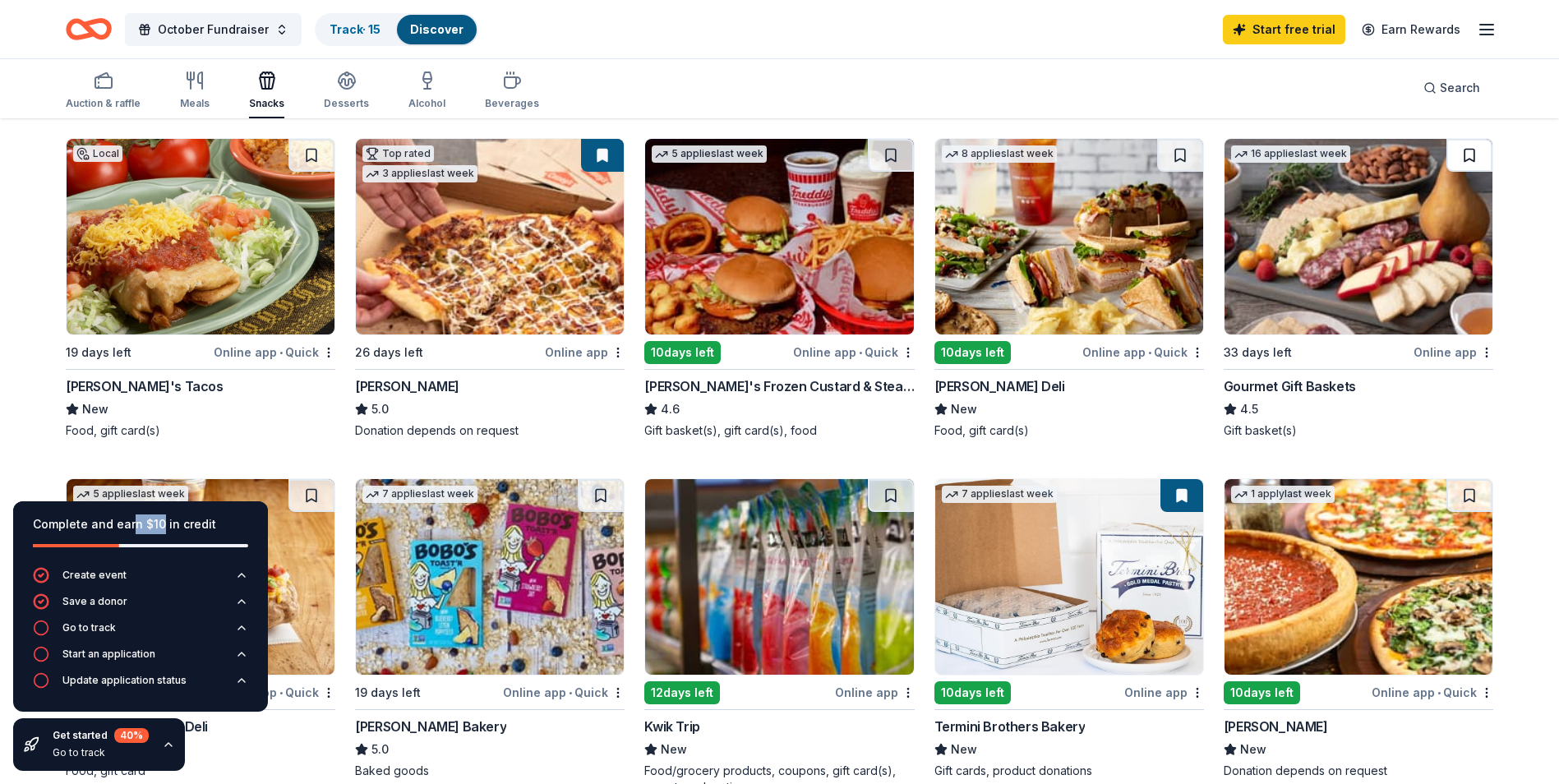
click at [1476, 164] on button at bounding box center [1470, 155] width 46 height 33
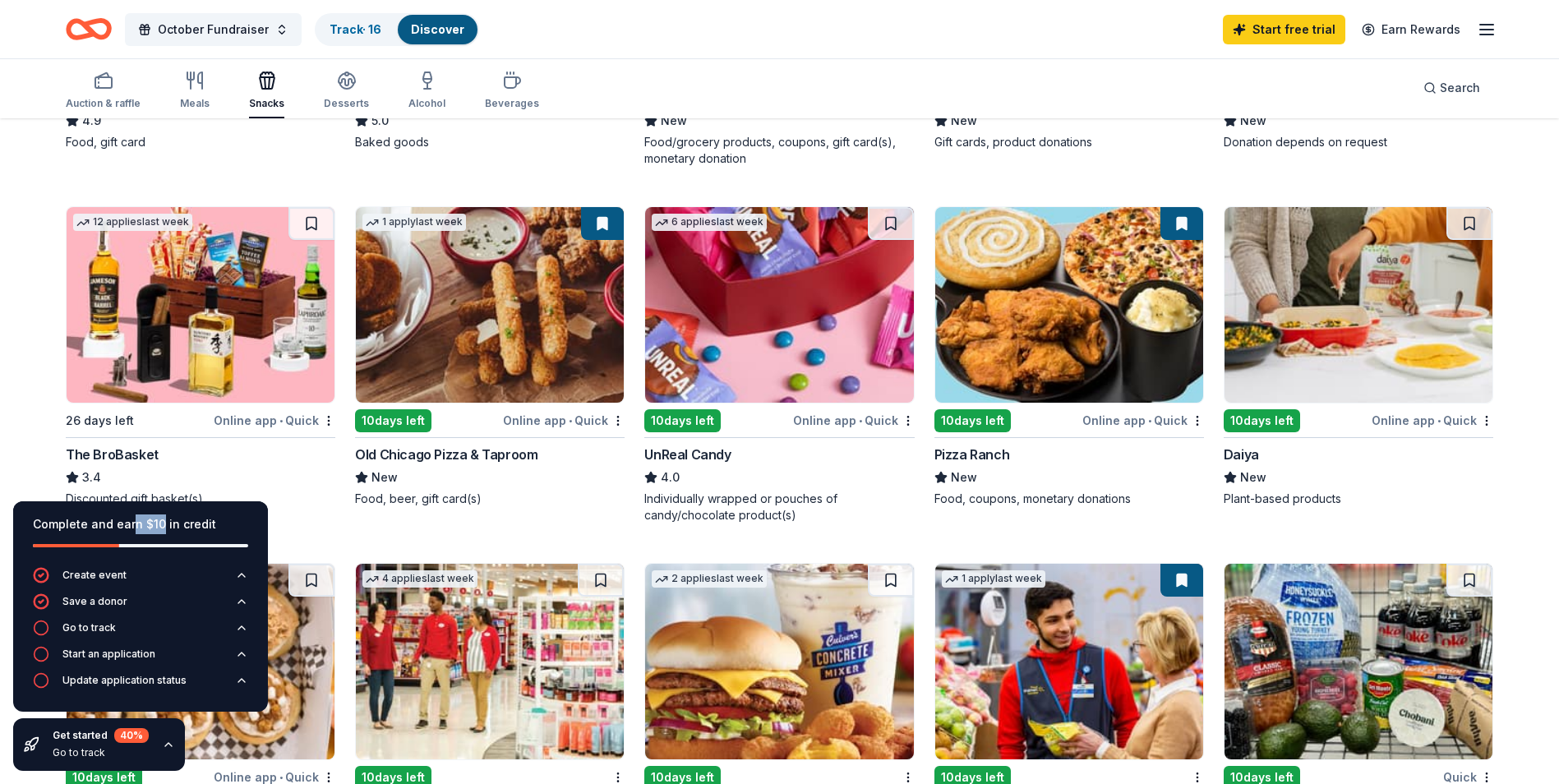
scroll to position [822, 0]
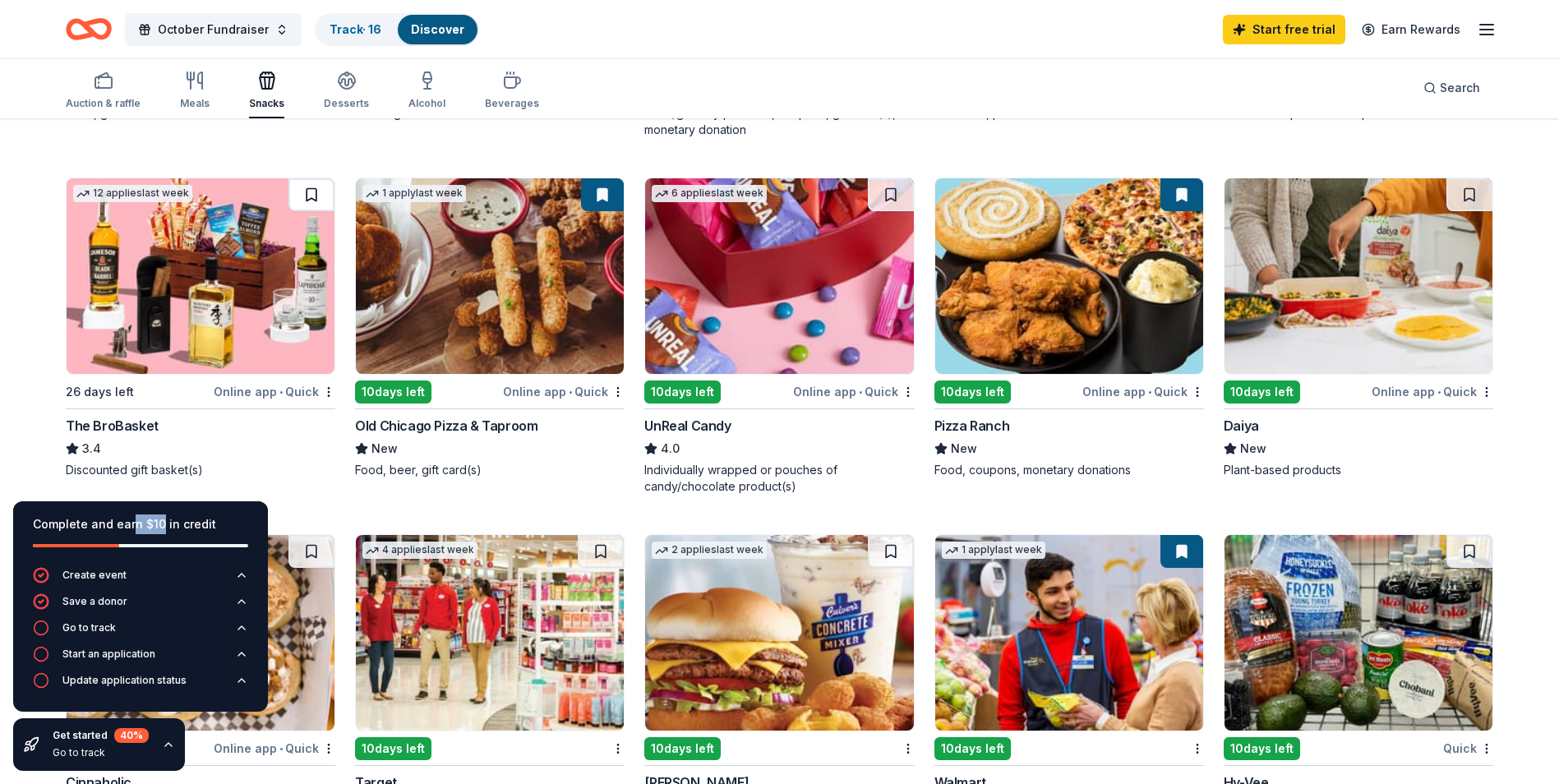
click at [297, 188] on button at bounding box center [312, 195] width 46 height 33
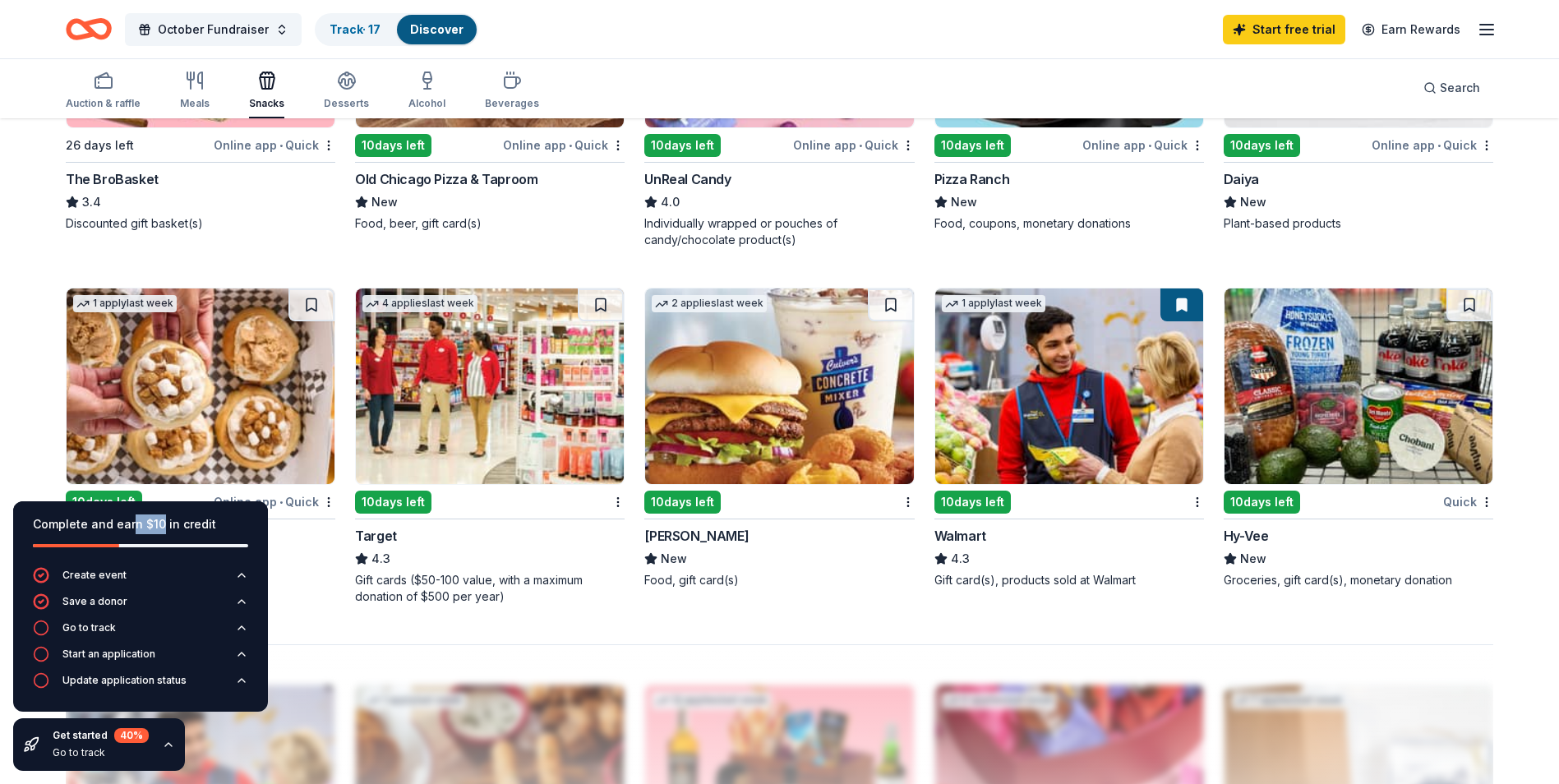
scroll to position [1150, 0]
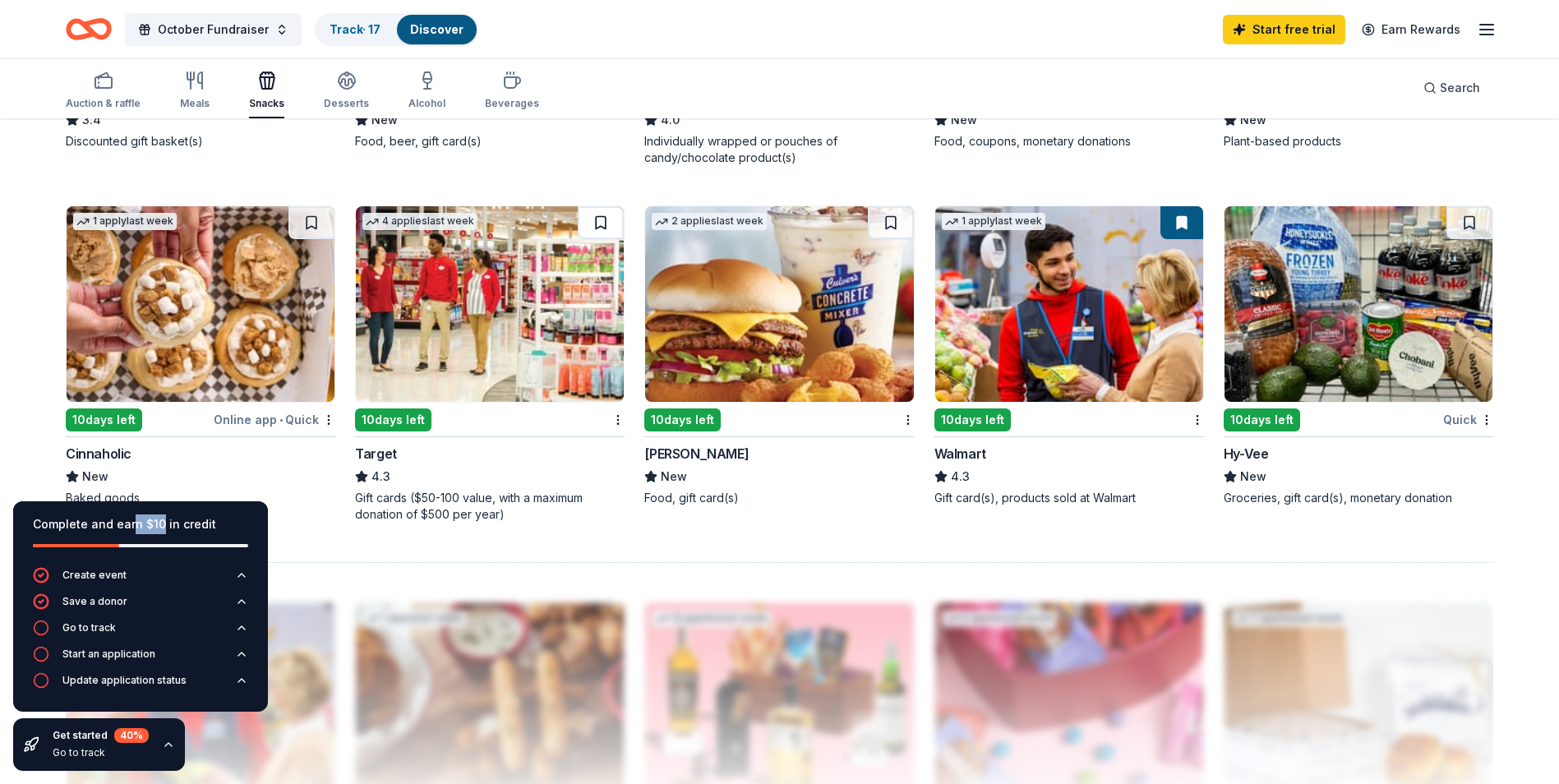
click at [591, 216] on button at bounding box center [601, 223] width 46 height 33
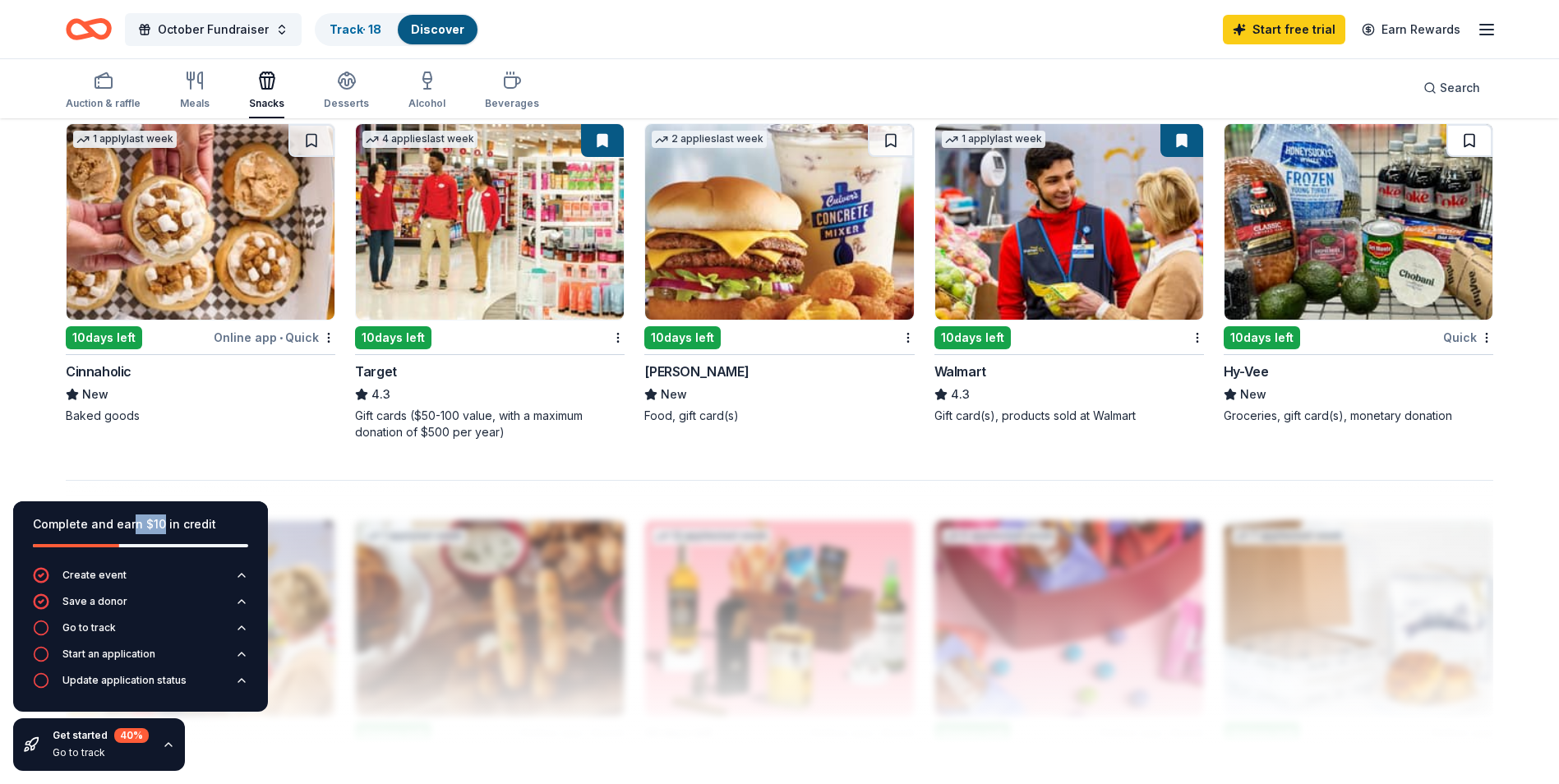
click at [1466, 147] on button at bounding box center [1470, 141] width 46 height 33
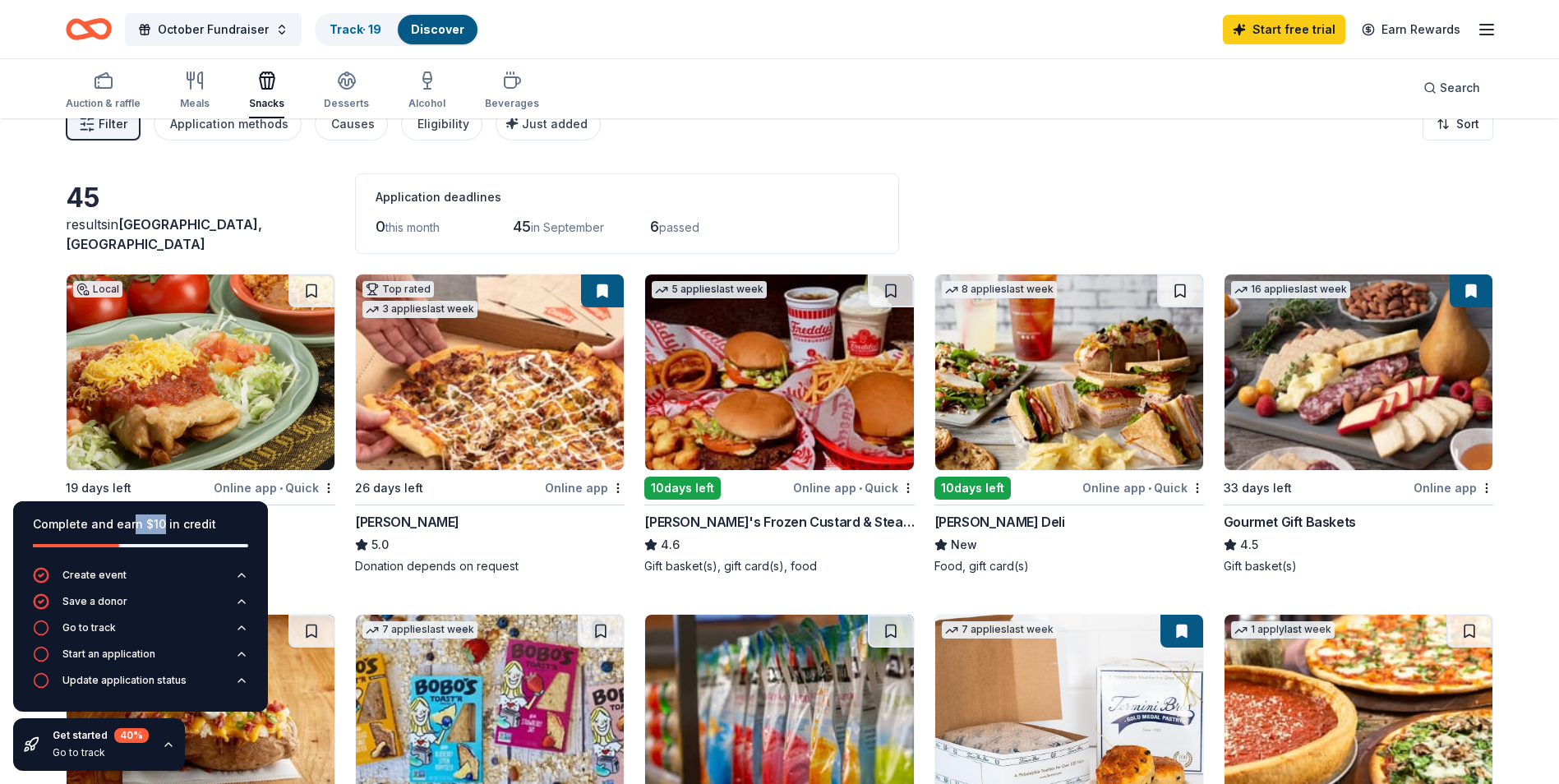
scroll to position [0, 0]
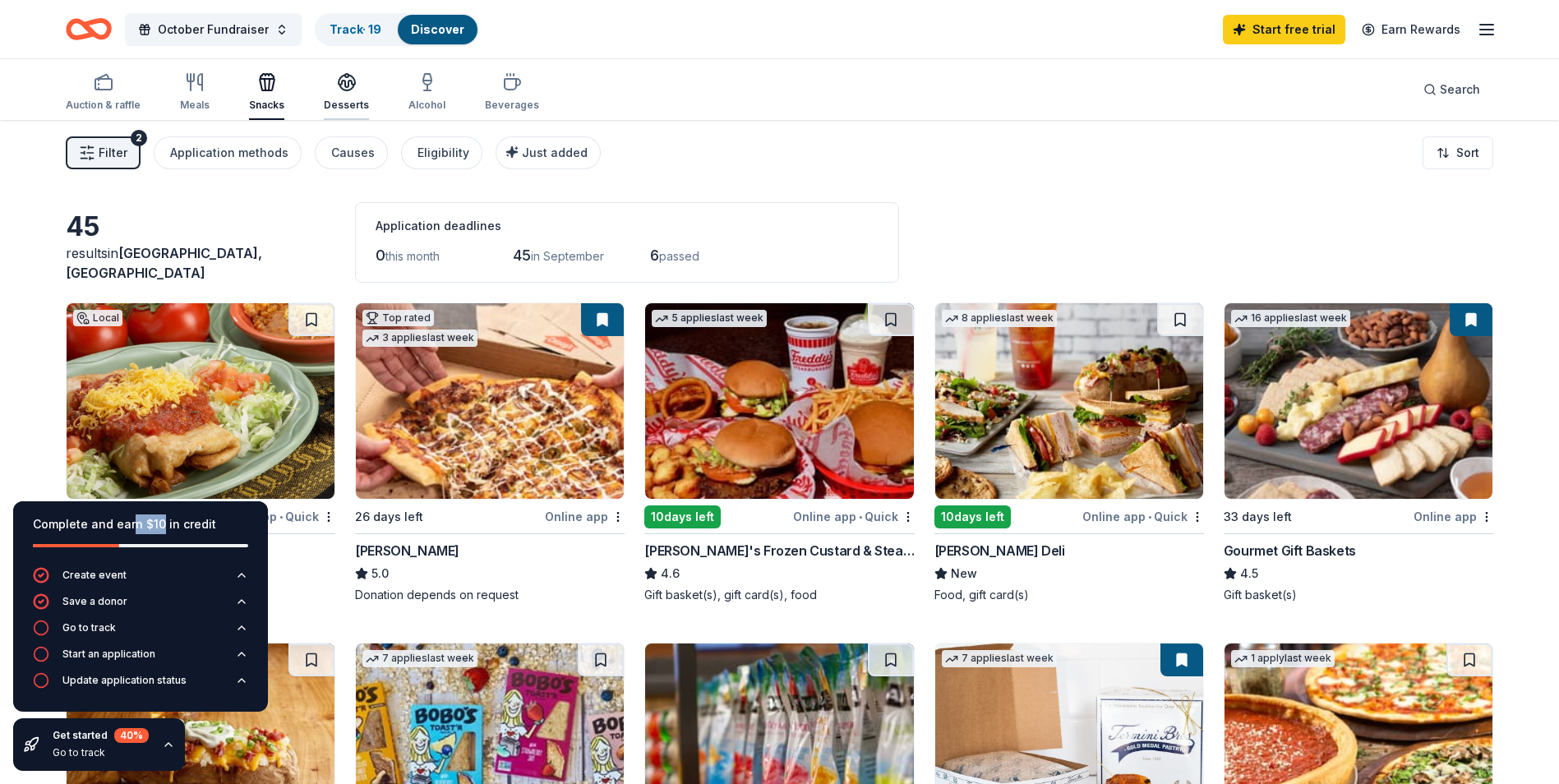
click at [356, 105] on div "Desserts" at bounding box center [346, 105] width 45 height 14
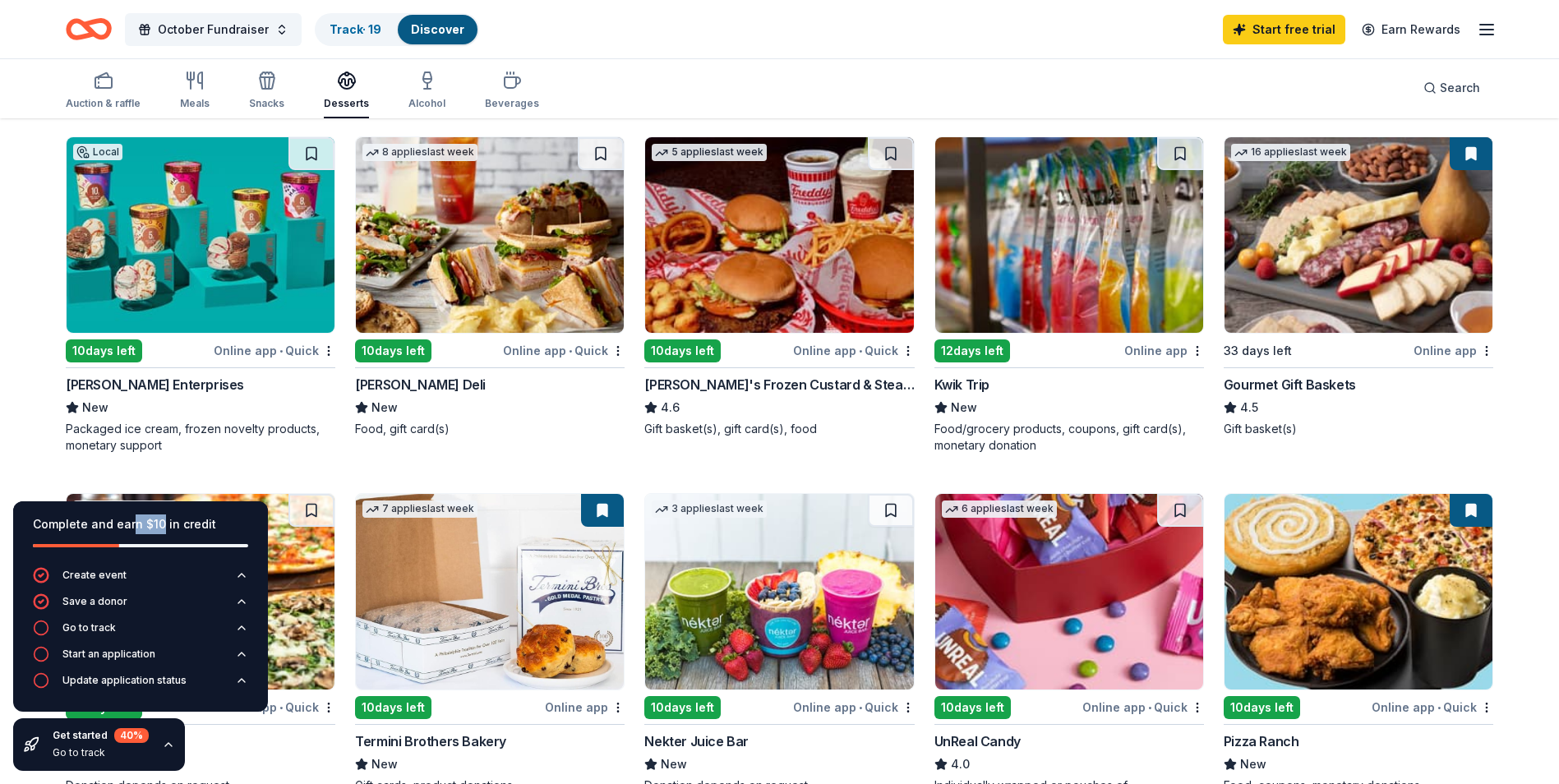
scroll to position [164, 0]
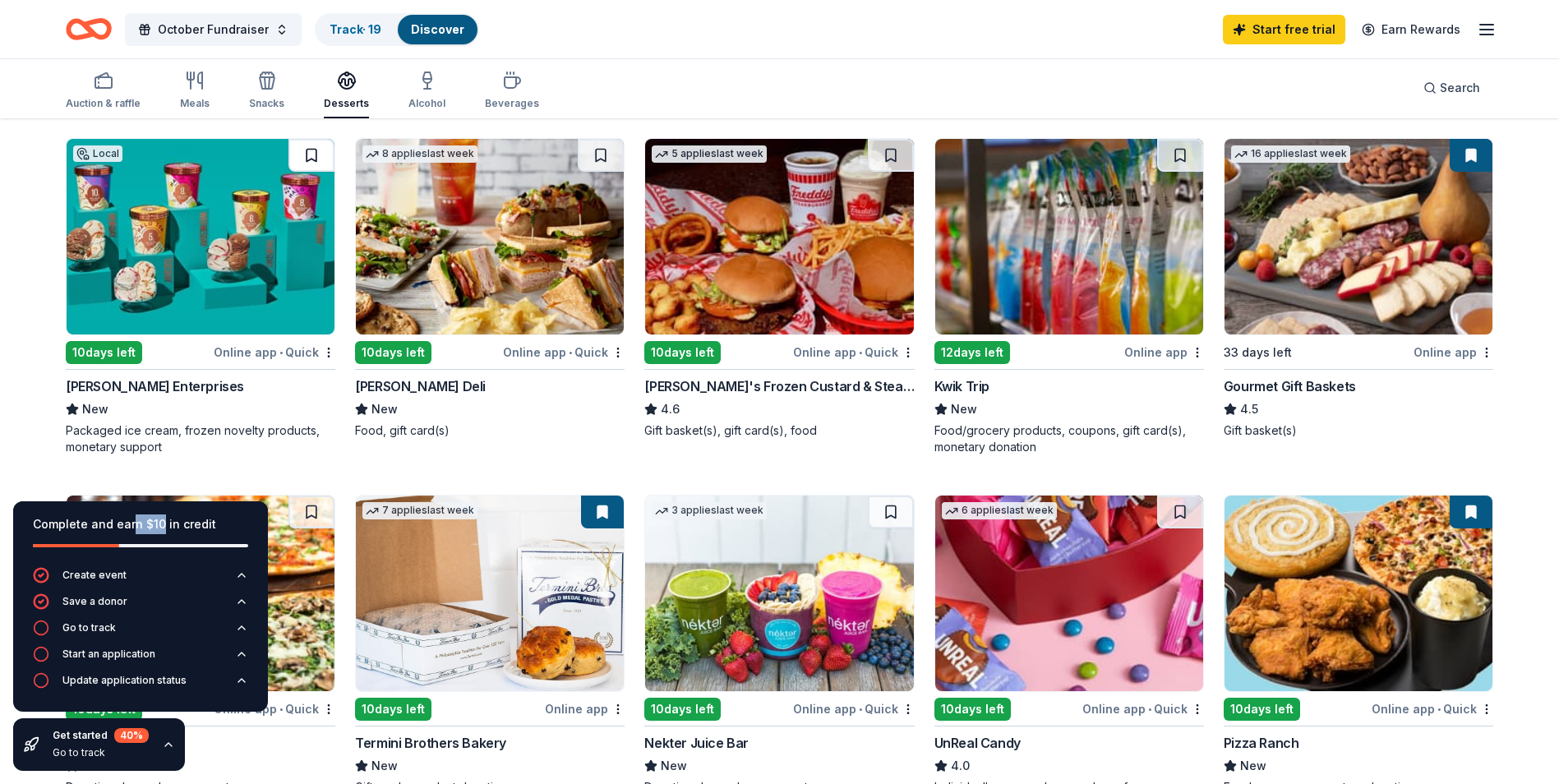
click at [309, 161] on button at bounding box center [312, 155] width 46 height 33
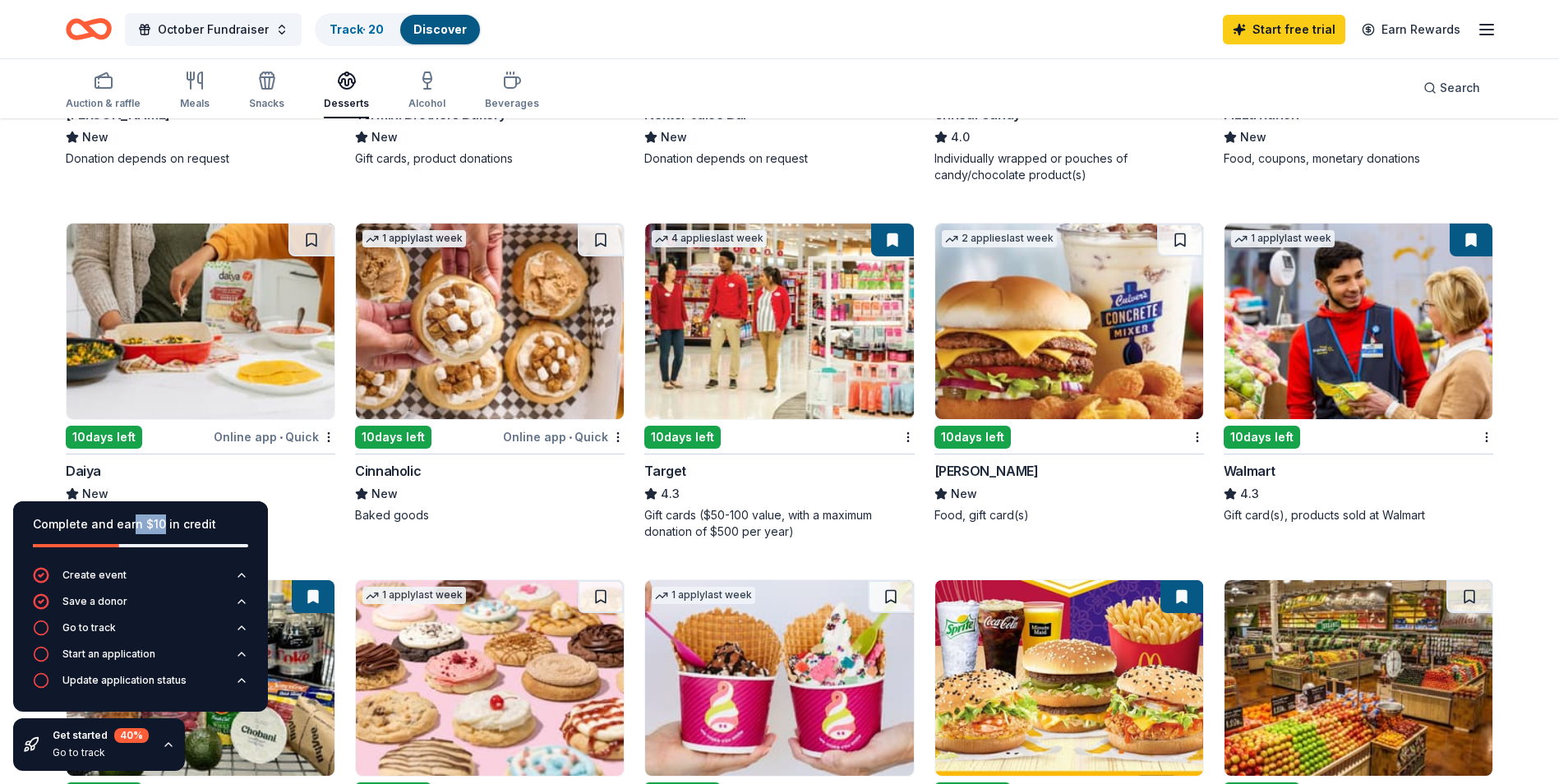
scroll to position [822, 0]
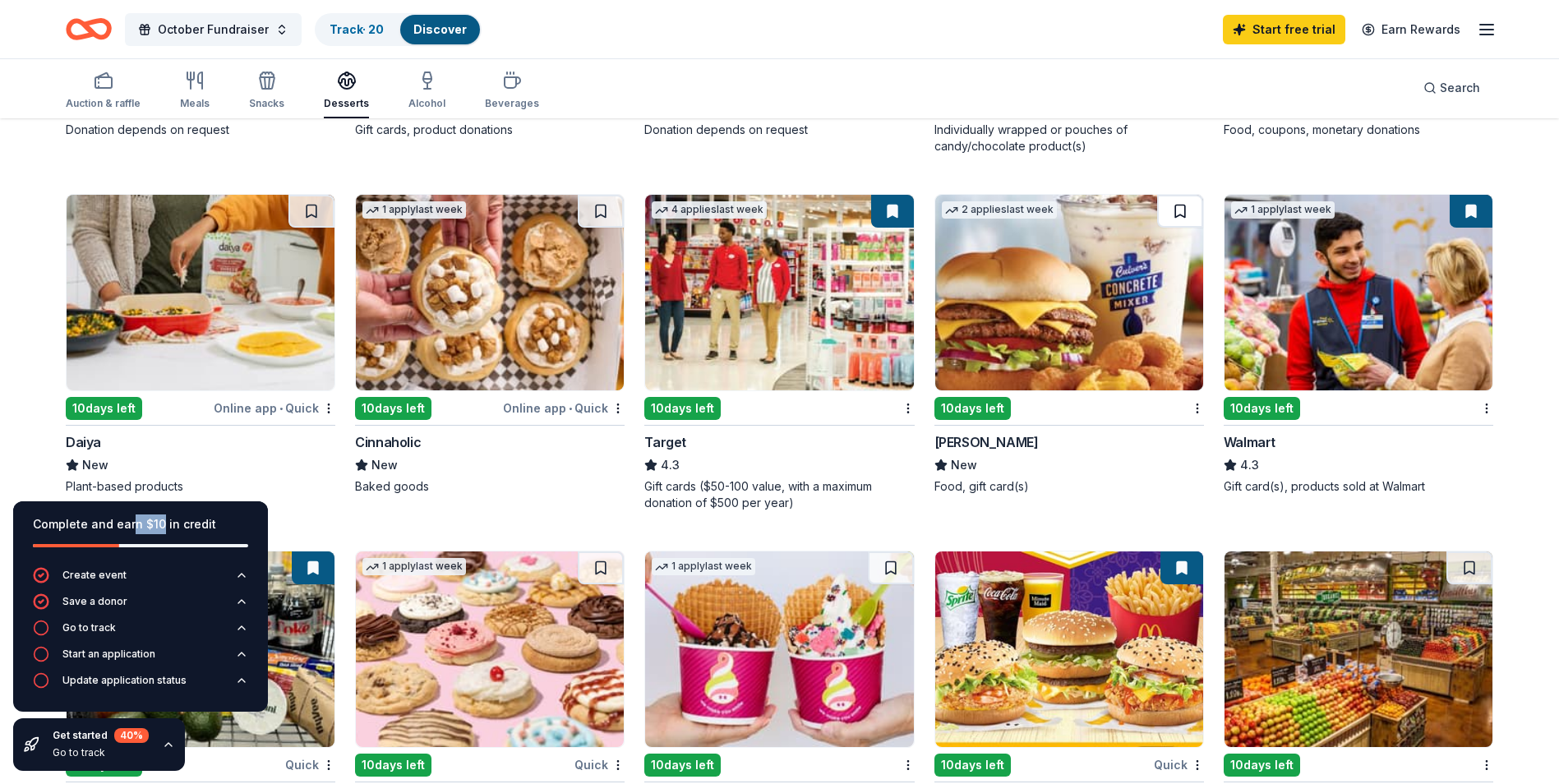
click at [1192, 209] on button at bounding box center [1181, 211] width 46 height 33
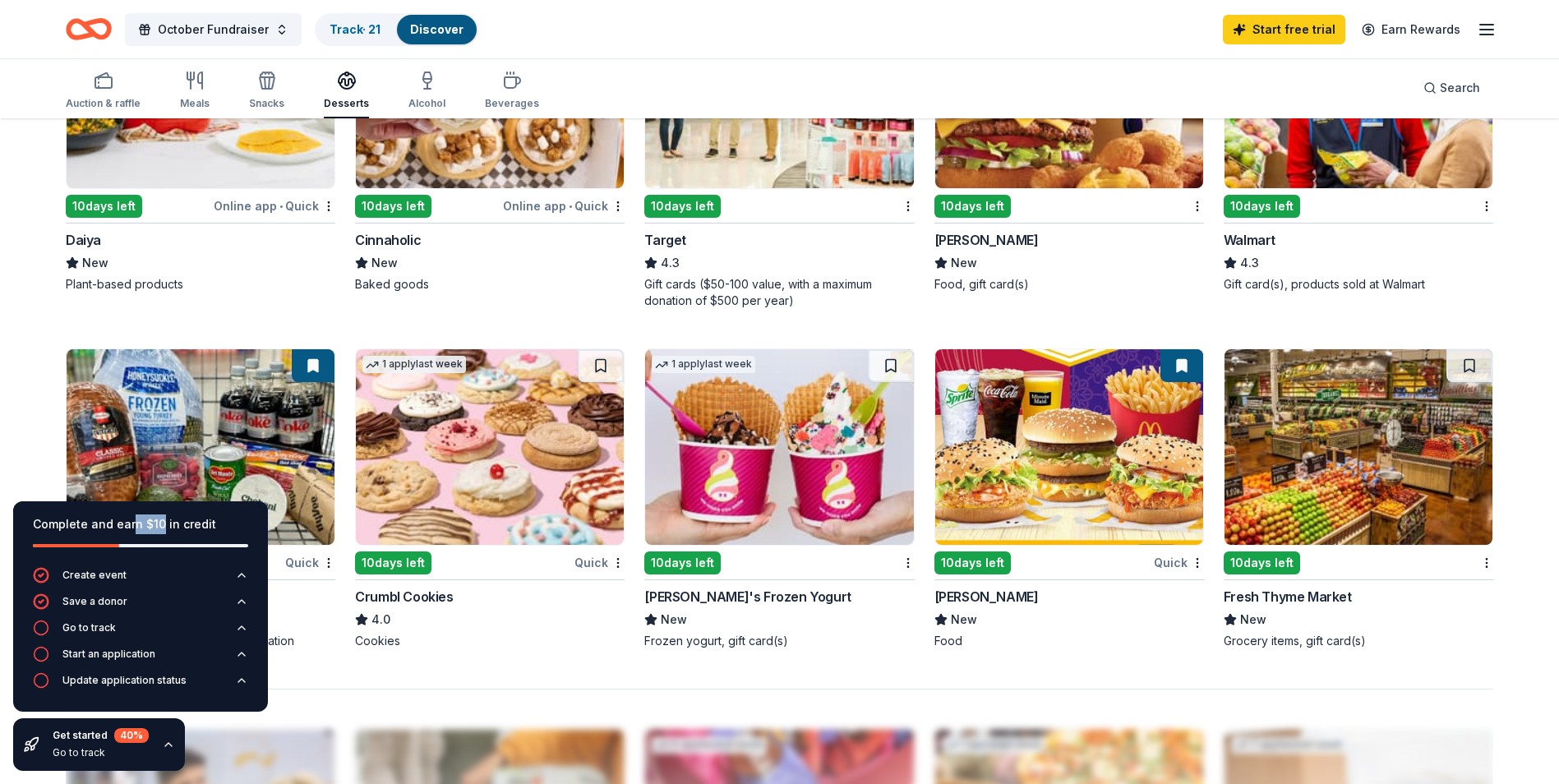
scroll to position [1068, 0]
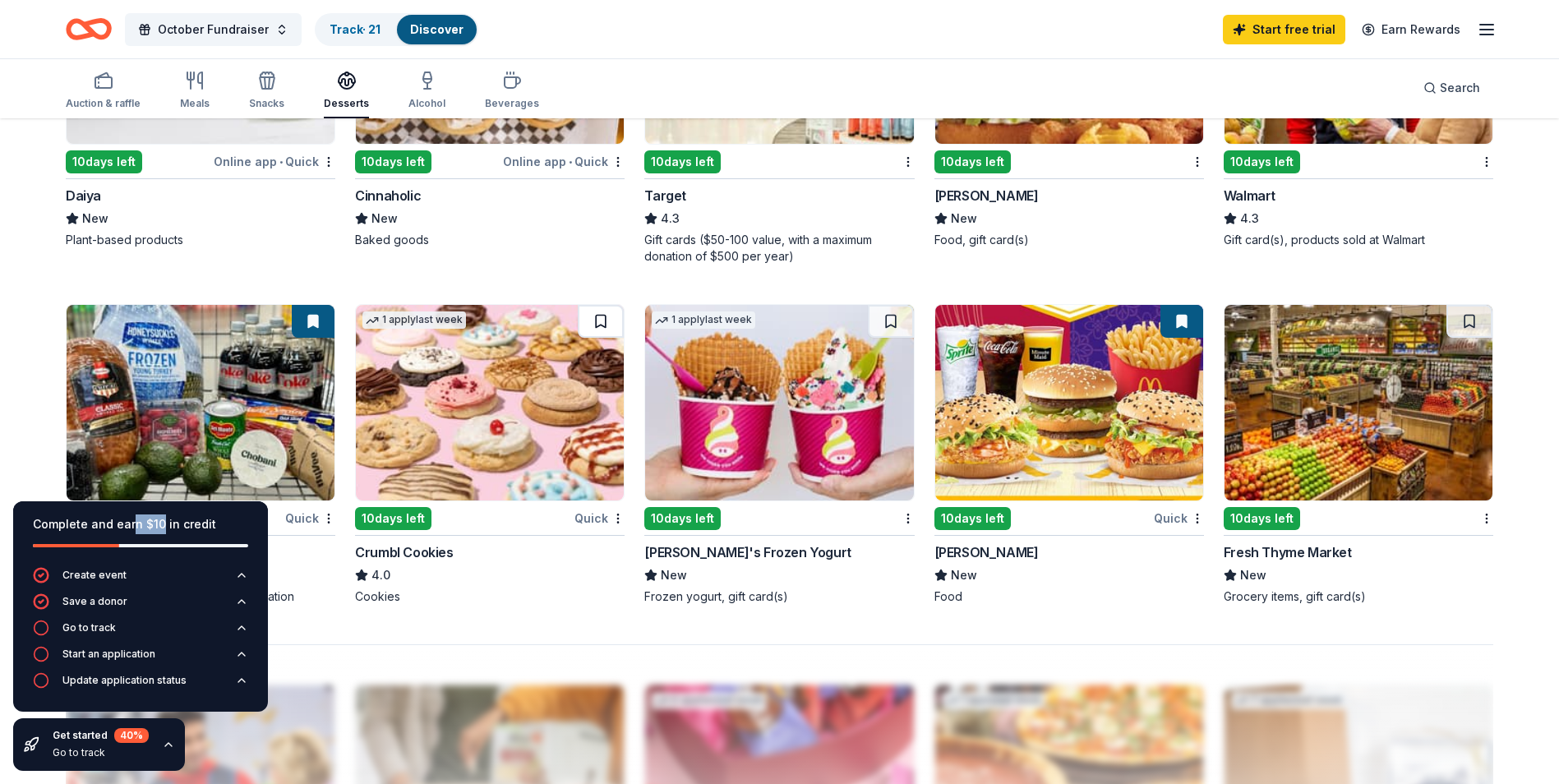
click at [615, 319] on button at bounding box center [601, 321] width 46 height 33
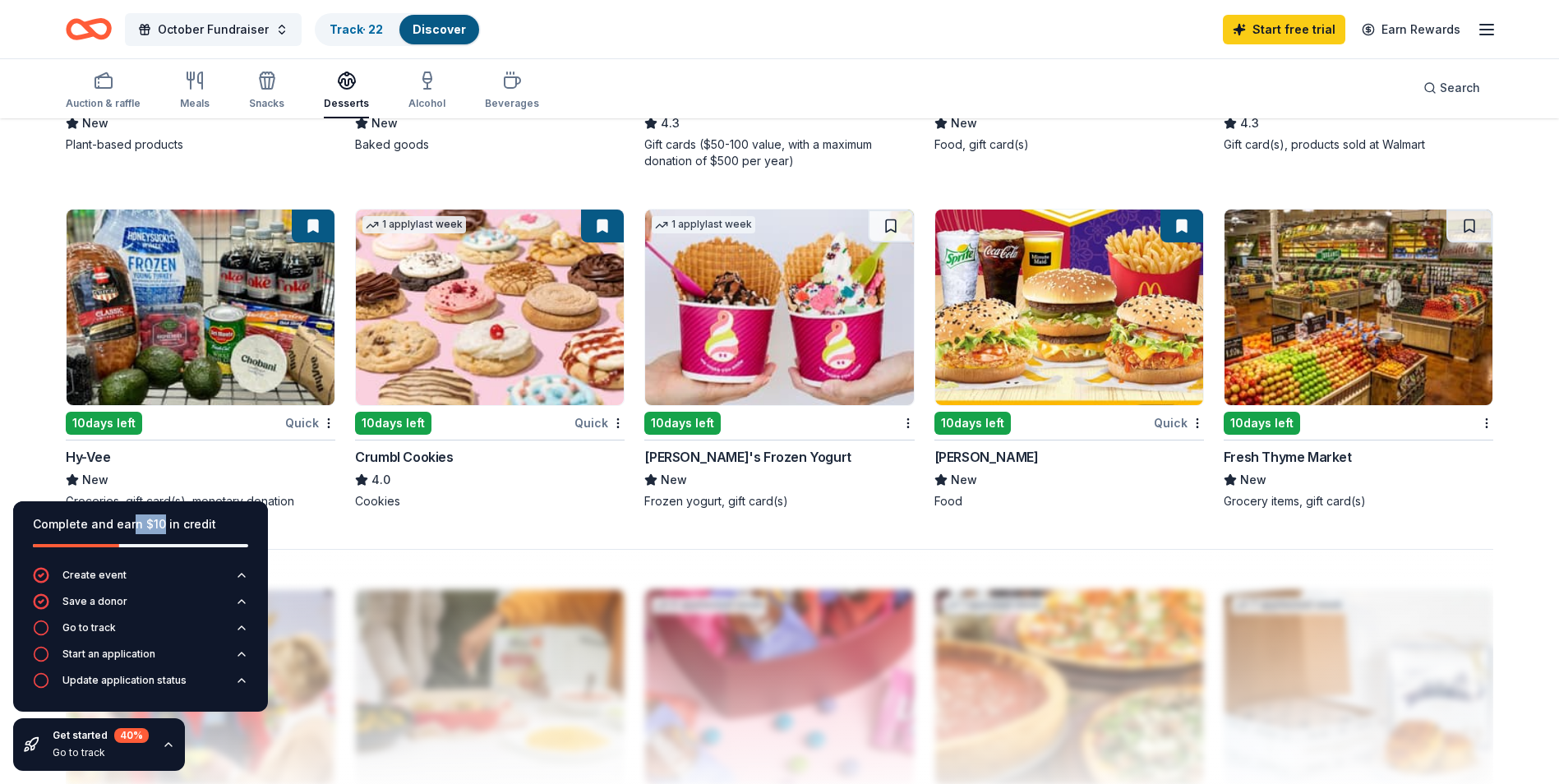
scroll to position [1150, 0]
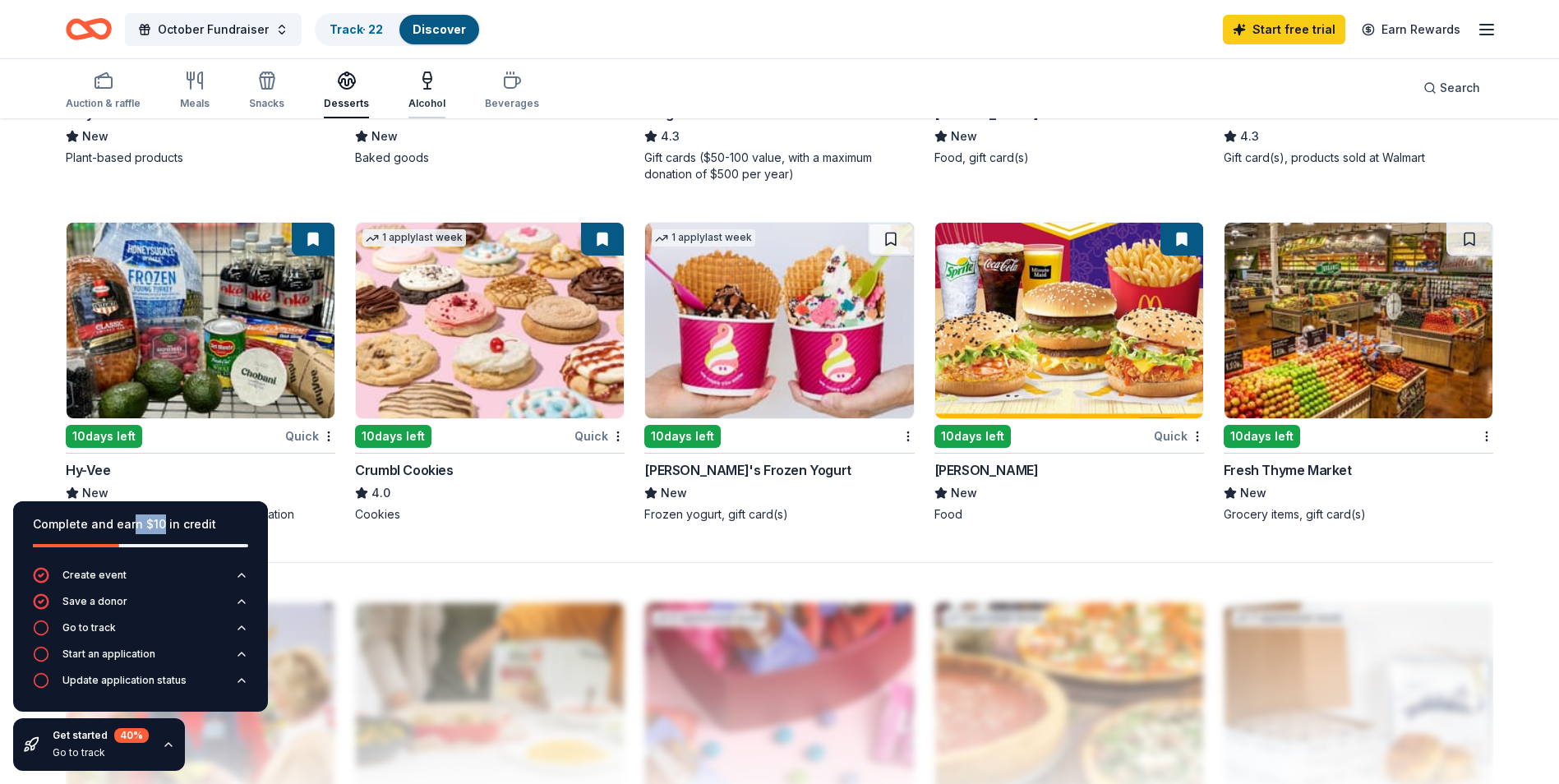
click at [408, 103] on div "Alcohol" at bounding box center [426, 104] width 37 height 14
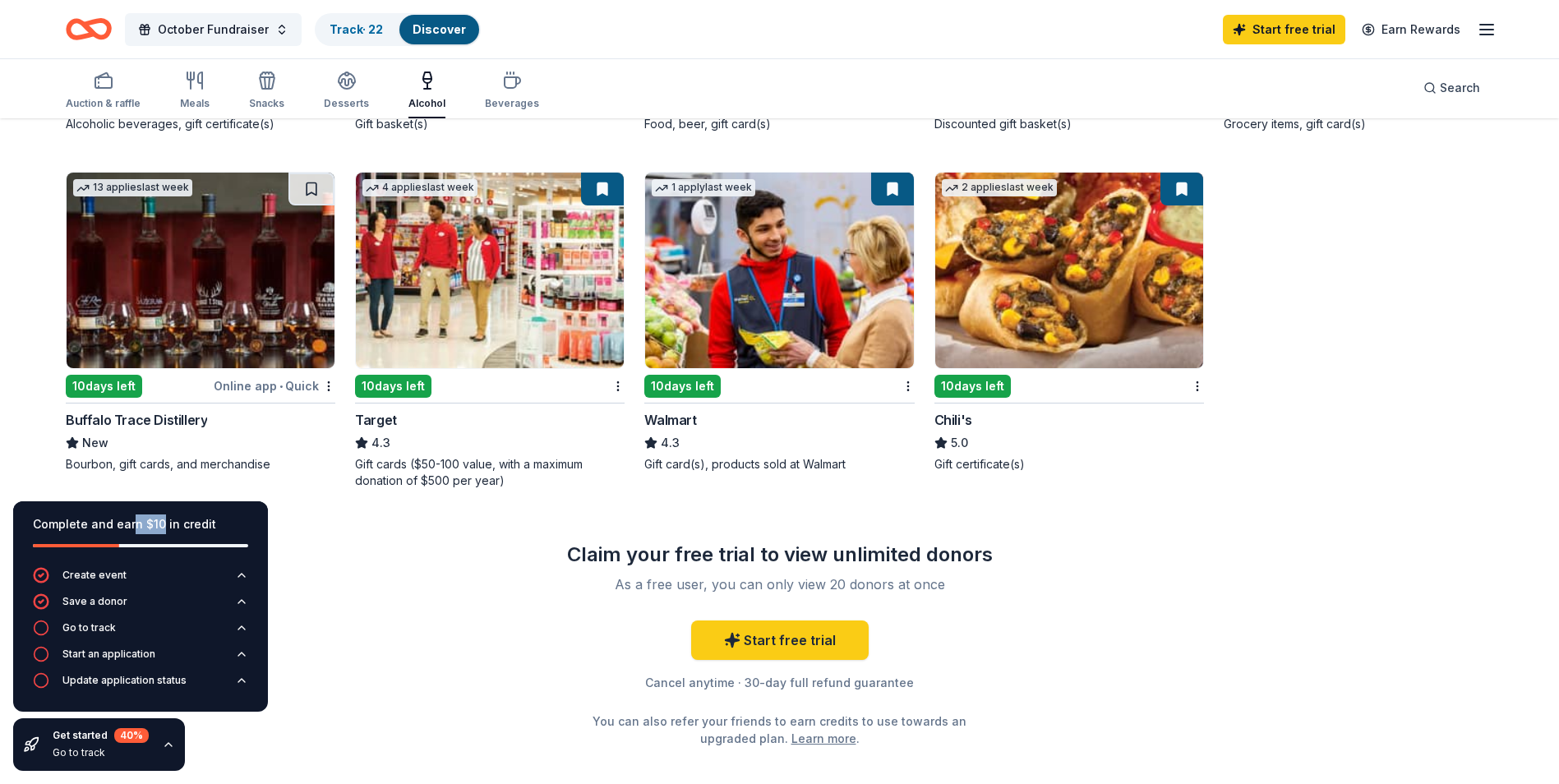
scroll to position [493, 0]
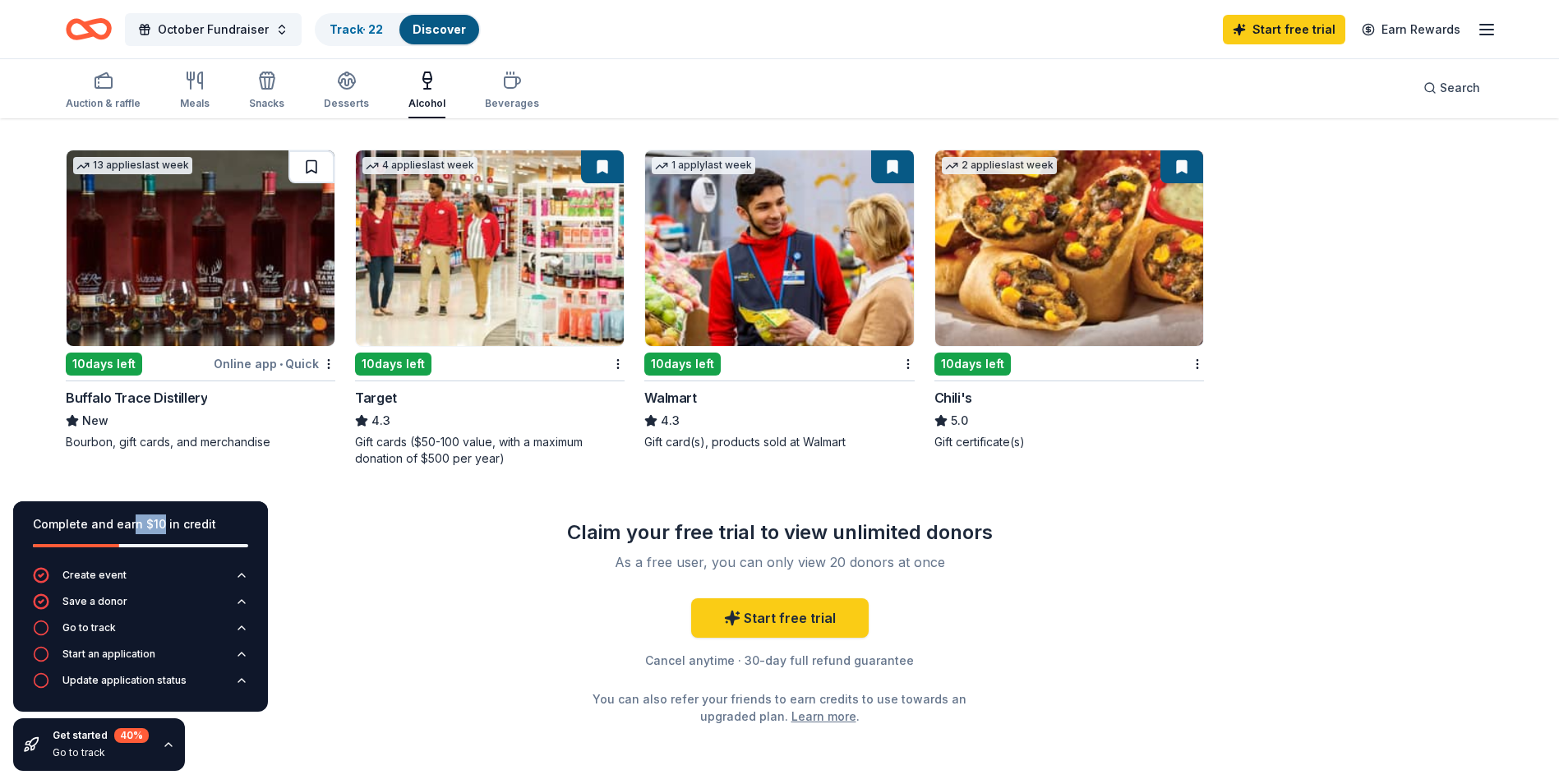
click at [302, 157] on button at bounding box center [312, 167] width 46 height 33
click at [503, 82] on icon "button" at bounding box center [512, 80] width 19 height 19
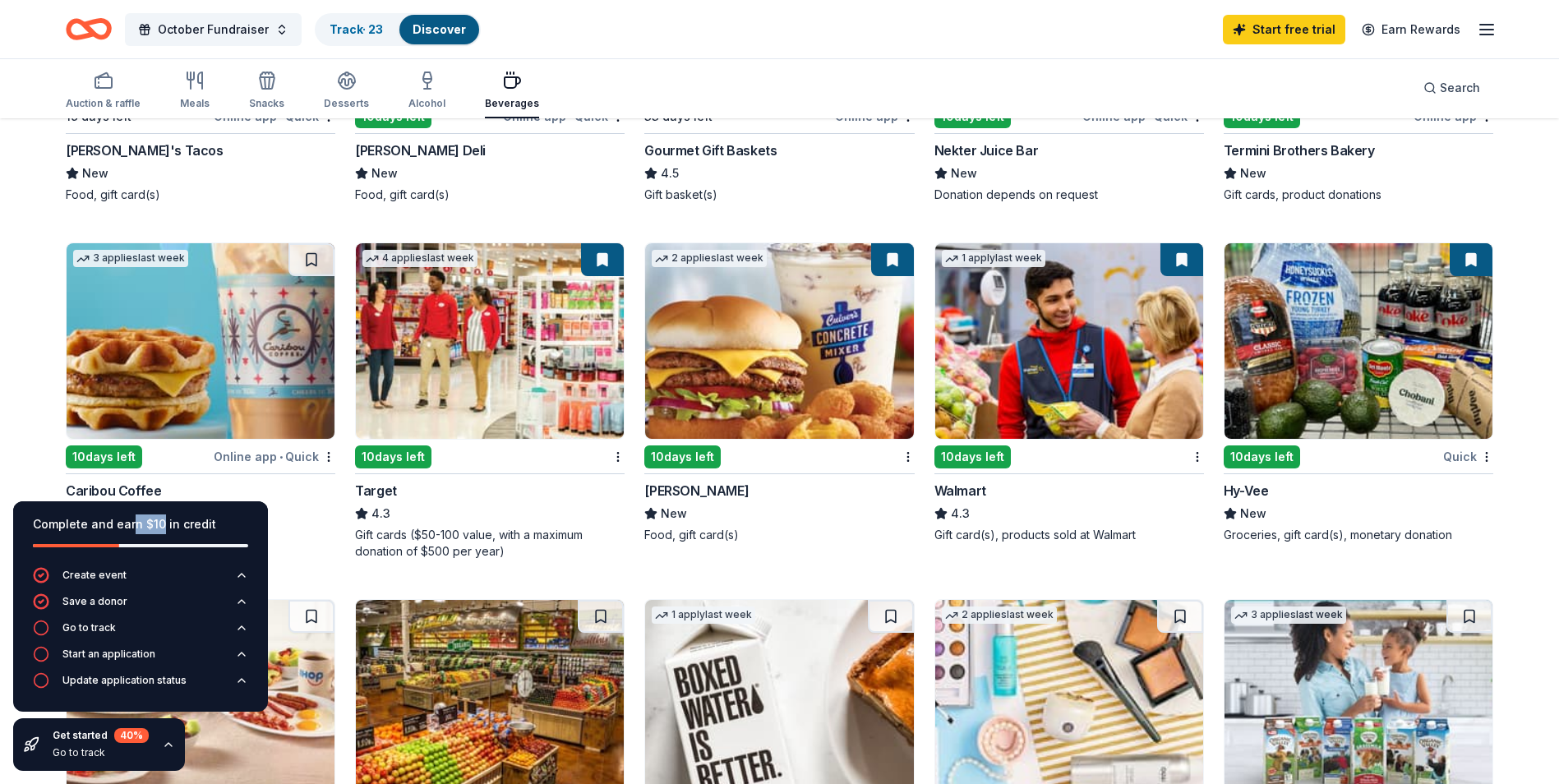
scroll to position [411, 0]
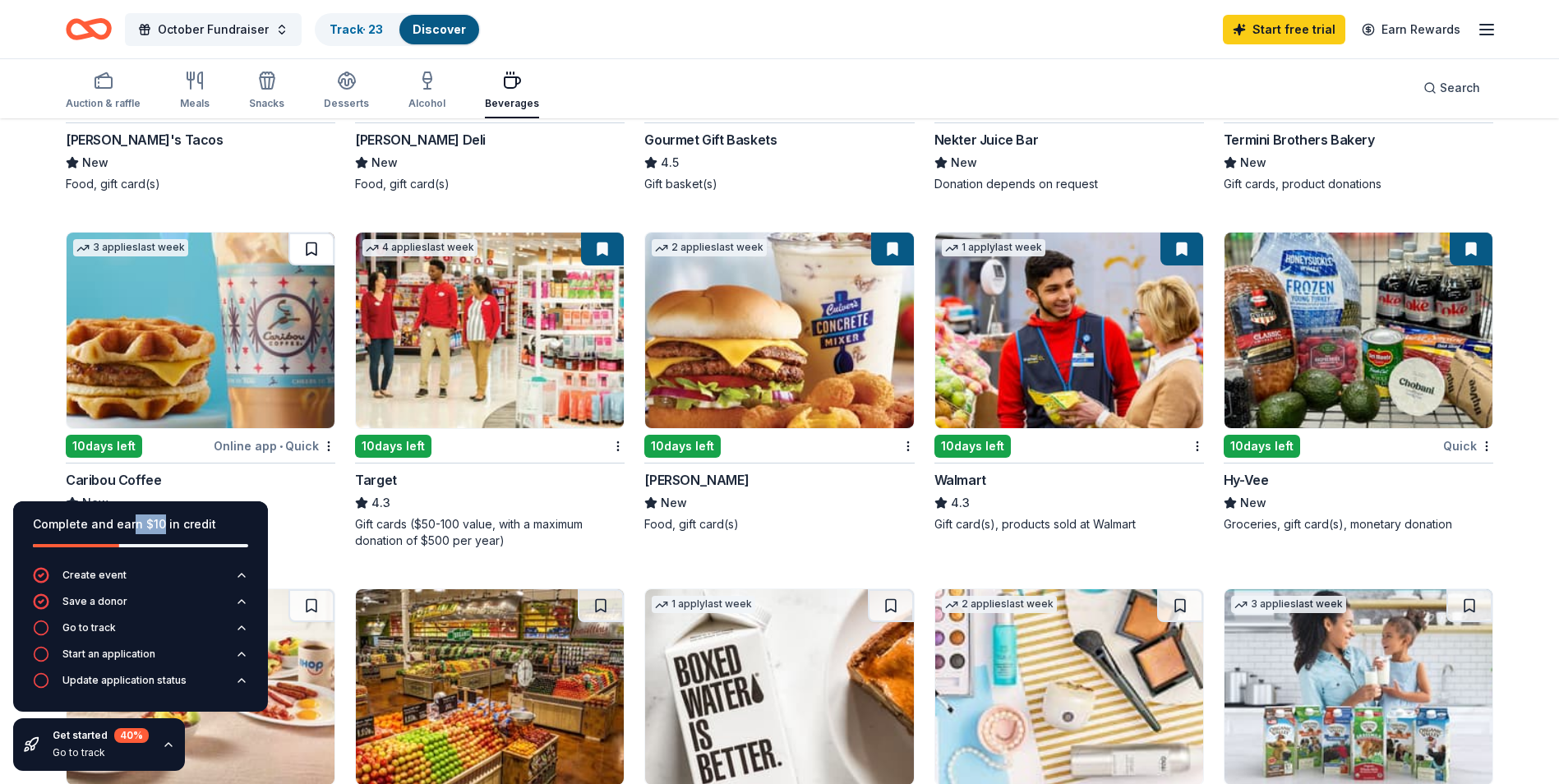
click at [312, 250] on button at bounding box center [312, 249] width 46 height 33
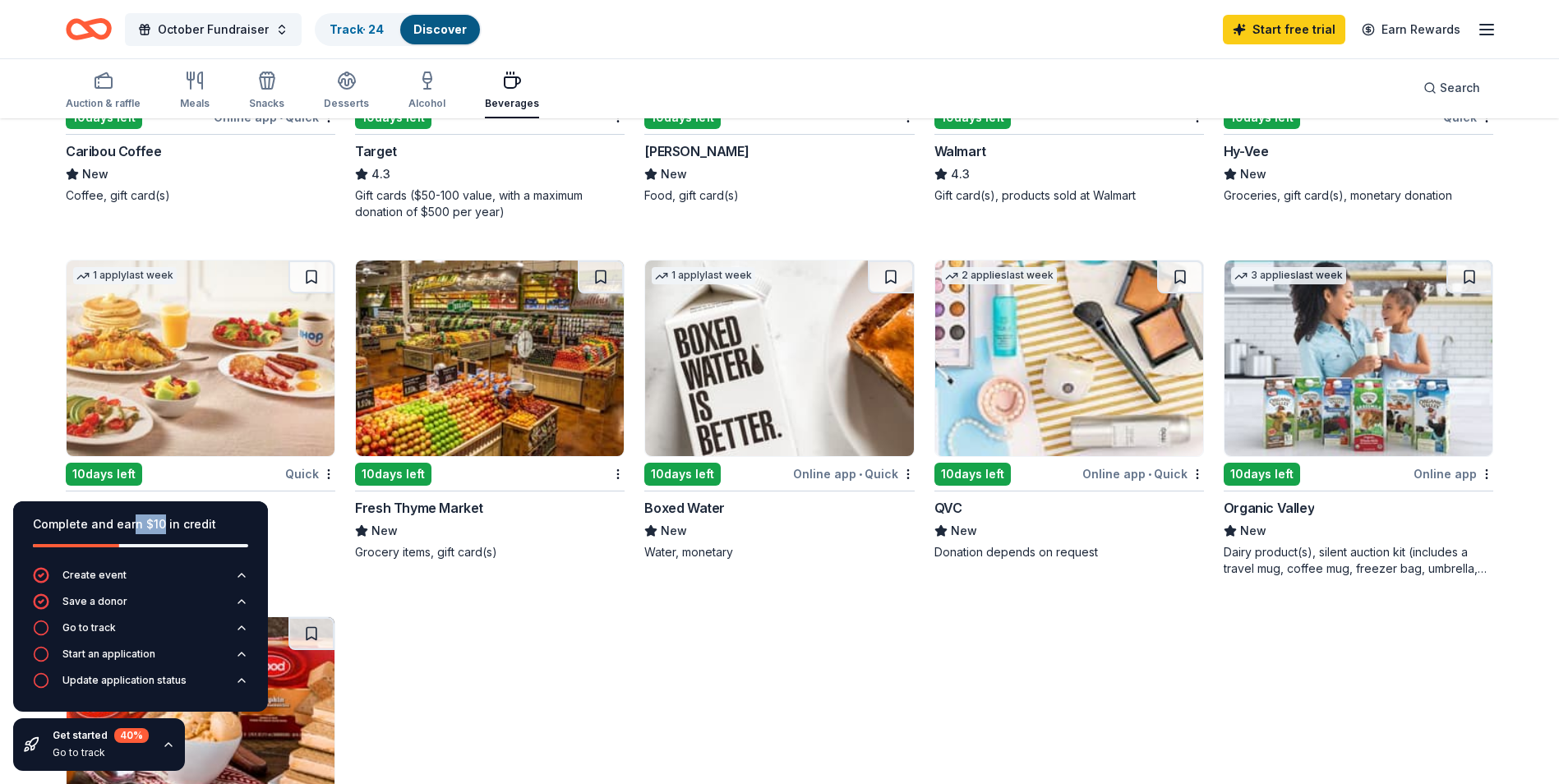
scroll to position [822, 0]
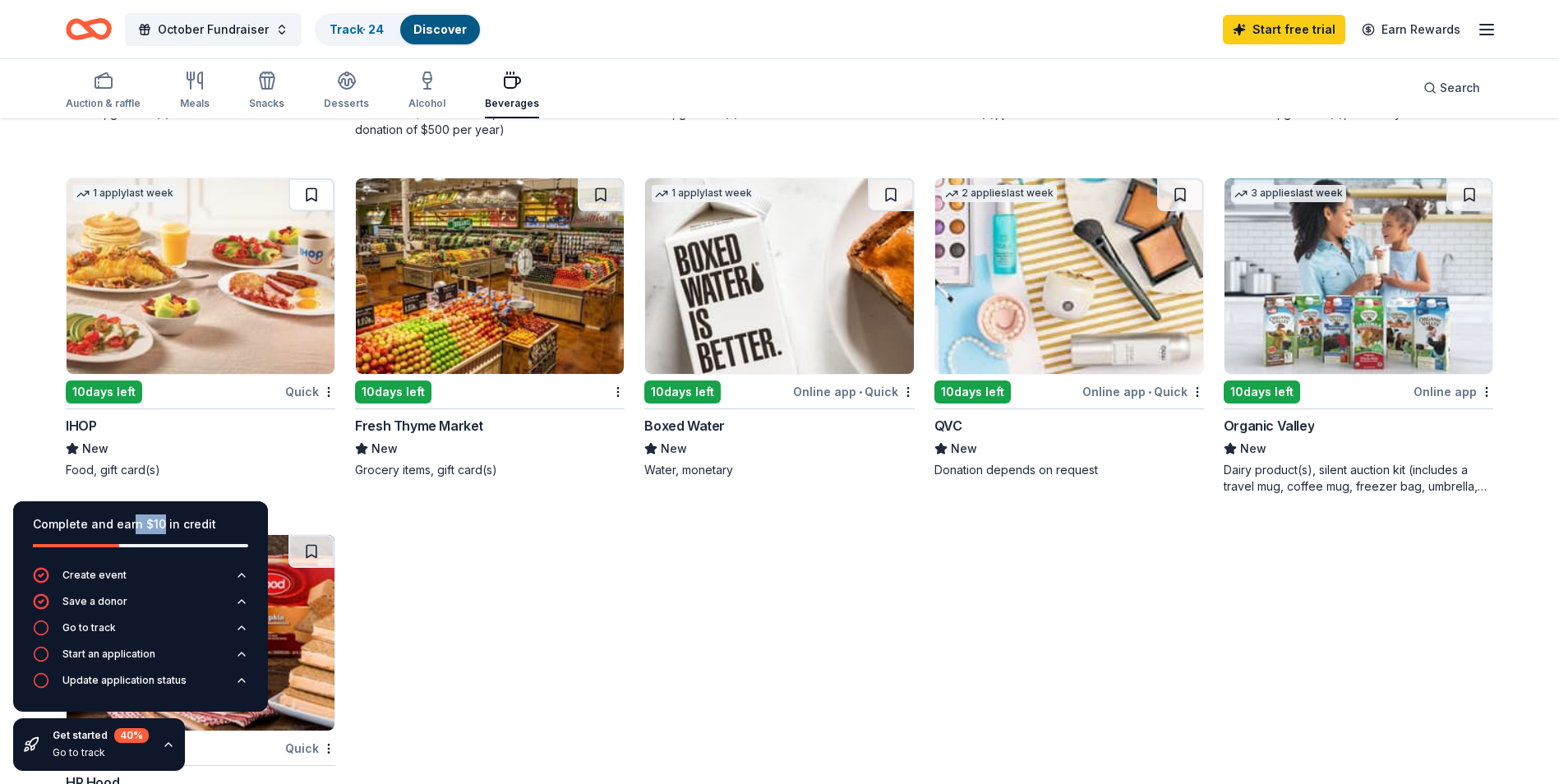
click at [294, 204] on button at bounding box center [312, 195] width 46 height 33
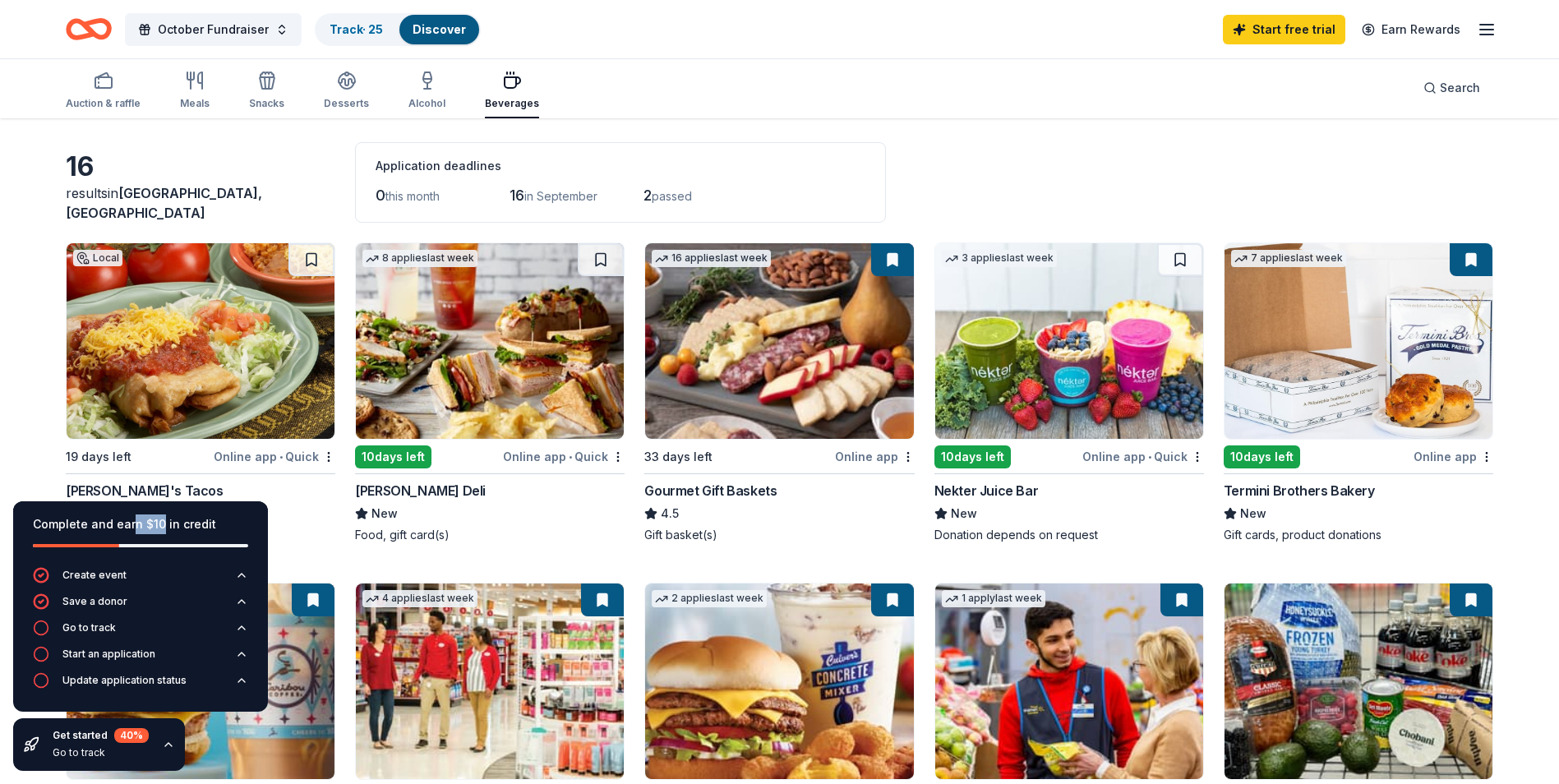
scroll to position [0, 0]
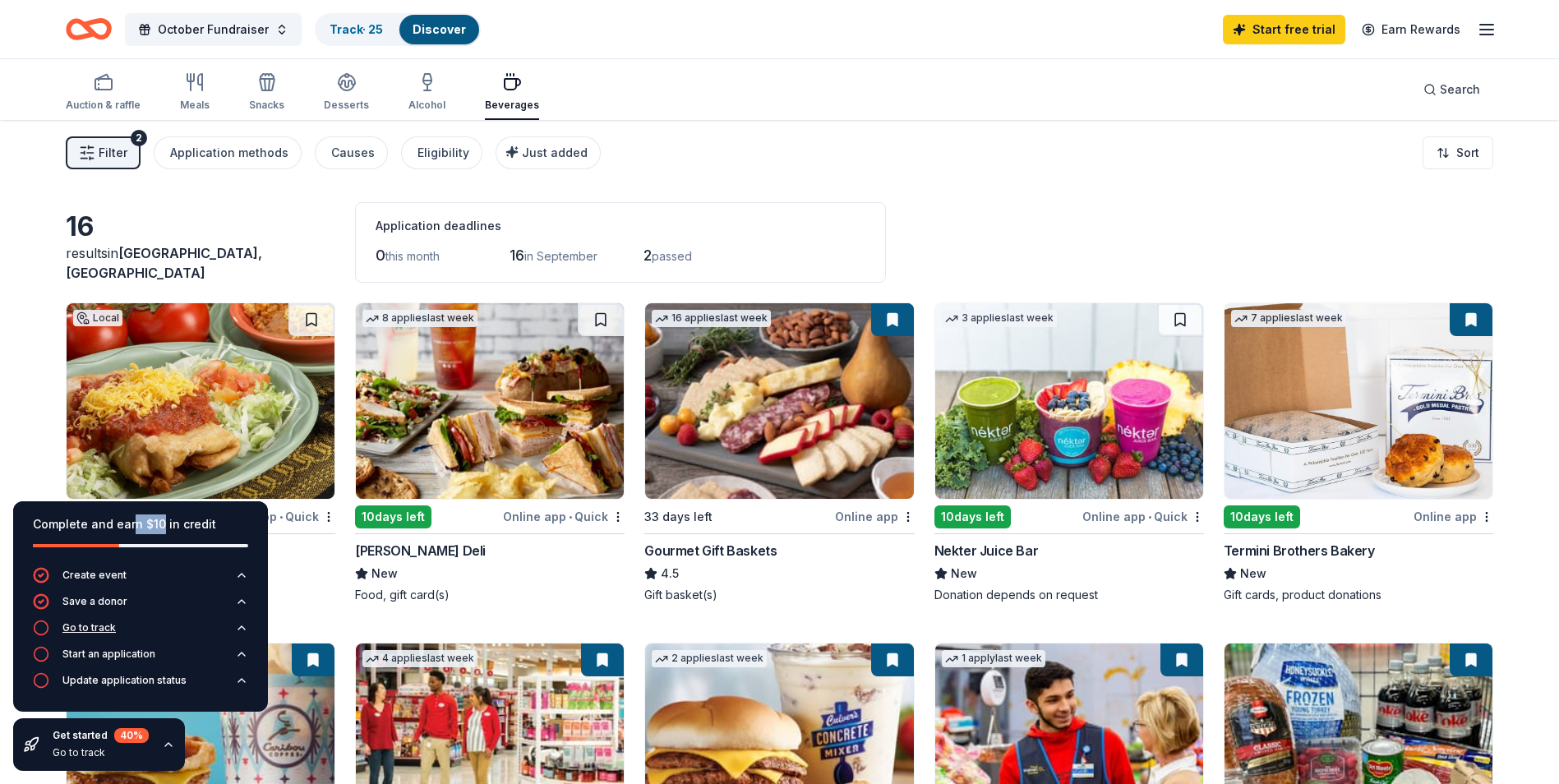
click at [242, 632] on icon "button" at bounding box center [242, 628] width 14 height 14
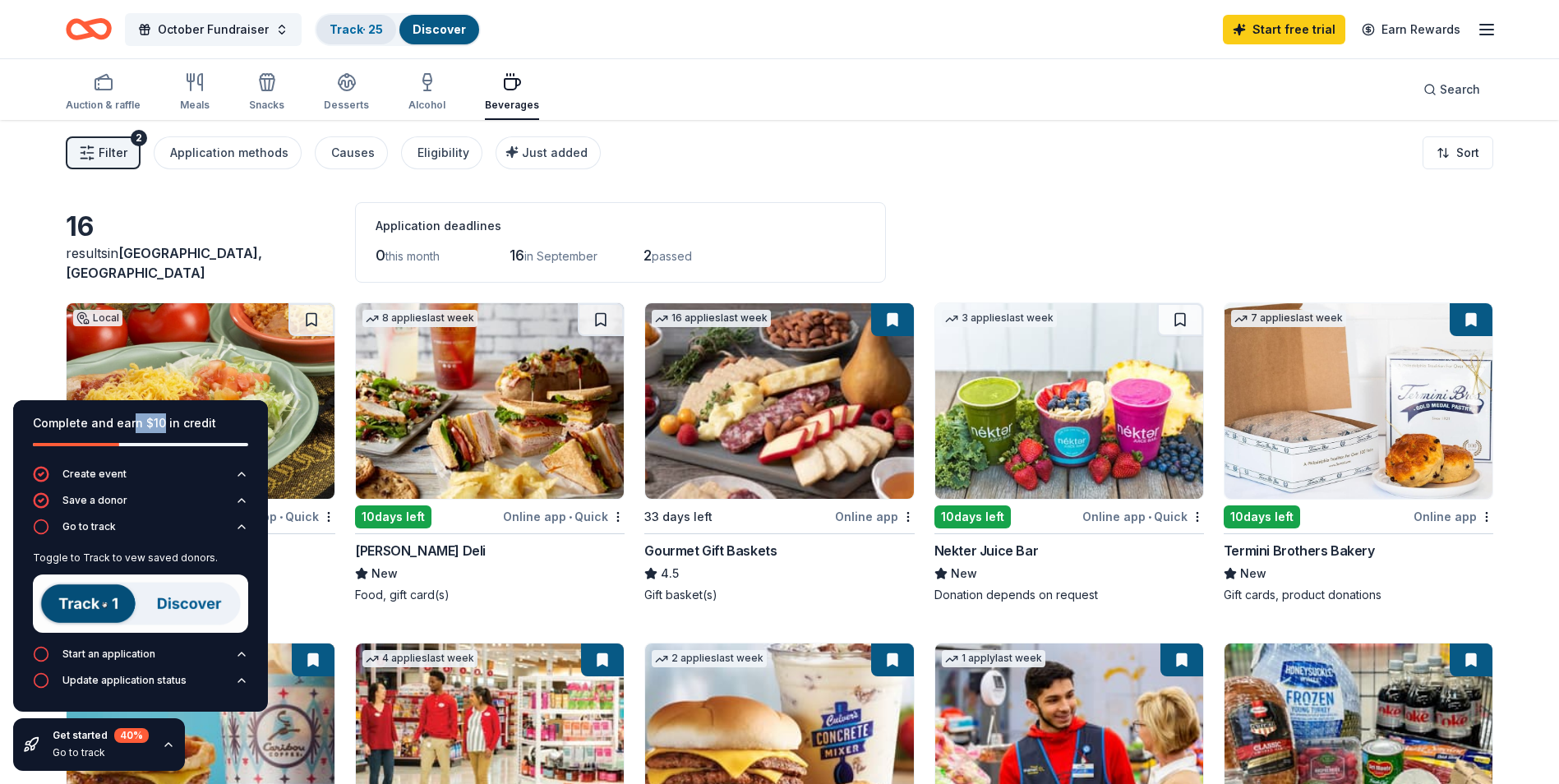
click at [350, 39] on div "Track · 25" at bounding box center [356, 29] width 80 height 30
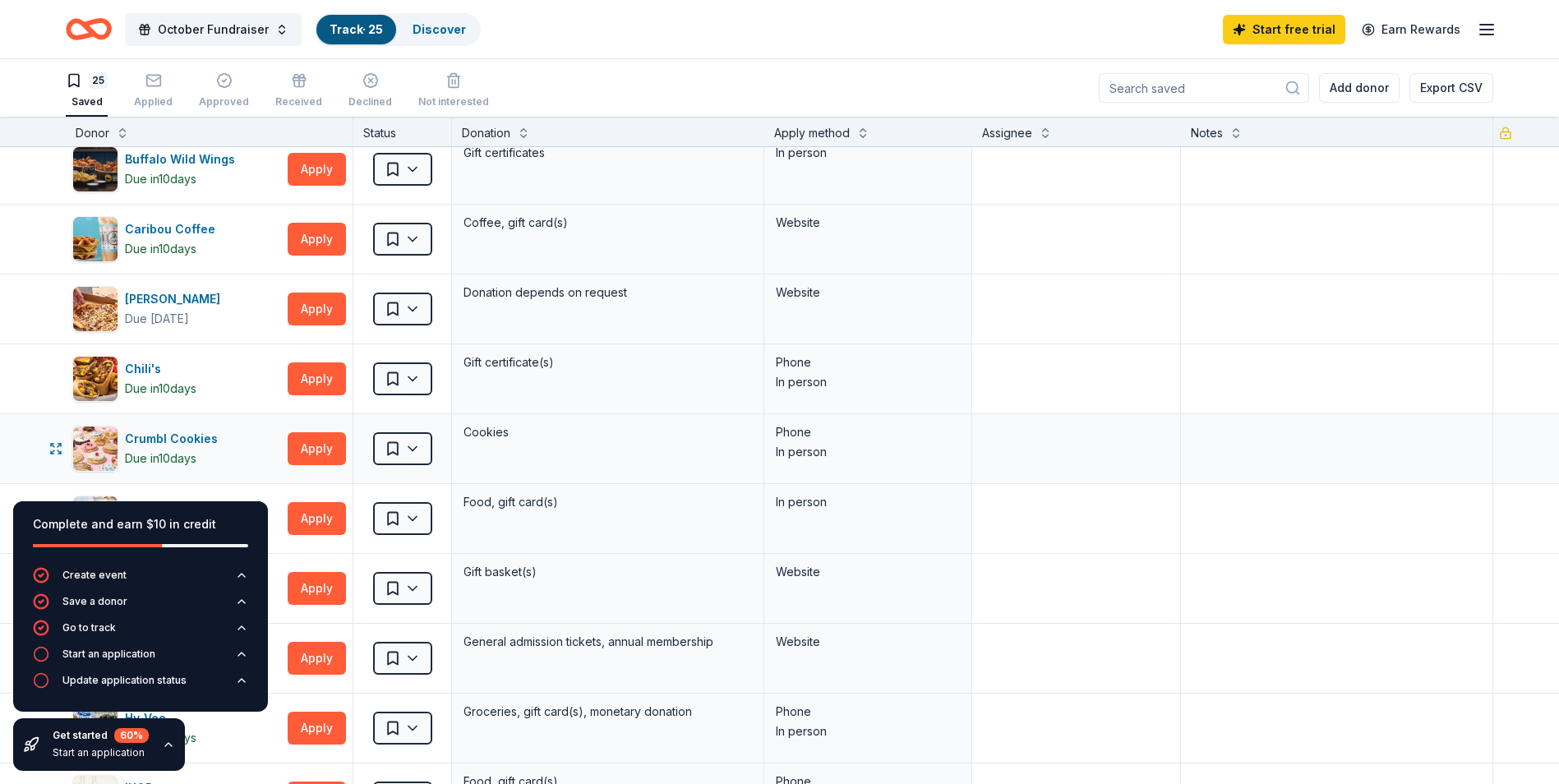
scroll to position [164, 0]
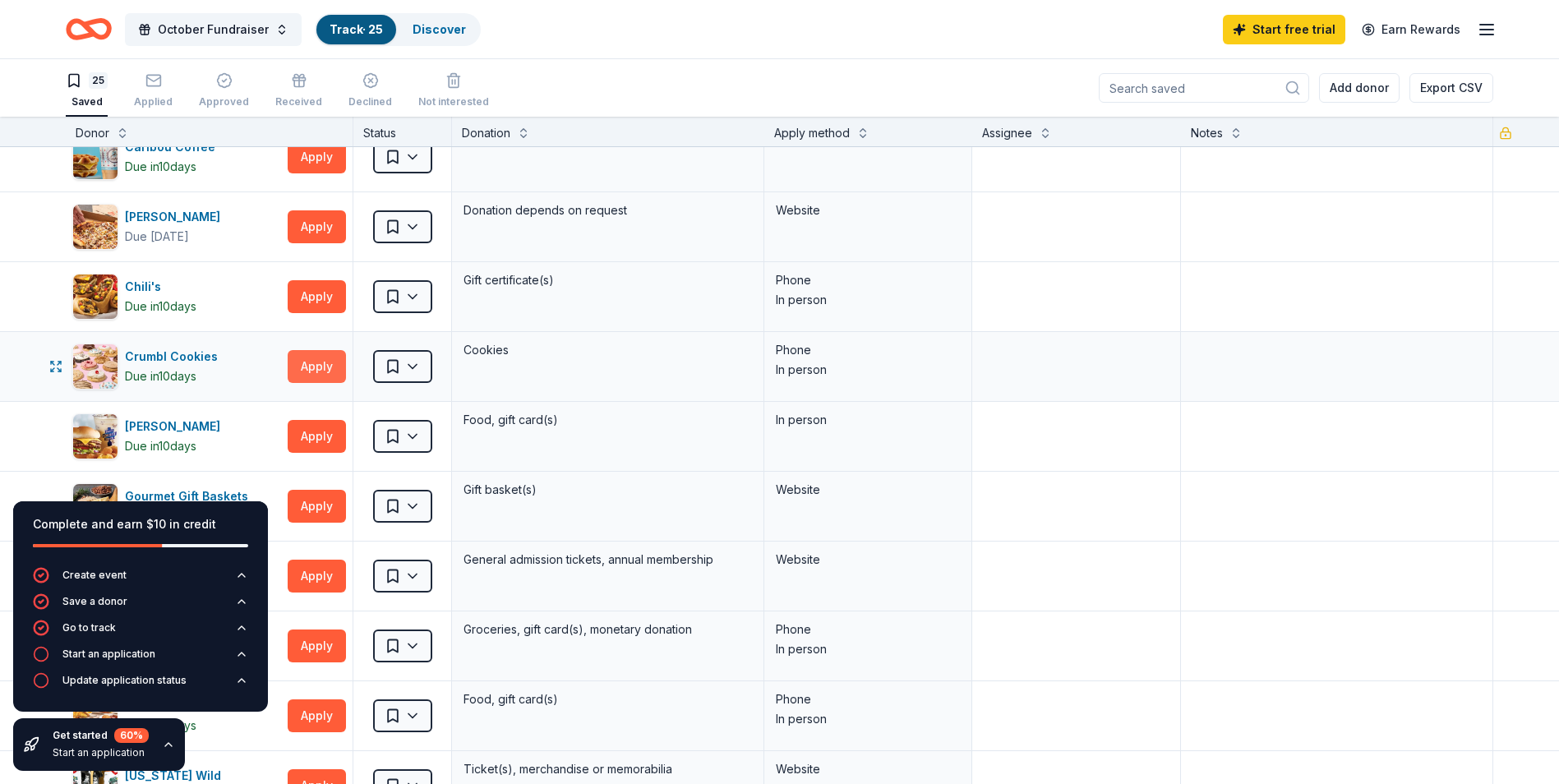
click at [331, 368] on button "Apply" at bounding box center [316, 366] width 58 height 33
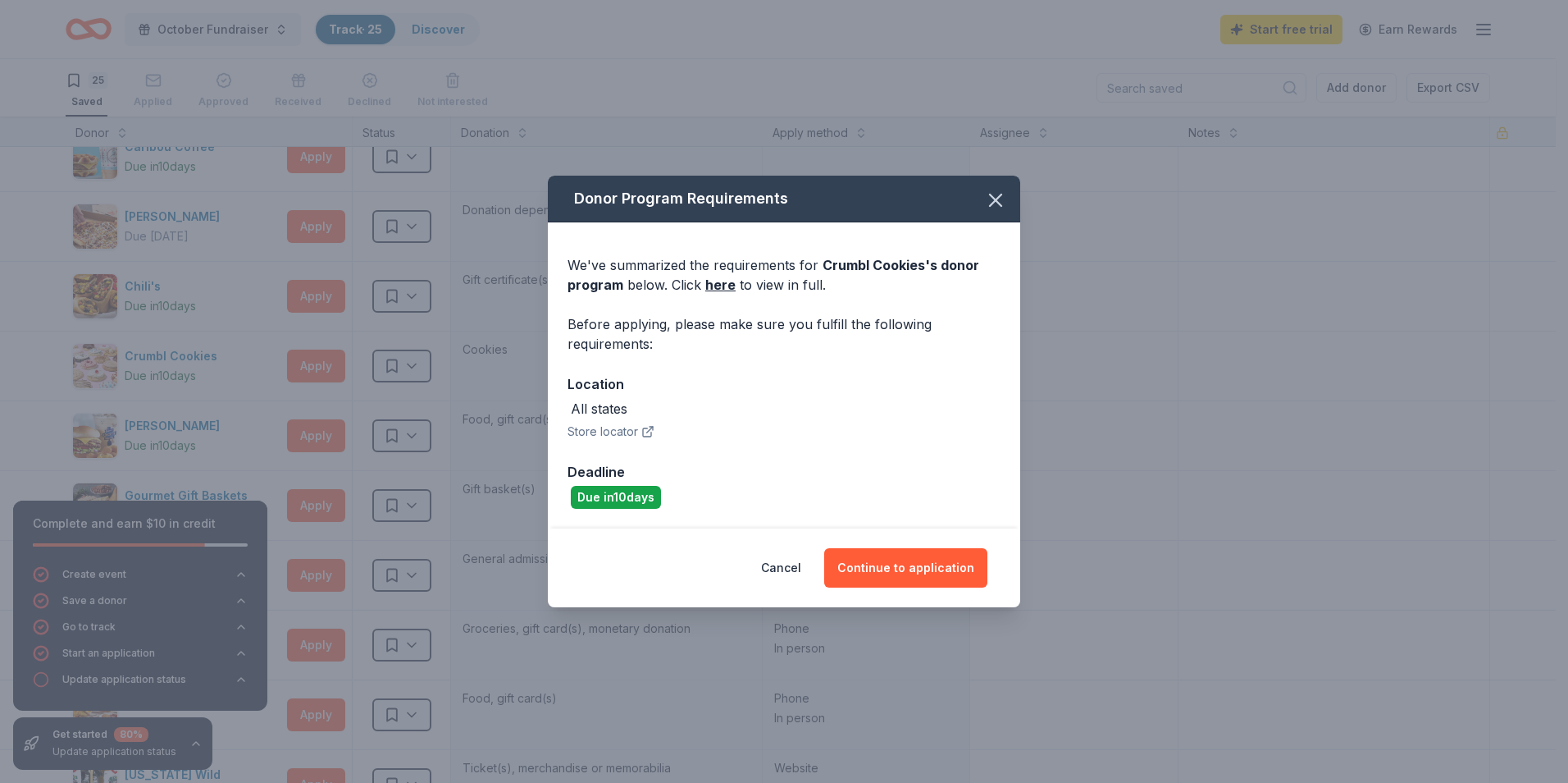
click at [644, 432] on icon "button" at bounding box center [648, 431] width 13 height 13
click at [873, 563] on button "Continue to application" at bounding box center [906, 567] width 164 height 39
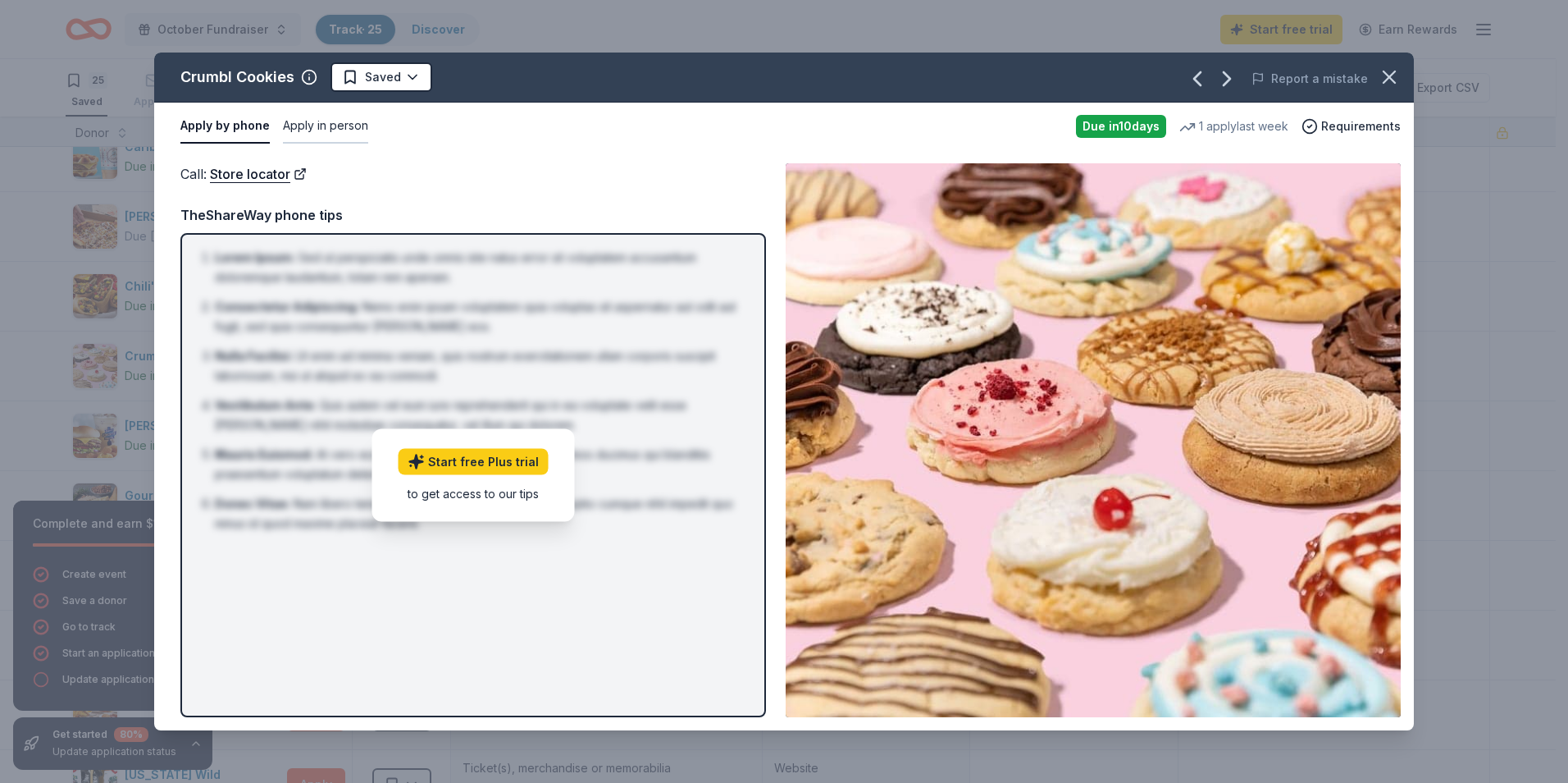
click at [330, 127] on button "Apply in person" at bounding box center [325, 126] width 86 height 35
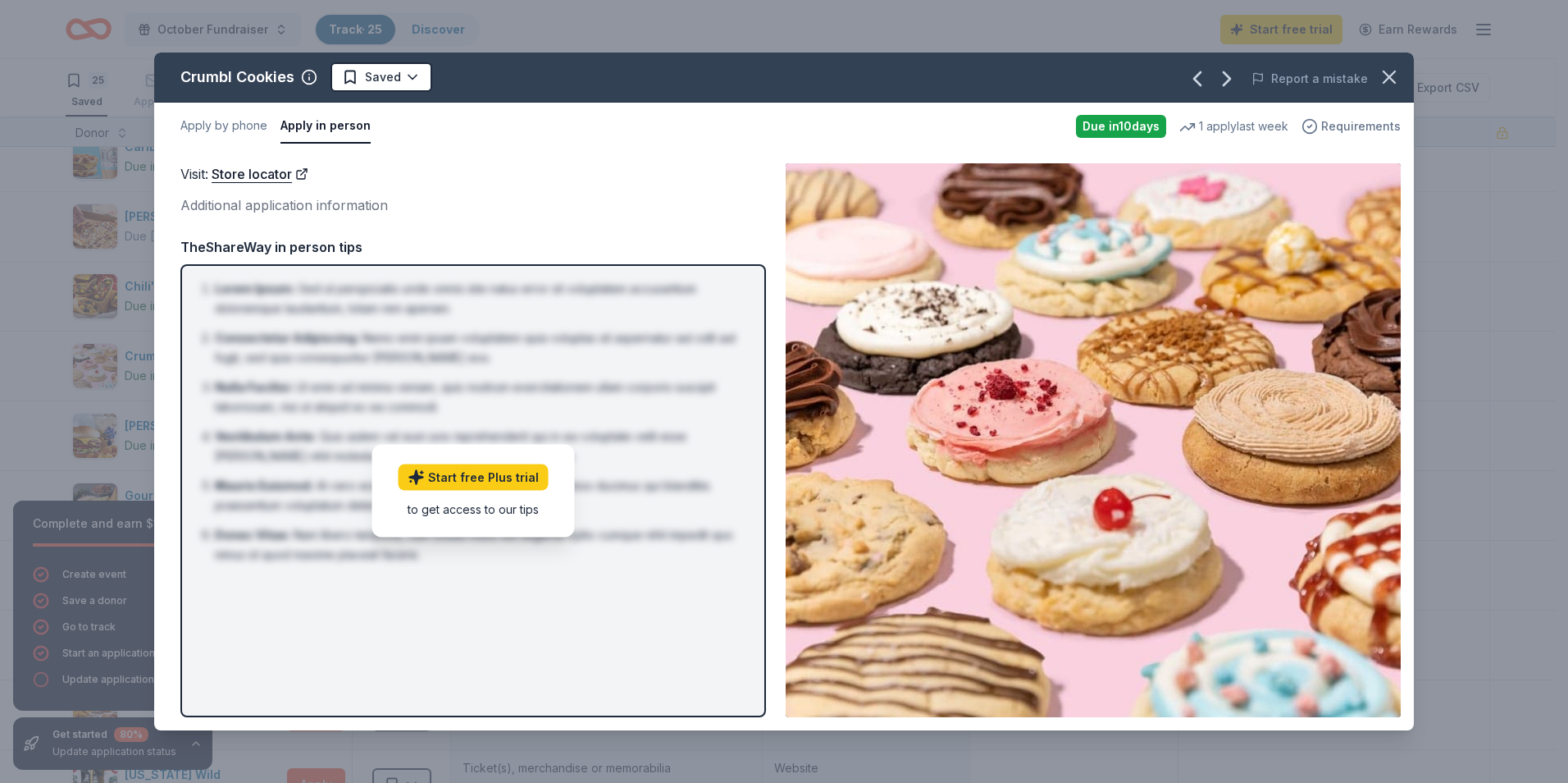
click at [1354, 129] on span "Requirements" at bounding box center [1361, 126] width 80 height 19
click at [1400, 80] on icon "button" at bounding box center [1389, 77] width 23 height 23
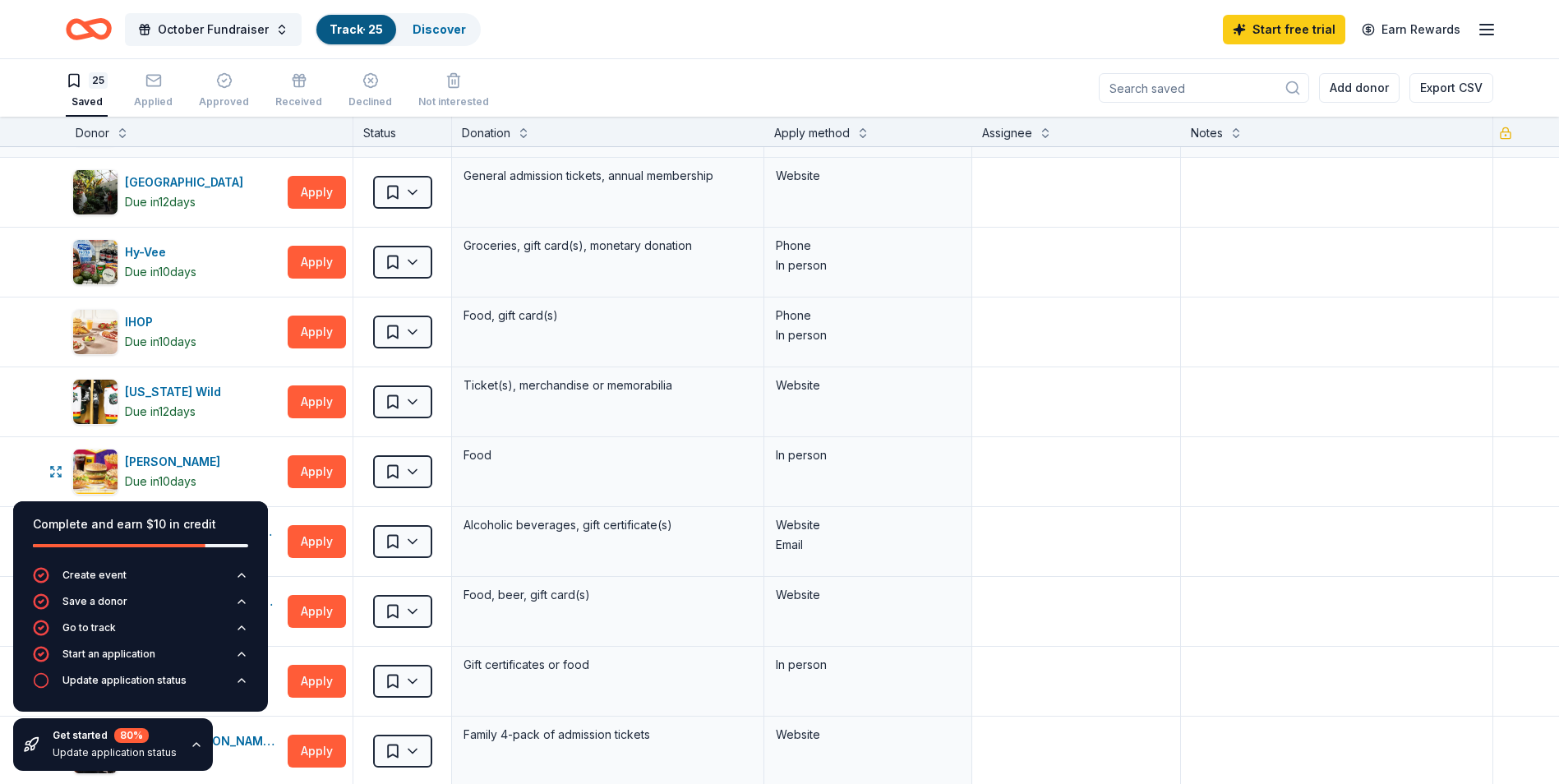
scroll to position [575, 0]
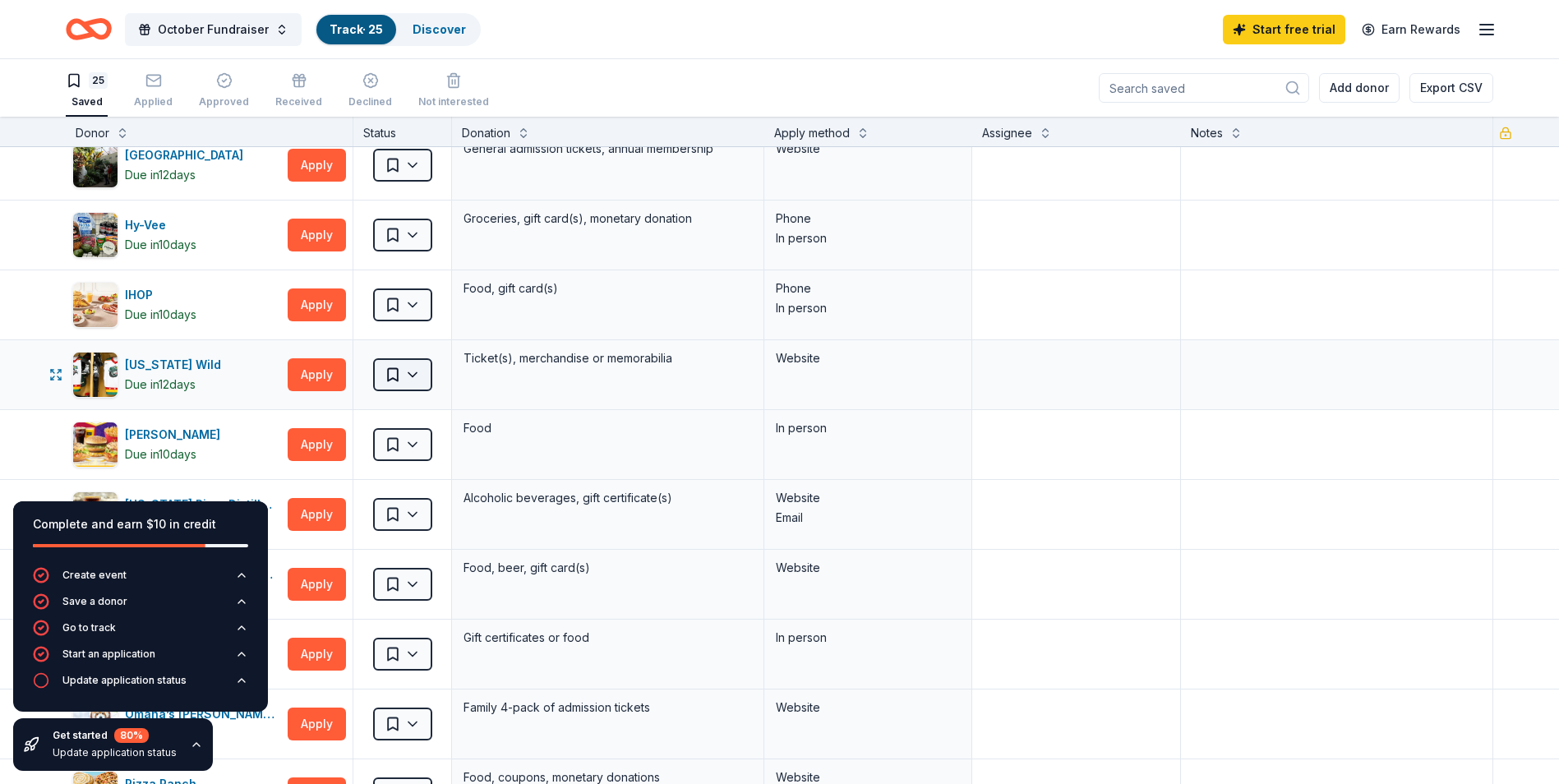
click at [412, 376] on html "October Fundraiser Track · 25 Discover Start free trial Earn Rewards 25 Saved A…" at bounding box center [780, 392] width 1559 height 784
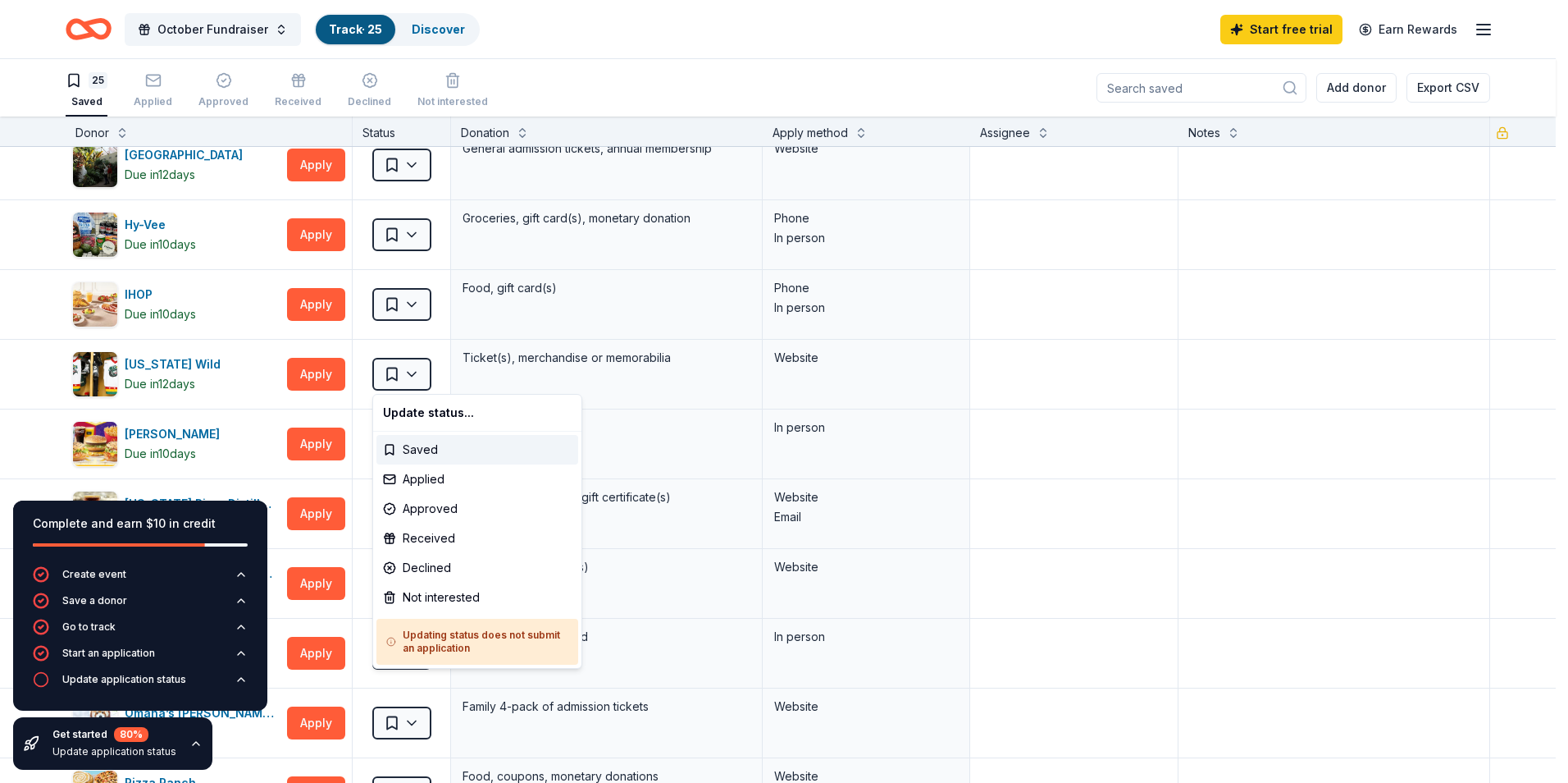
click at [498, 369] on html "October Fundraiser Track · 25 Discover Start free trial Earn Rewards 25 Saved A…" at bounding box center [784, 391] width 1568 height 783
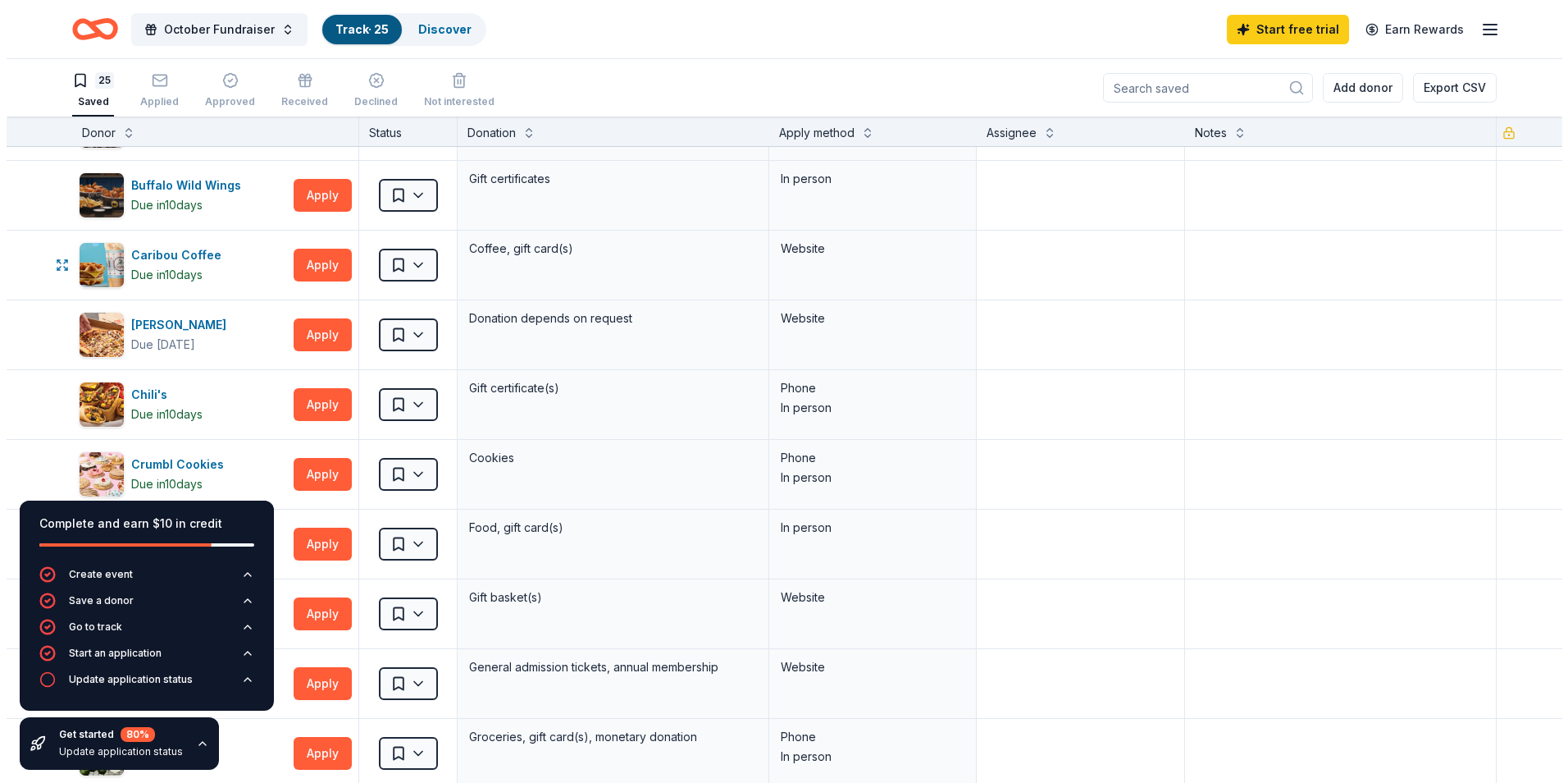
scroll to position [27, 0]
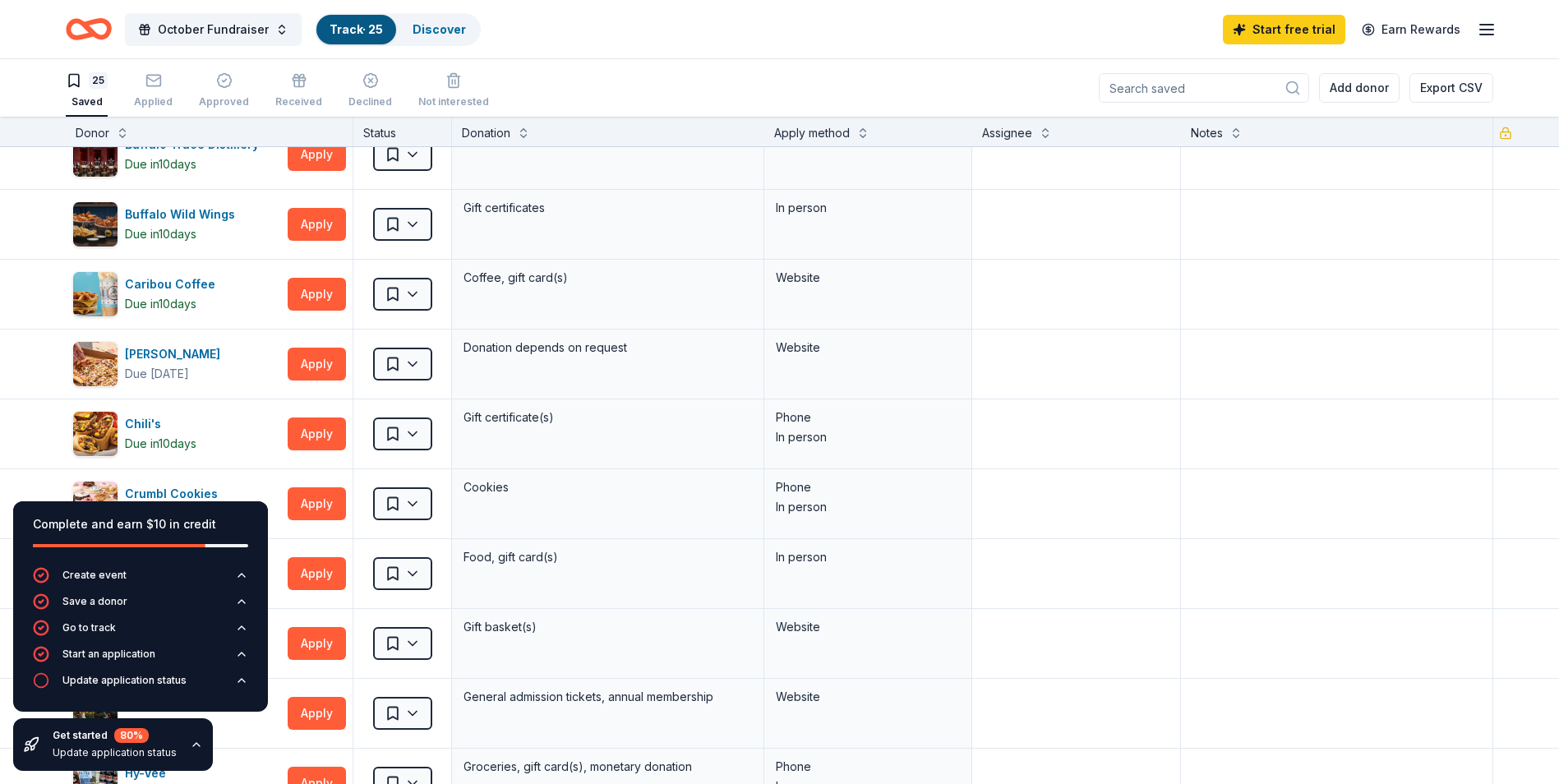
click at [1481, 30] on line "button" at bounding box center [1488, 30] width 14 height 0
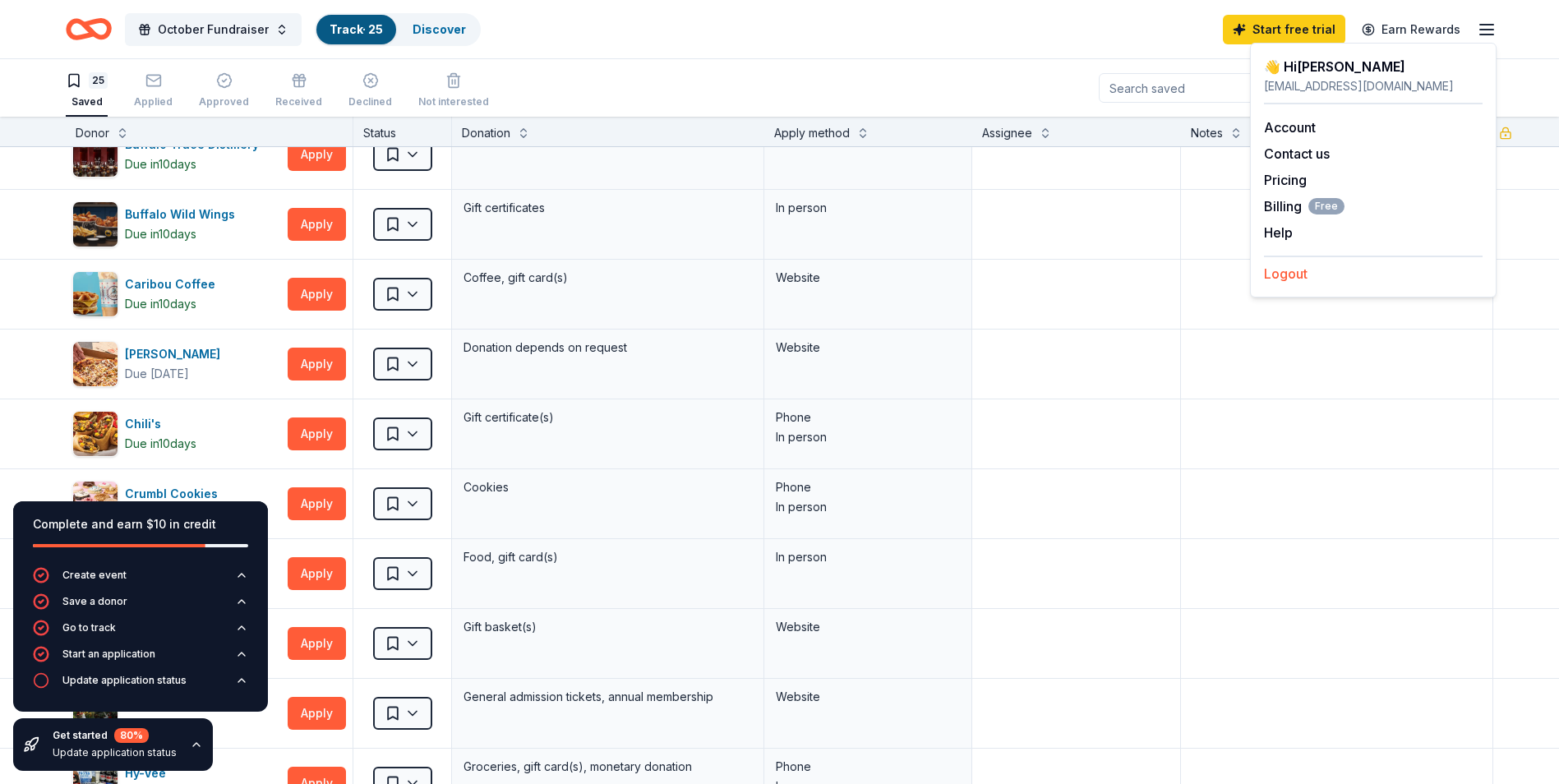
click at [1294, 273] on button "Logout" at bounding box center [1285, 274] width 43 height 19
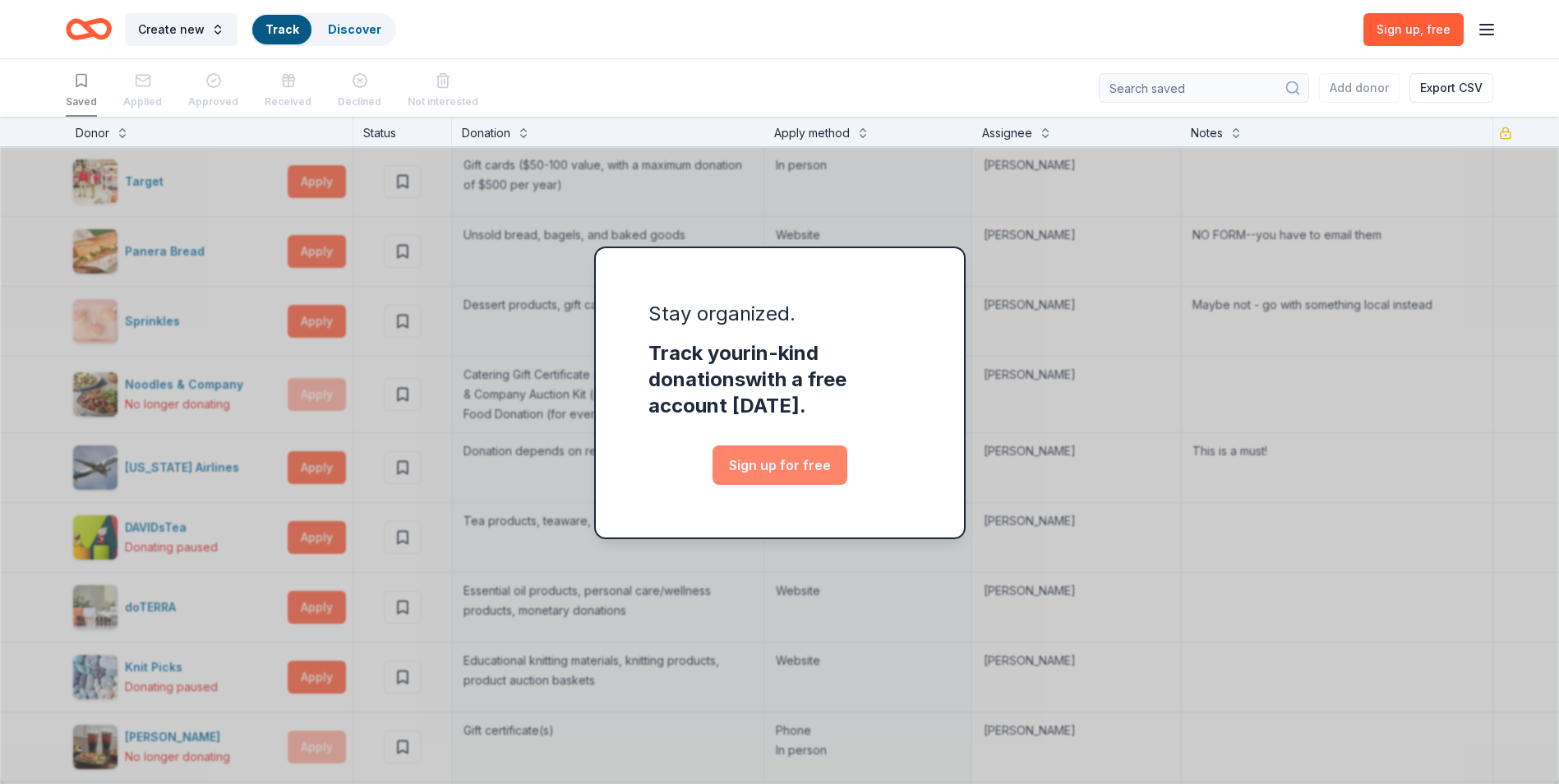
click at [742, 464] on link "Sign up for free" at bounding box center [780, 465] width 135 height 40
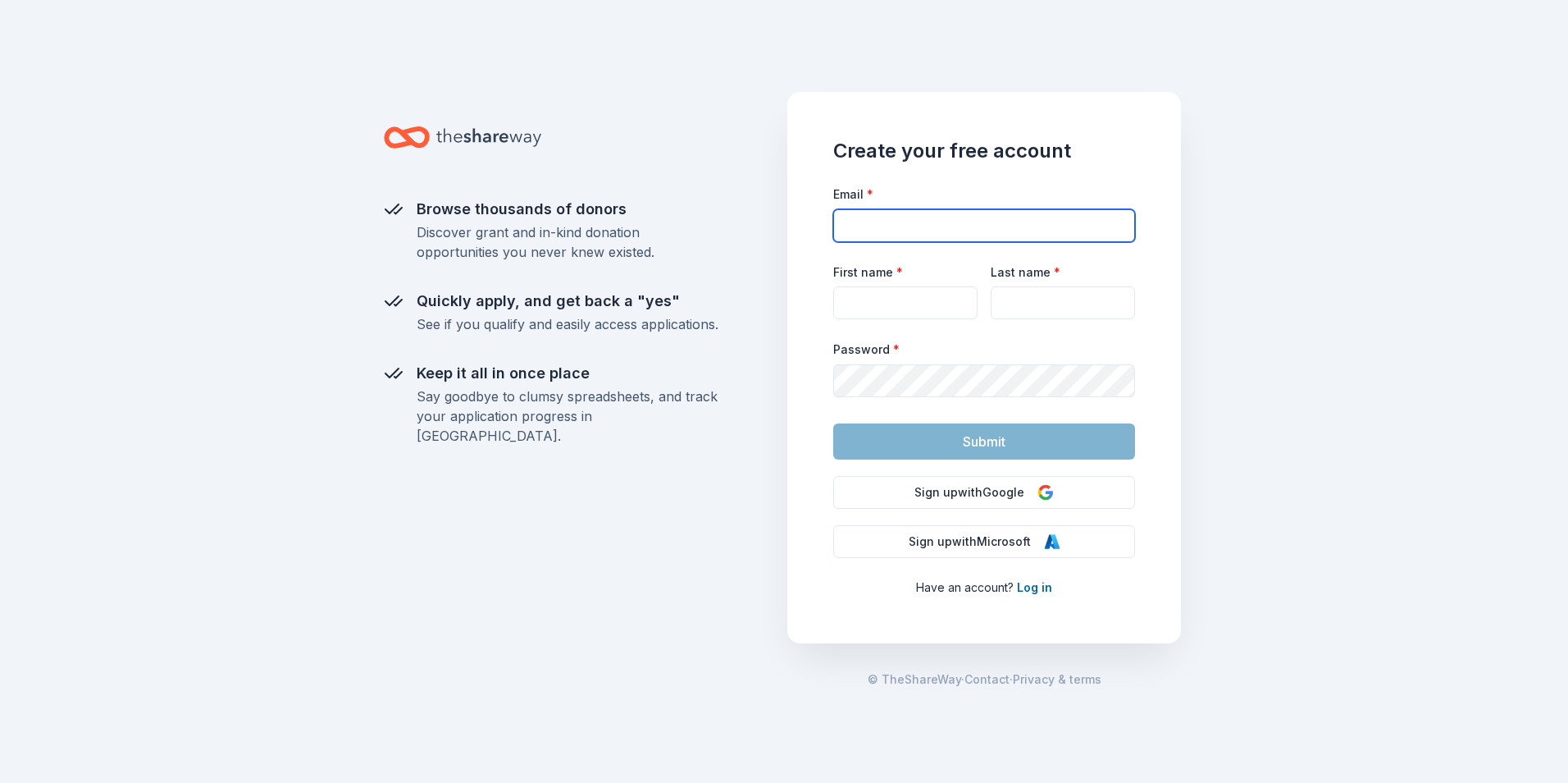
click at [923, 233] on input "Email *" at bounding box center [985, 225] width 302 height 33
type input "[PERSON_NAME][EMAIL_ADDRESS][DOMAIN_NAME]"
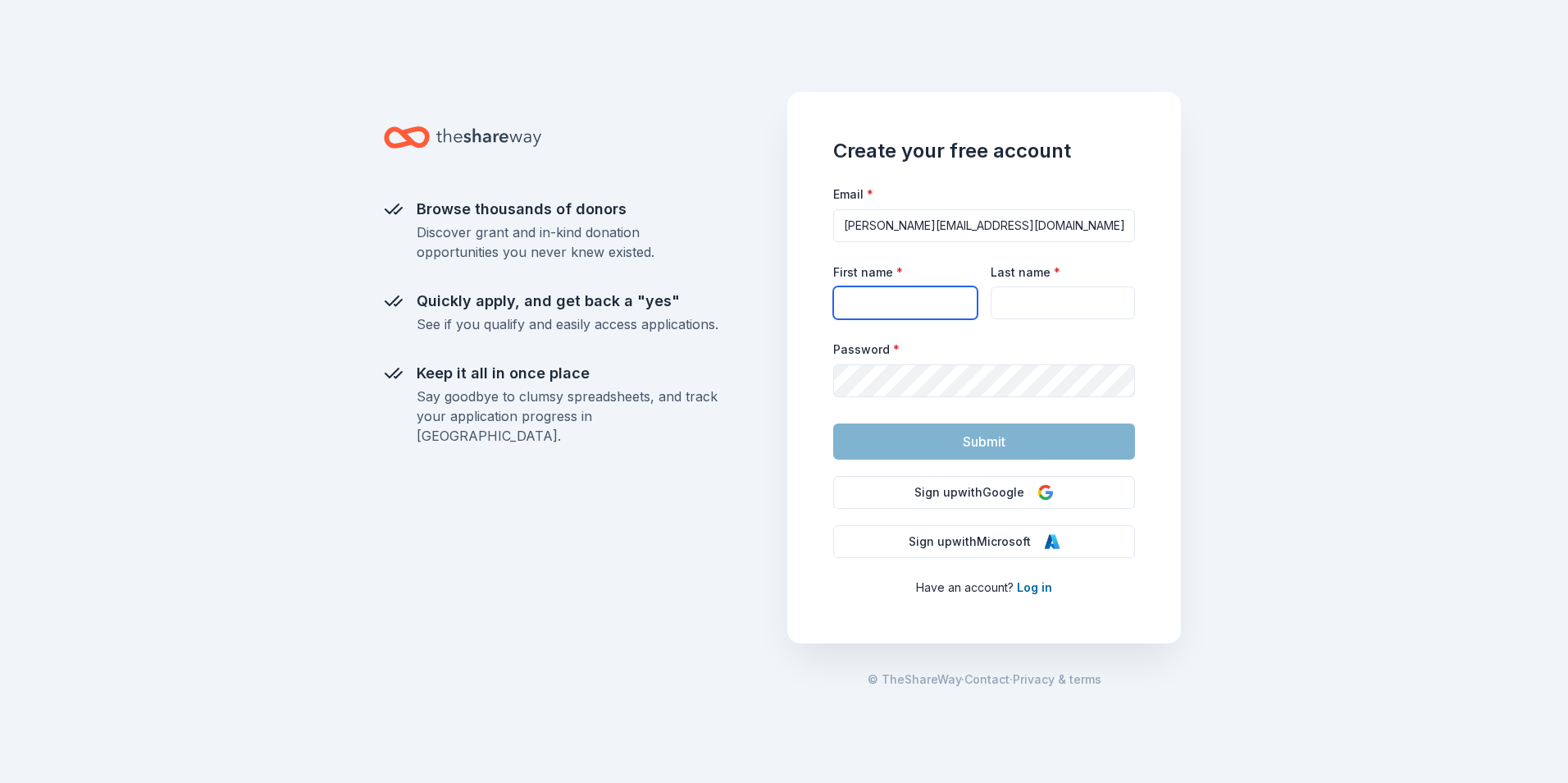
type input "[PERSON_NAME]"
type input "Riibe"
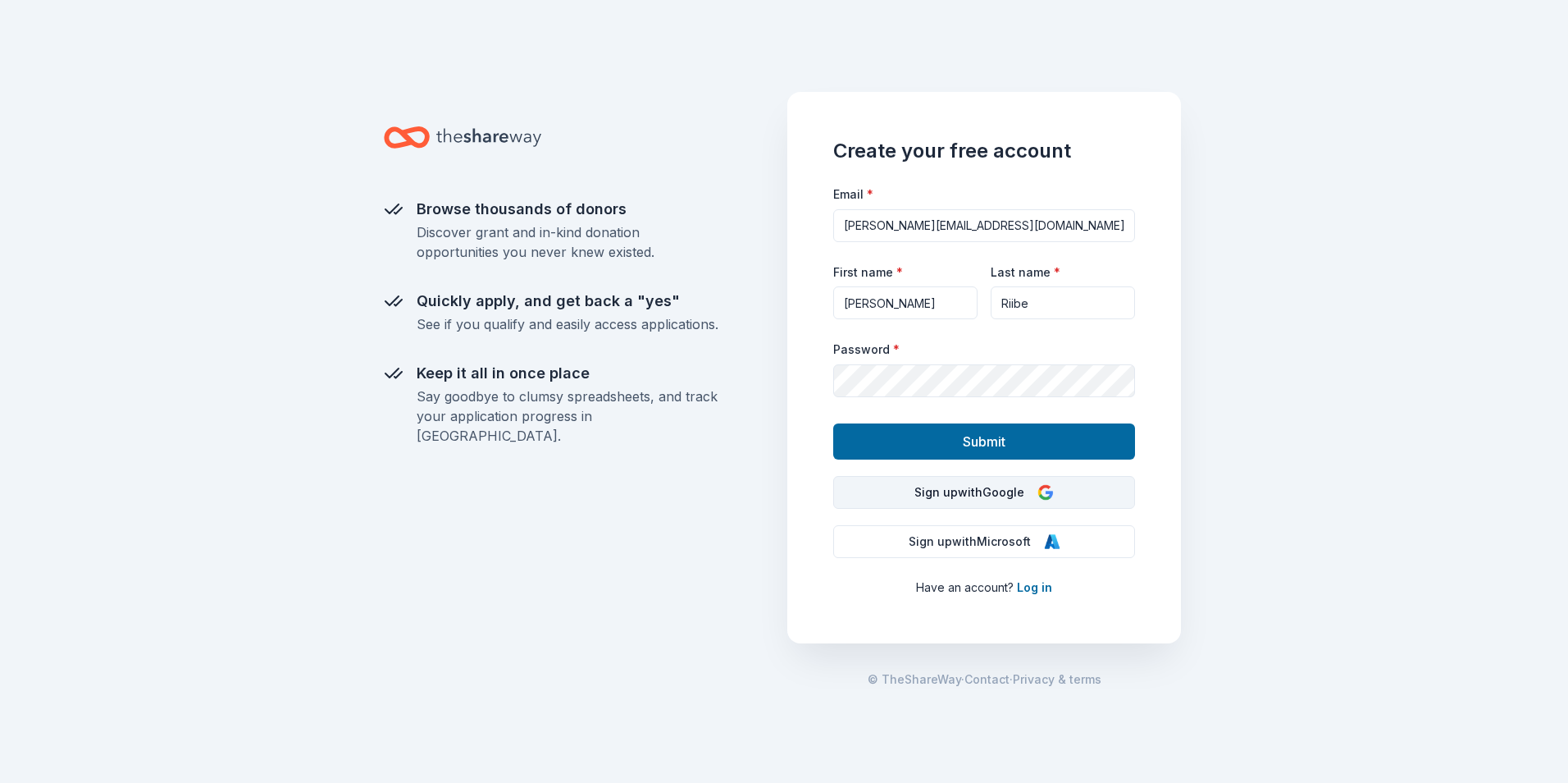
click at [963, 485] on button "Sign up with Google" at bounding box center [985, 492] width 302 height 33
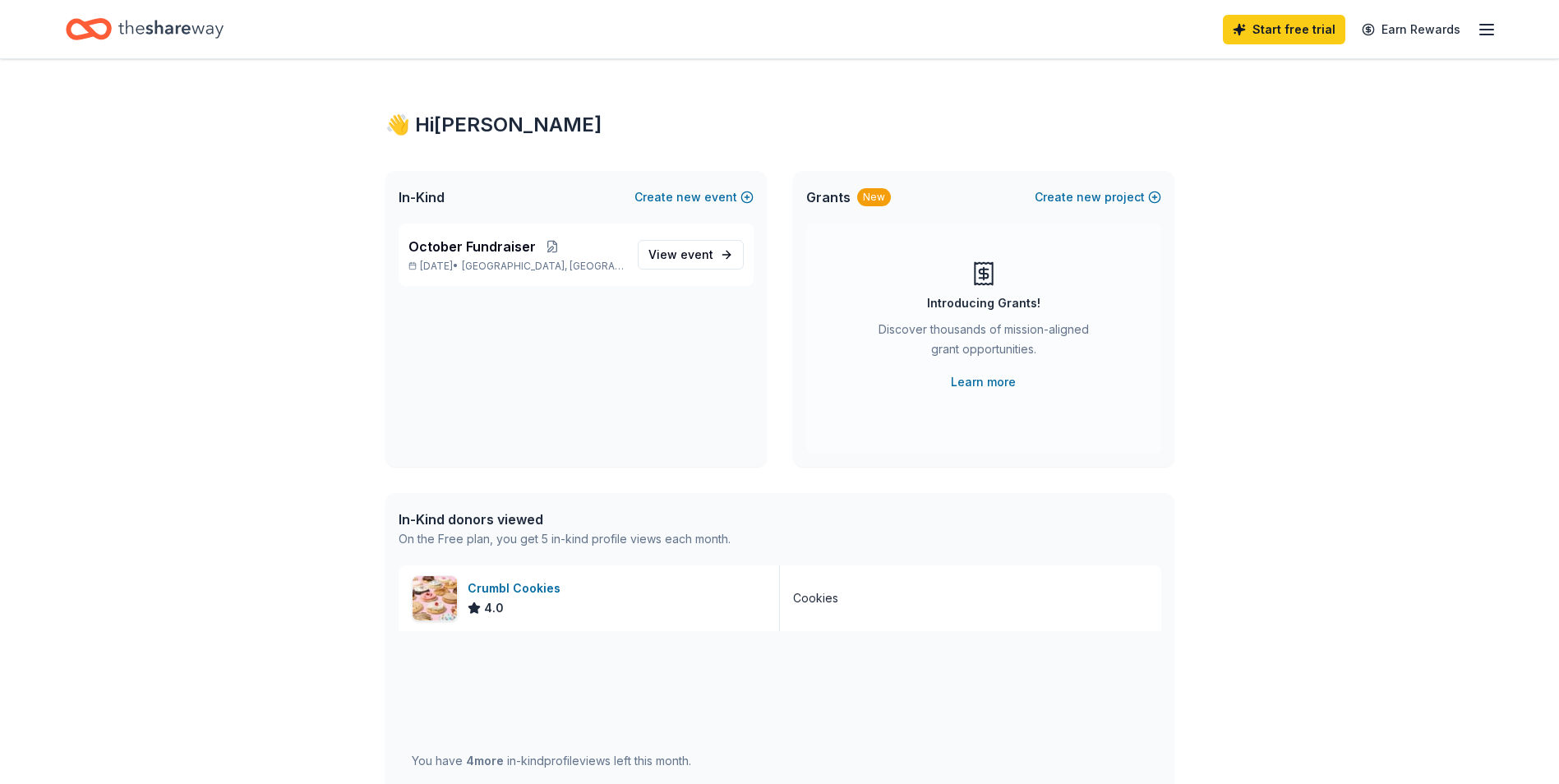
click at [790, 437] on div "In-Kind Create new event October Fundraiser Oct 01, 2025 • Sioux City, IA View …" at bounding box center [780, 318] width 789 height 296
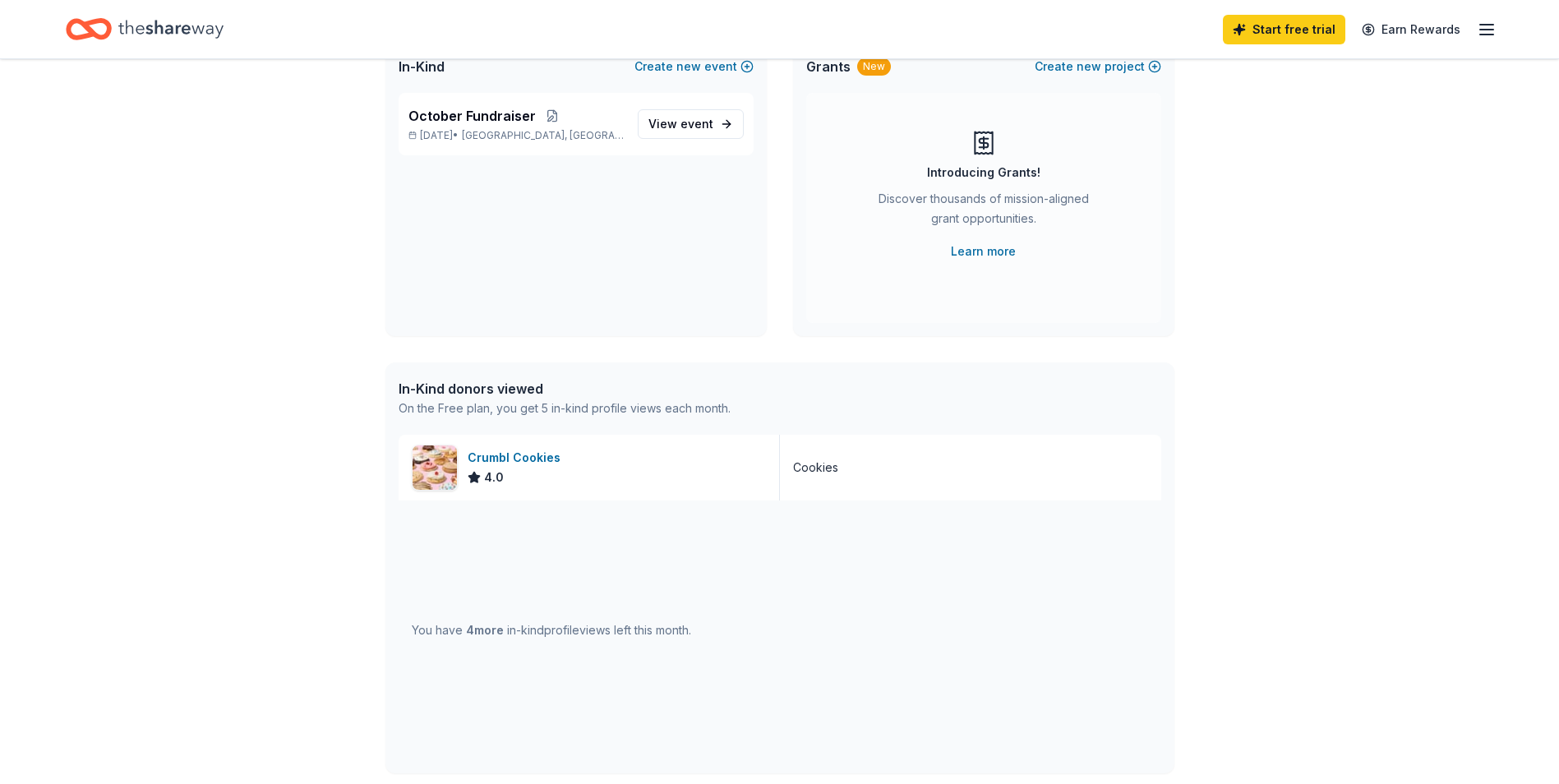
scroll to position [47, 0]
